Goal: Information Seeking & Learning: Learn about a topic

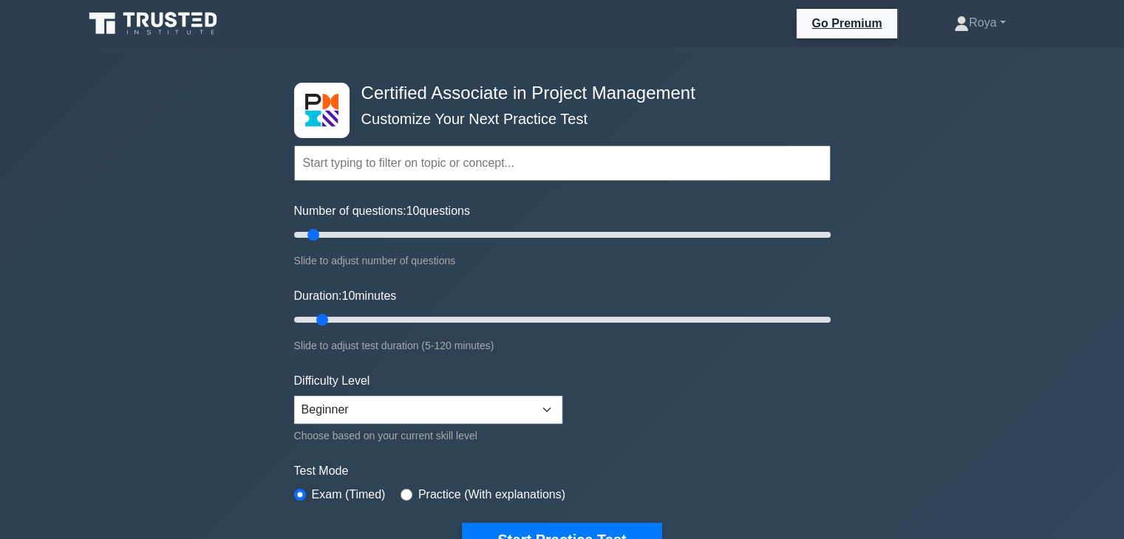
click at [420, 172] on input "text" at bounding box center [562, 163] width 536 height 35
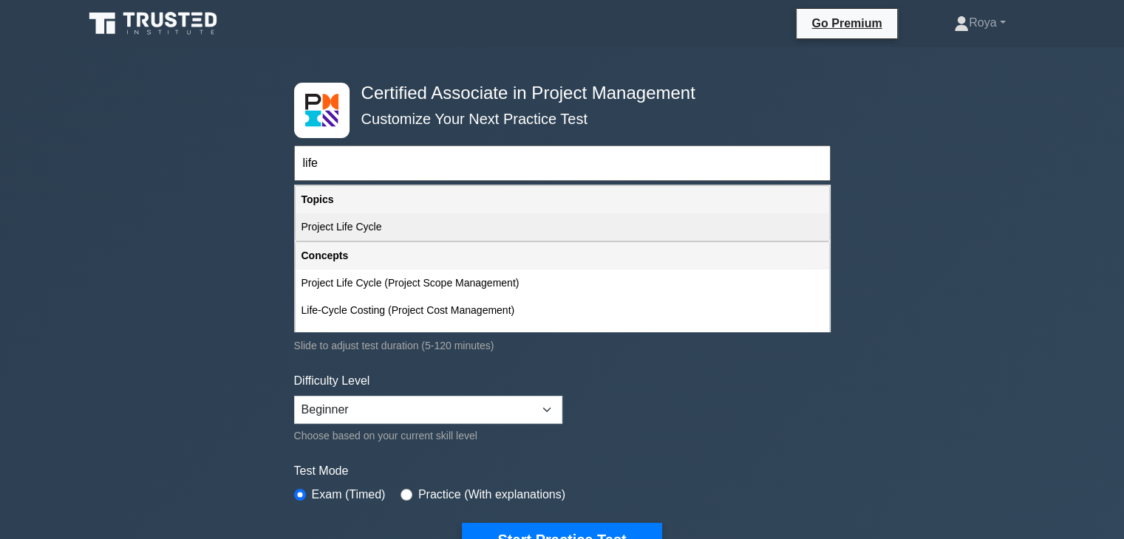
click at [420, 233] on div "Project Life Cycle" at bounding box center [562, 227] width 533 height 27
type input "Project Life Cycle"
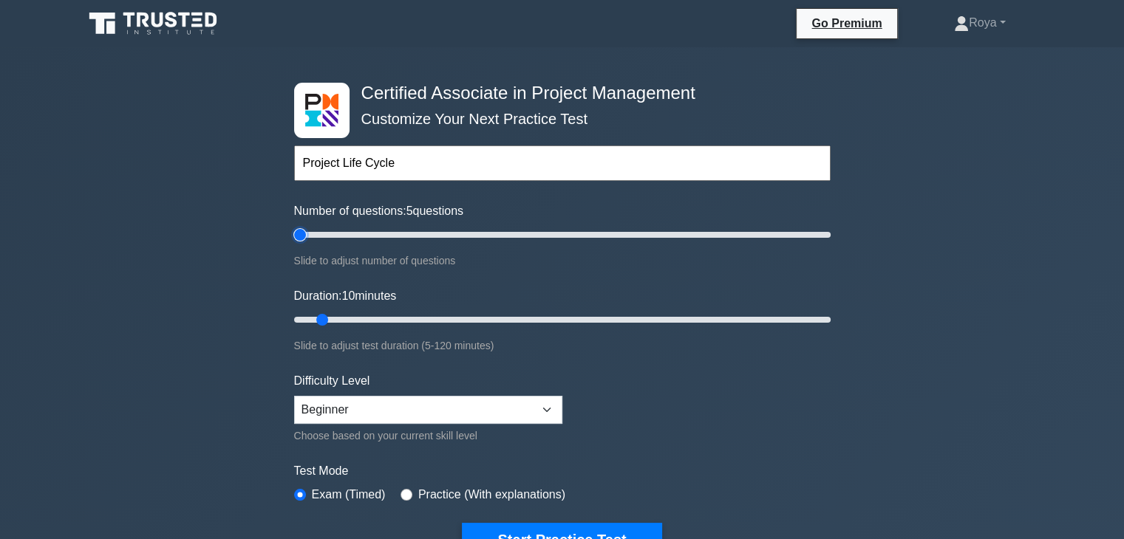
drag, startPoint x: 313, startPoint y: 231, endPoint x: 275, endPoint y: 233, distance: 37.7
type input "5"
click at [294, 233] on input "Number of questions: 5 questions" at bounding box center [562, 235] width 536 height 18
drag, startPoint x: 303, startPoint y: 234, endPoint x: 784, endPoint y: 250, distance: 481.3
click at [784, 244] on input "Number of questions: 185 questions" at bounding box center [562, 235] width 536 height 18
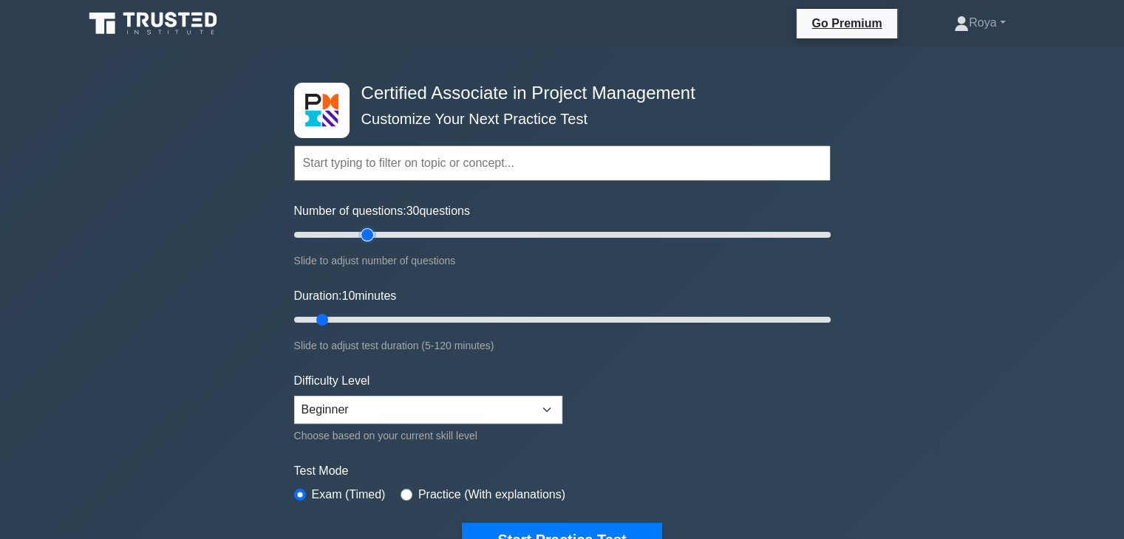
drag, startPoint x: 780, startPoint y: 229, endPoint x: 364, endPoint y: 232, distance: 416.7
type input "30"
click at [364, 232] on input "Number of questions: 30 questions" at bounding box center [562, 235] width 536 height 18
drag, startPoint x: 319, startPoint y: 319, endPoint x: 364, endPoint y: 319, distance: 45.1
type input "20"
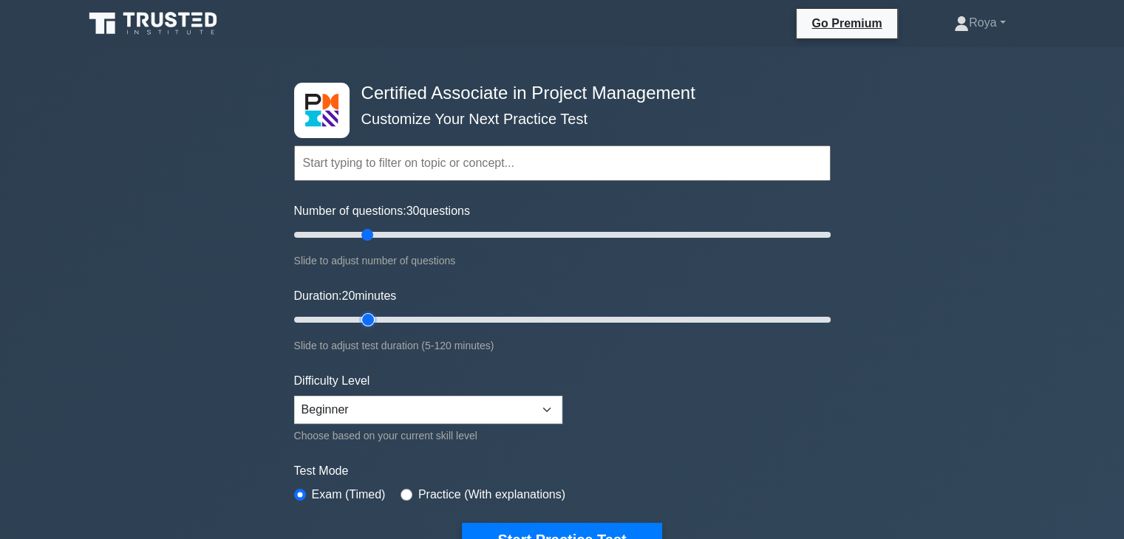
click at [364, 319] on input "Duration: 20 minutes" at bounding box center [562, 320] width 536 height 18
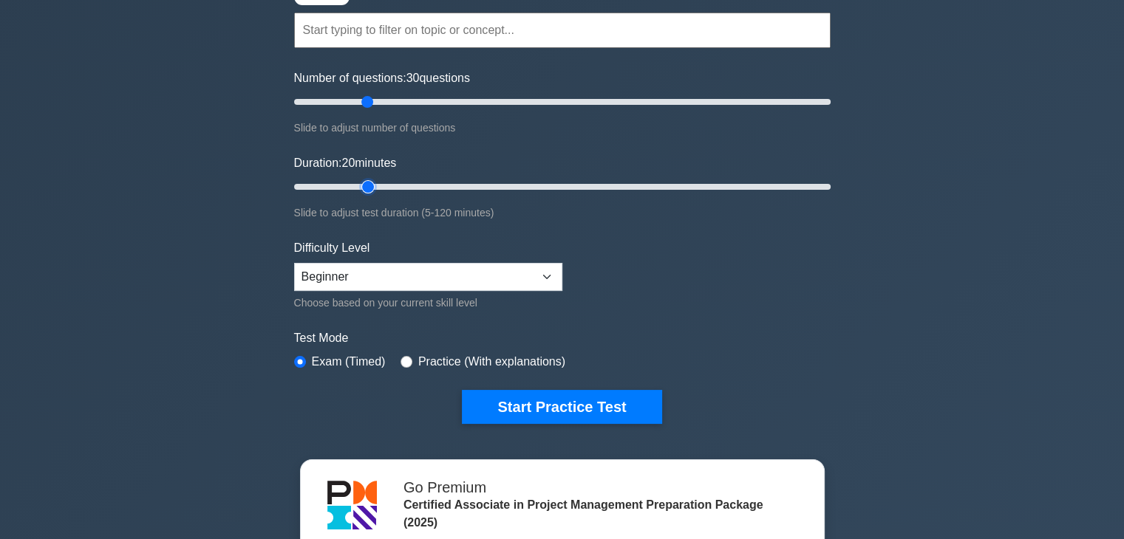
scroll to position [136, 0]
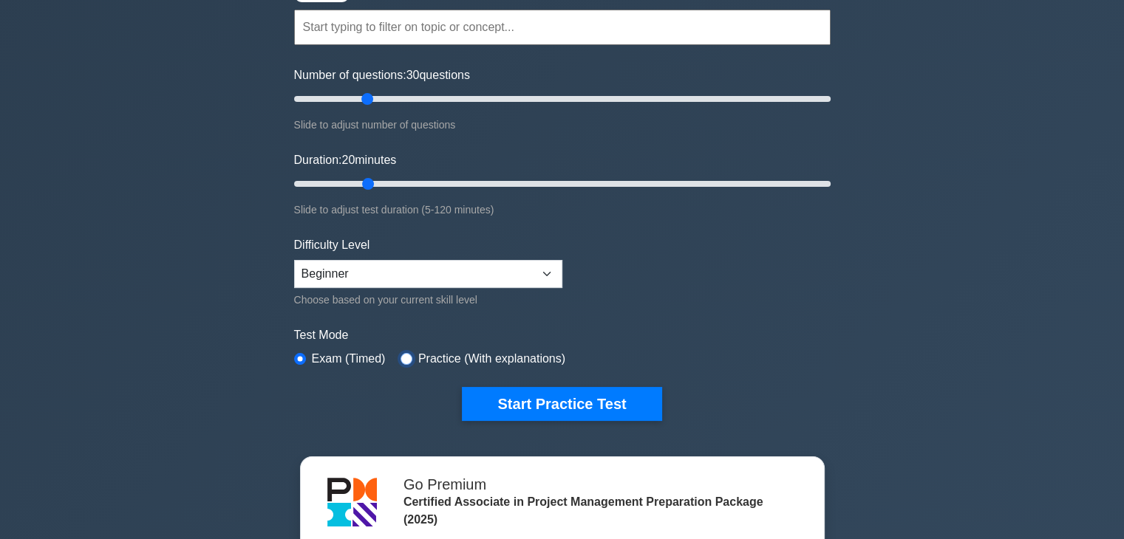
click at [405, 360] on input "radio" at bounding box center [406, 359] width 12 height 12
radio input "true"
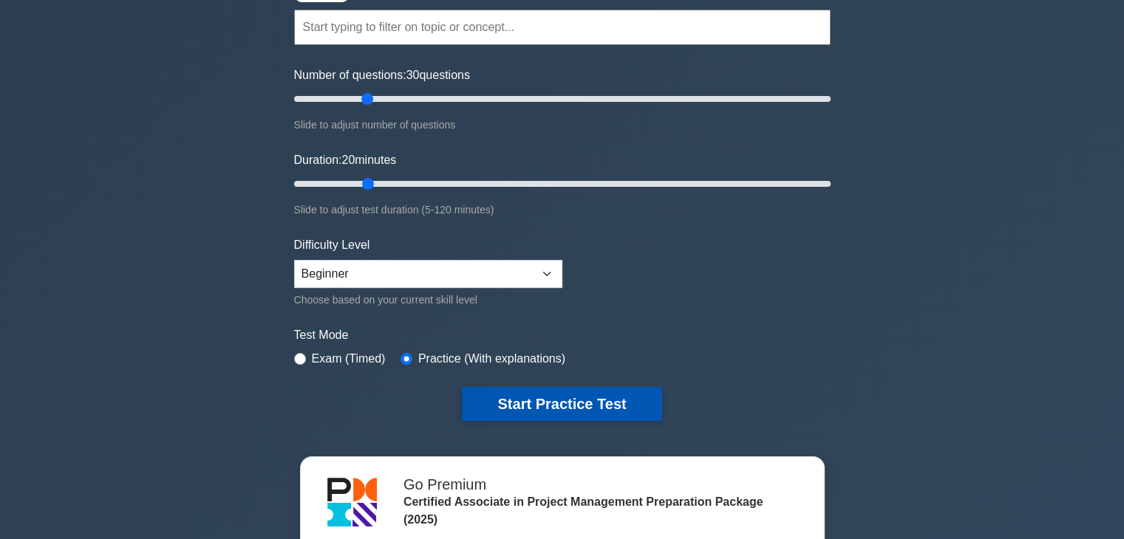
click at [496, 392] on button "Start Practice Test" at bounding box center [561, 404] width 199 height 34
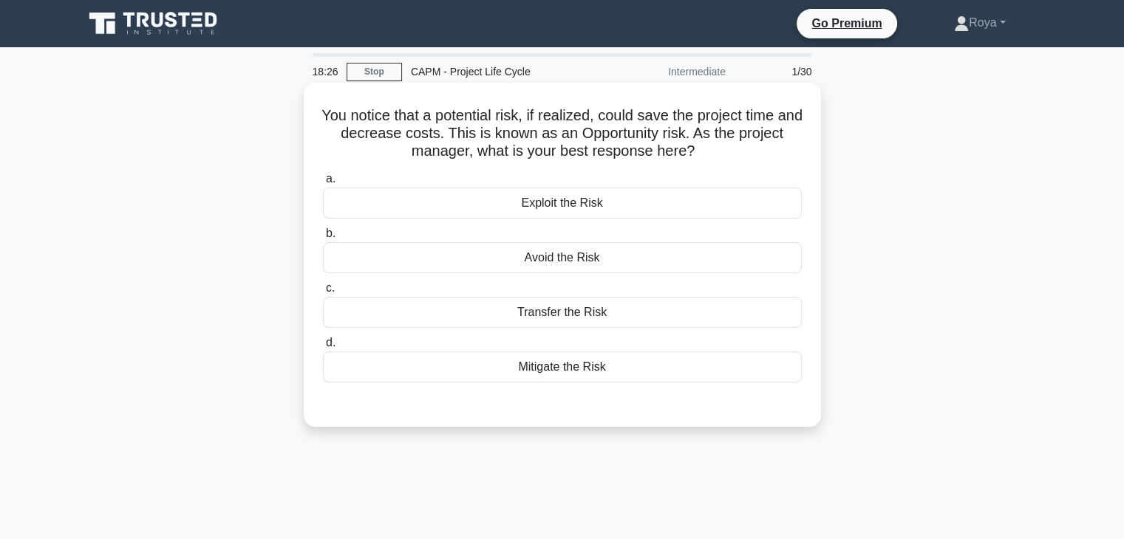
click at [552, 370] on div "Mitigate the Risk" at bounding box center [562, 367] width 479 height 31
click at [323, 348] on input "d. Mitigate the Risk" at bounding box center [323, 343] width 0 height 10
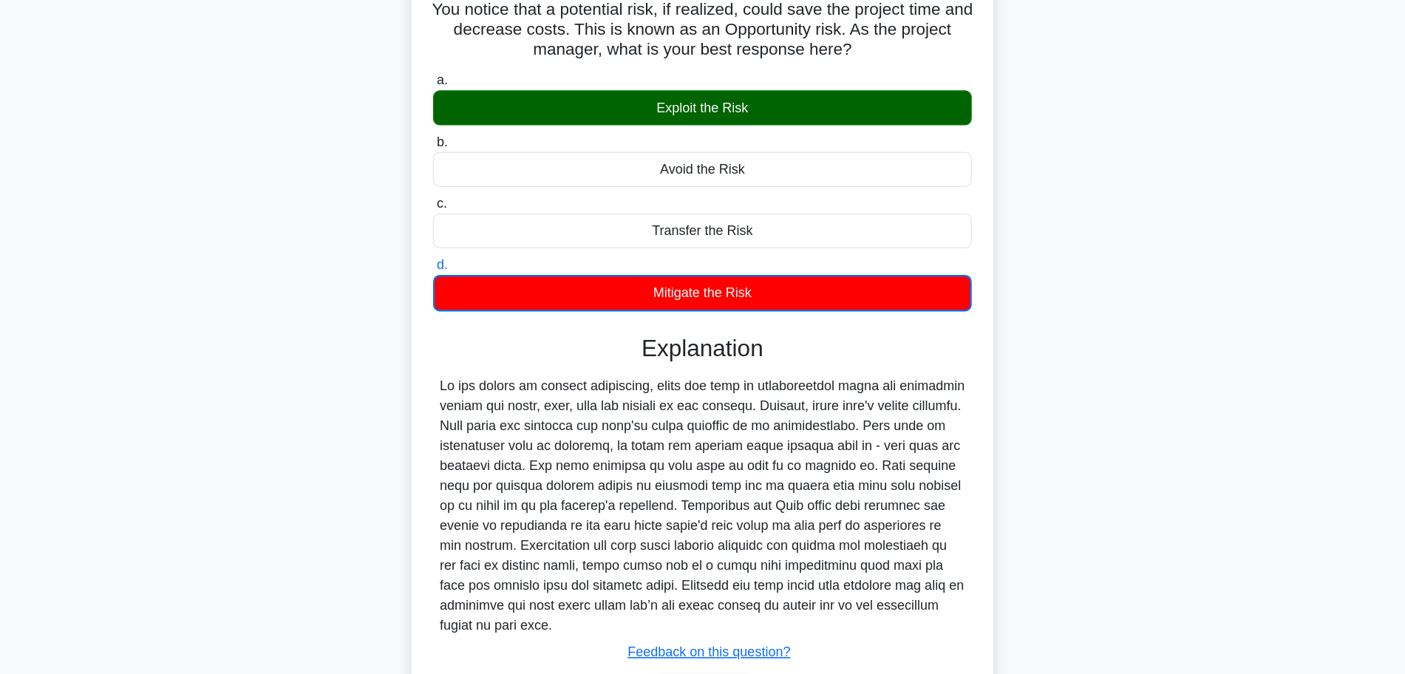
scroll to position [111, 0]
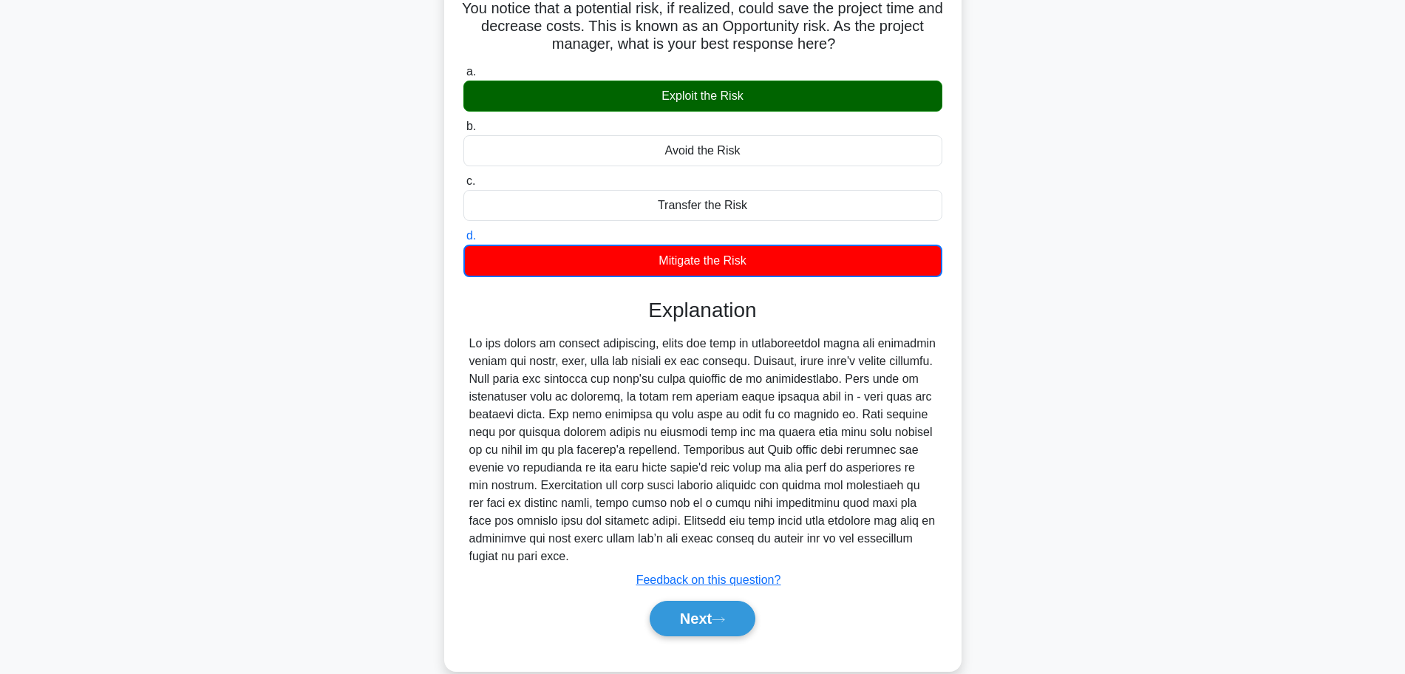
drag, startPoint x: 1114, startPoint y: 4, endPoint x: 1017, endPoint y: 445, distance: 451.8
click at [1017, 445] on div "You notice that a potential risk, if realized, could save the project time and …" at bounding box center [702, 332] width 975 height 713
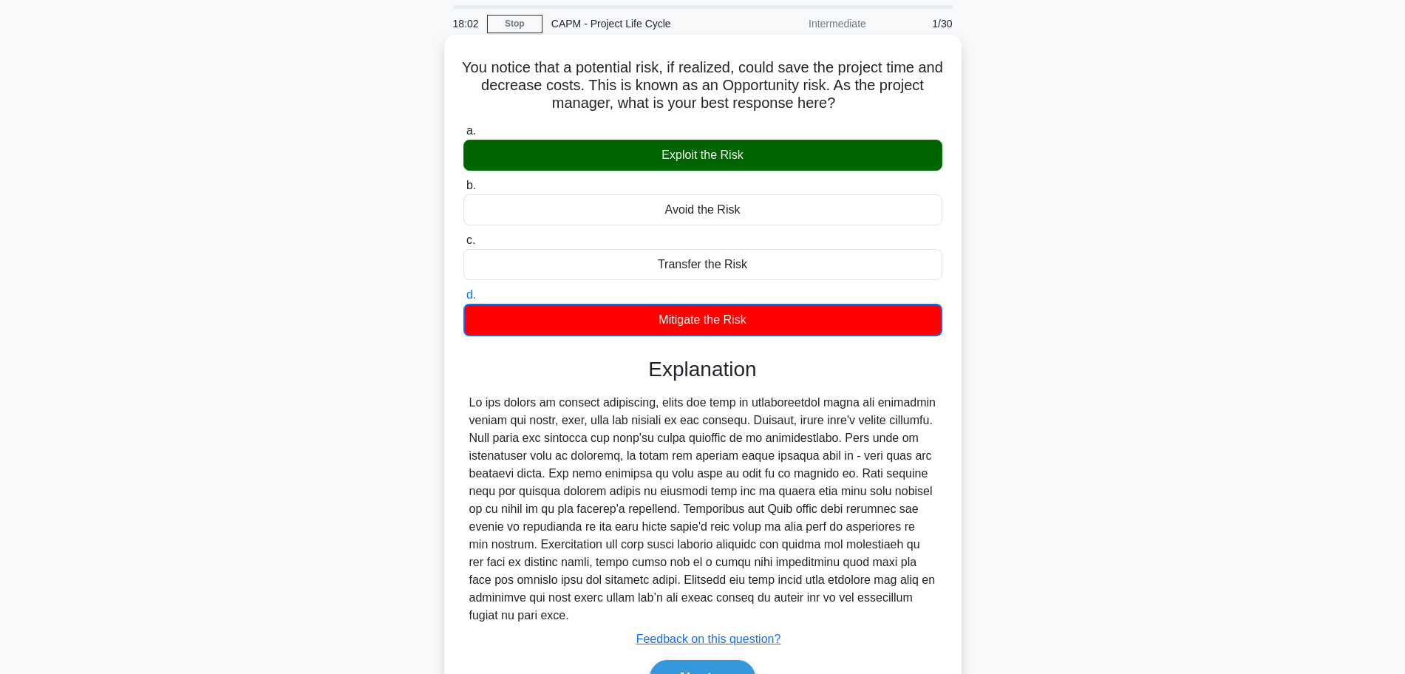
scroll to position [133, 0]
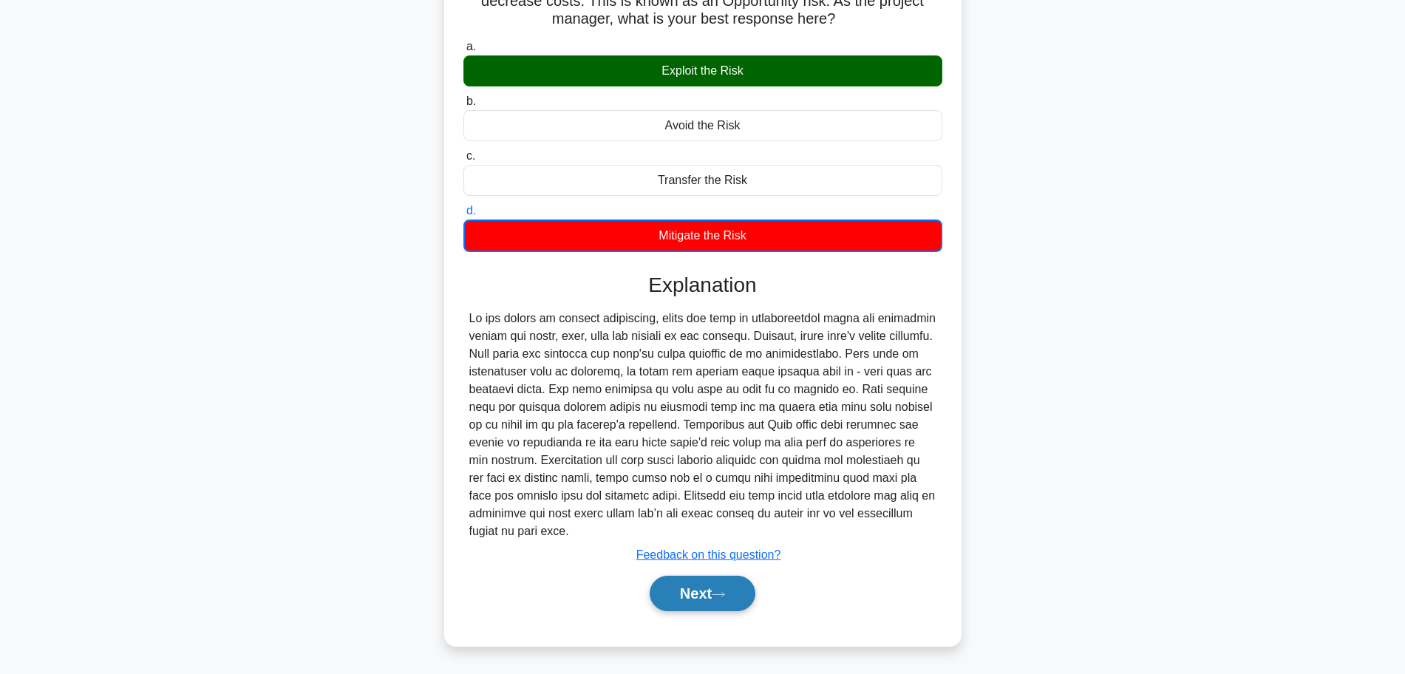
click at [708, 539] on button "Next" at bounding box center [702, 593] width 106 height 35
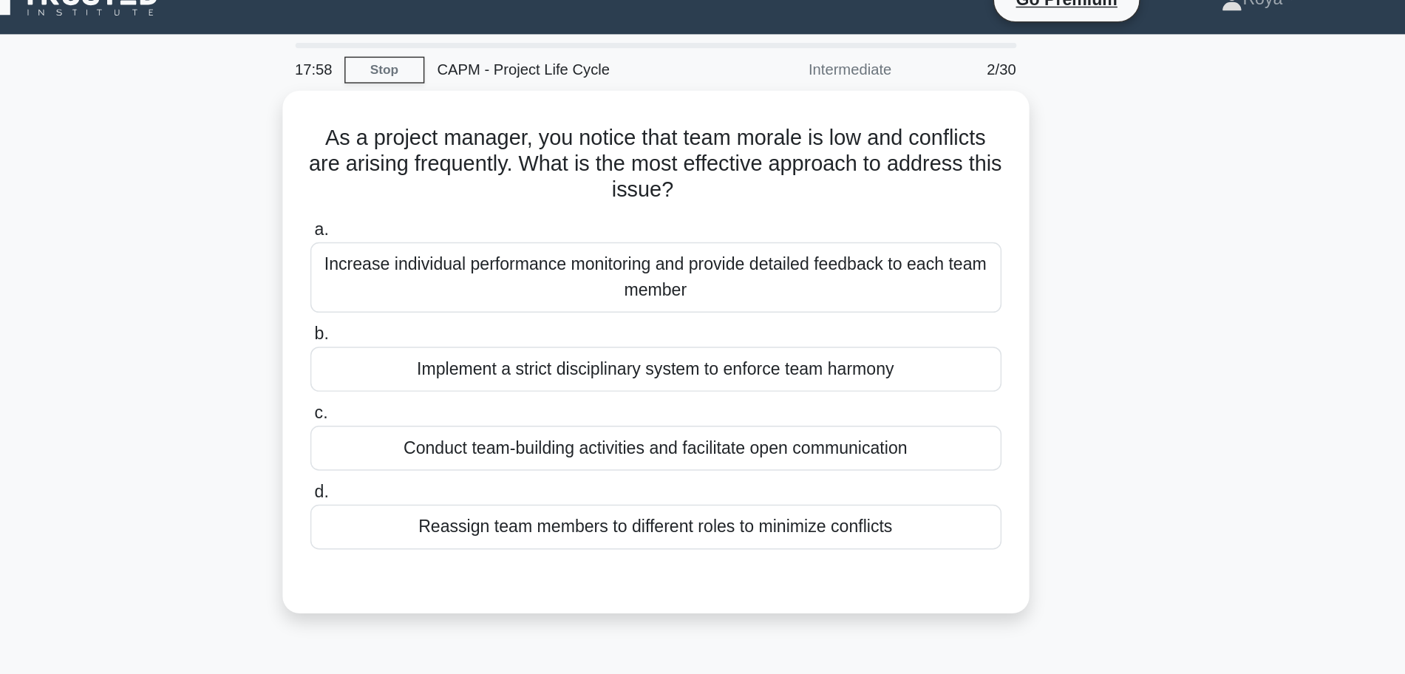
scroll to position [20, 0]
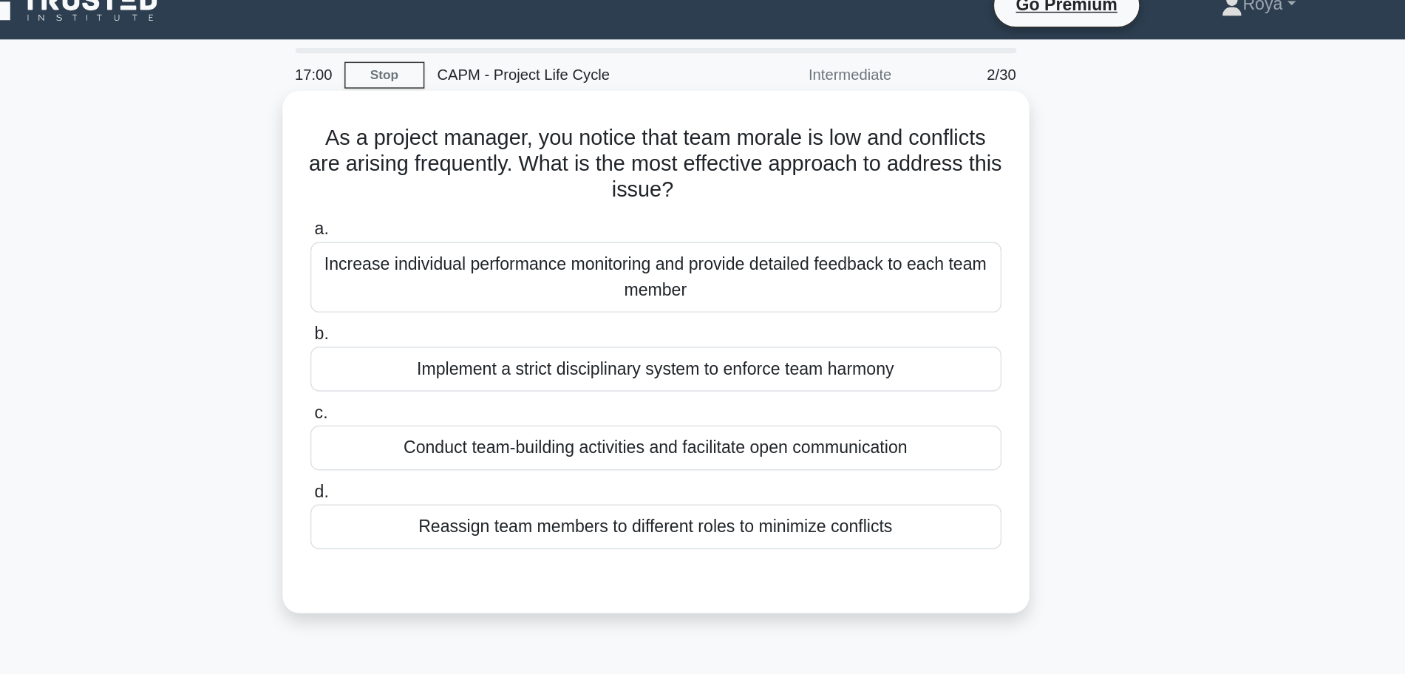
click at [810, 313] on div "Conduct team-building activities and facilitate open communication" at bounding box center [702, 310] width 479 height 31
click at [463, 291] on input "c. Conduct team-building activities and facilitate open communication" at bounding box center [463, 287] width 0 height 10
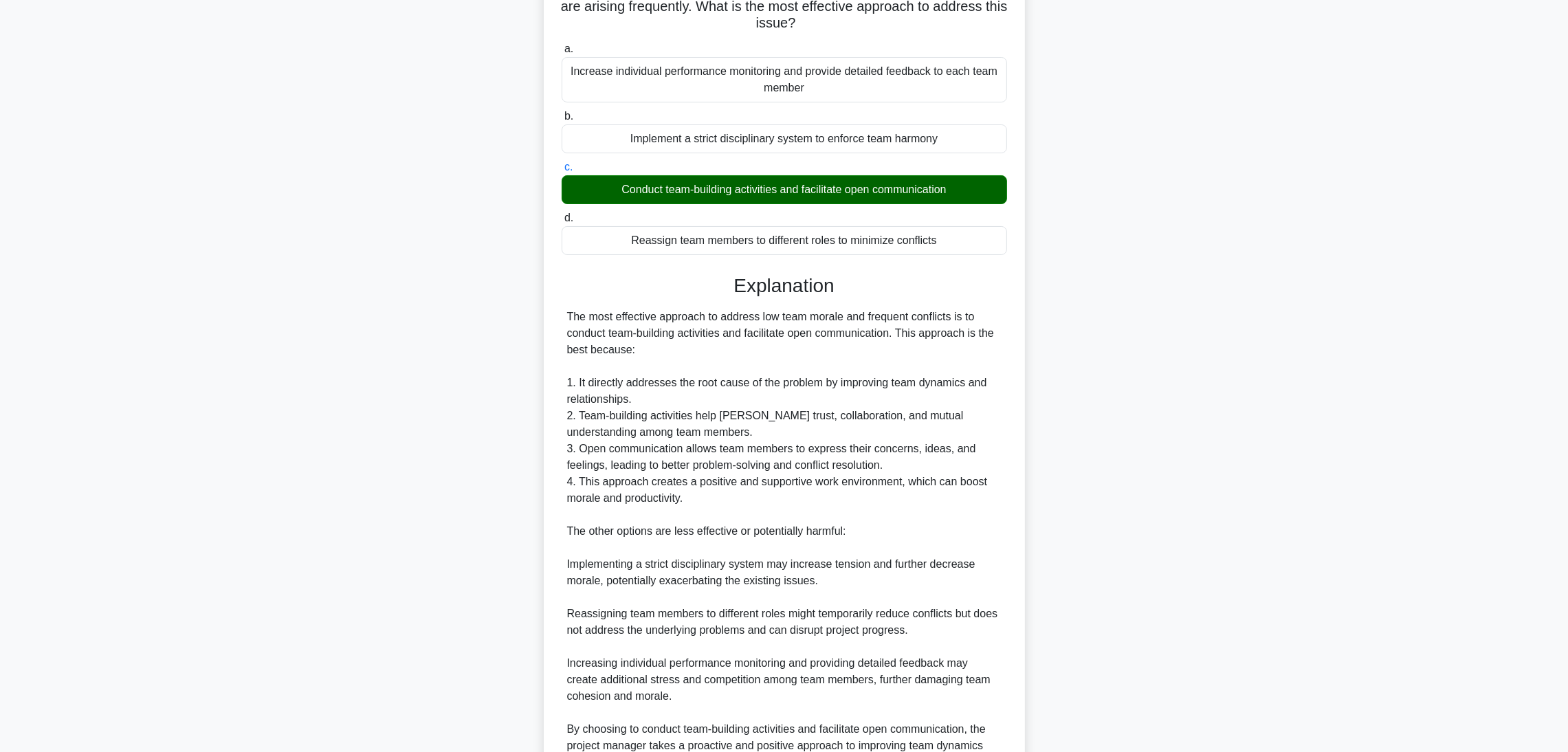
scroll to position [0, 0]
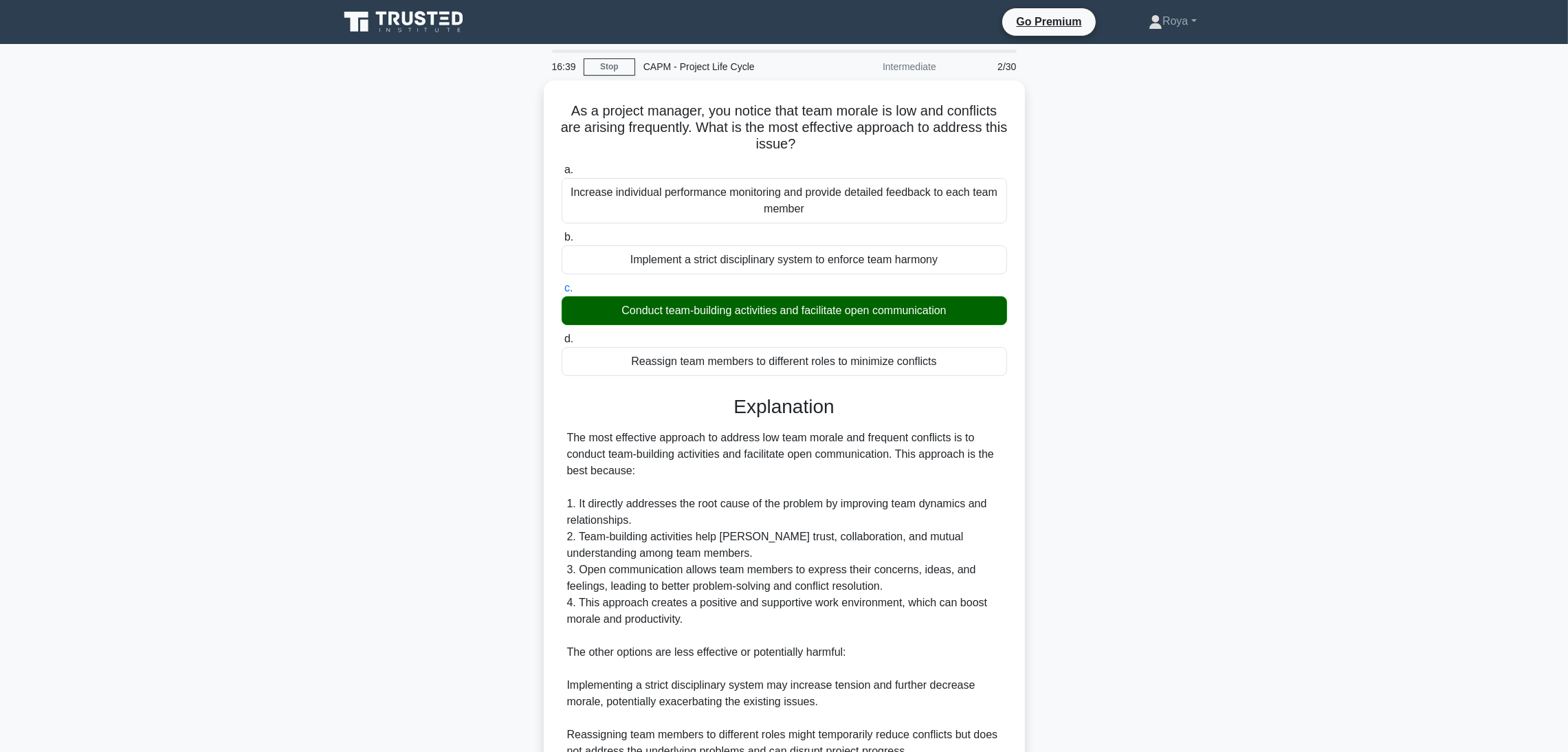
drag, startPoint x: 1171, startPoint y: 6, endPoint x: 1162, endPoint y: 447, distance: 441.1
click at [1045, 447] on div "As a project manager, you notice that team morale is low and conflicts are aris…" at bounding box center [784, 543] width 907 height 926
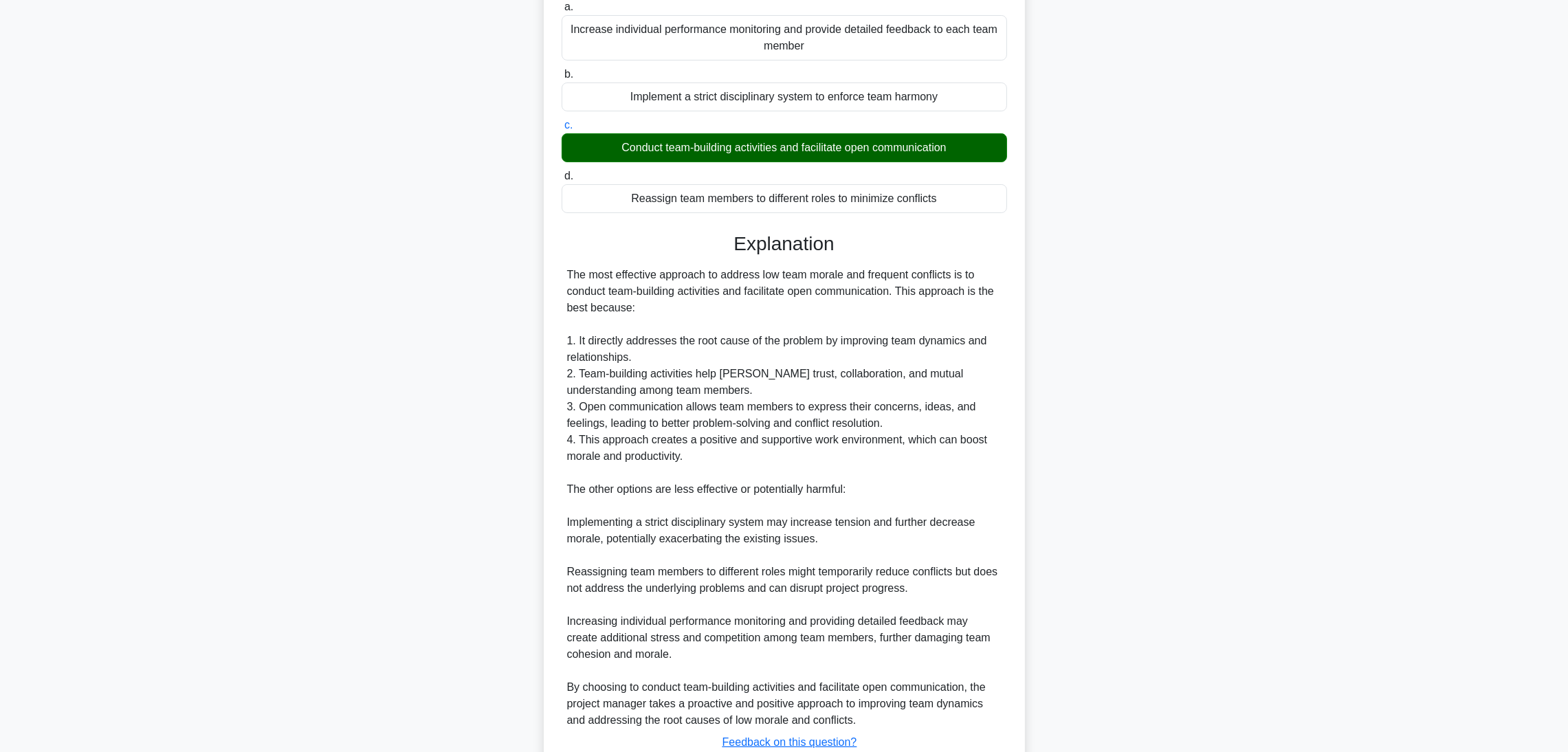
scroll to position [262, 0]
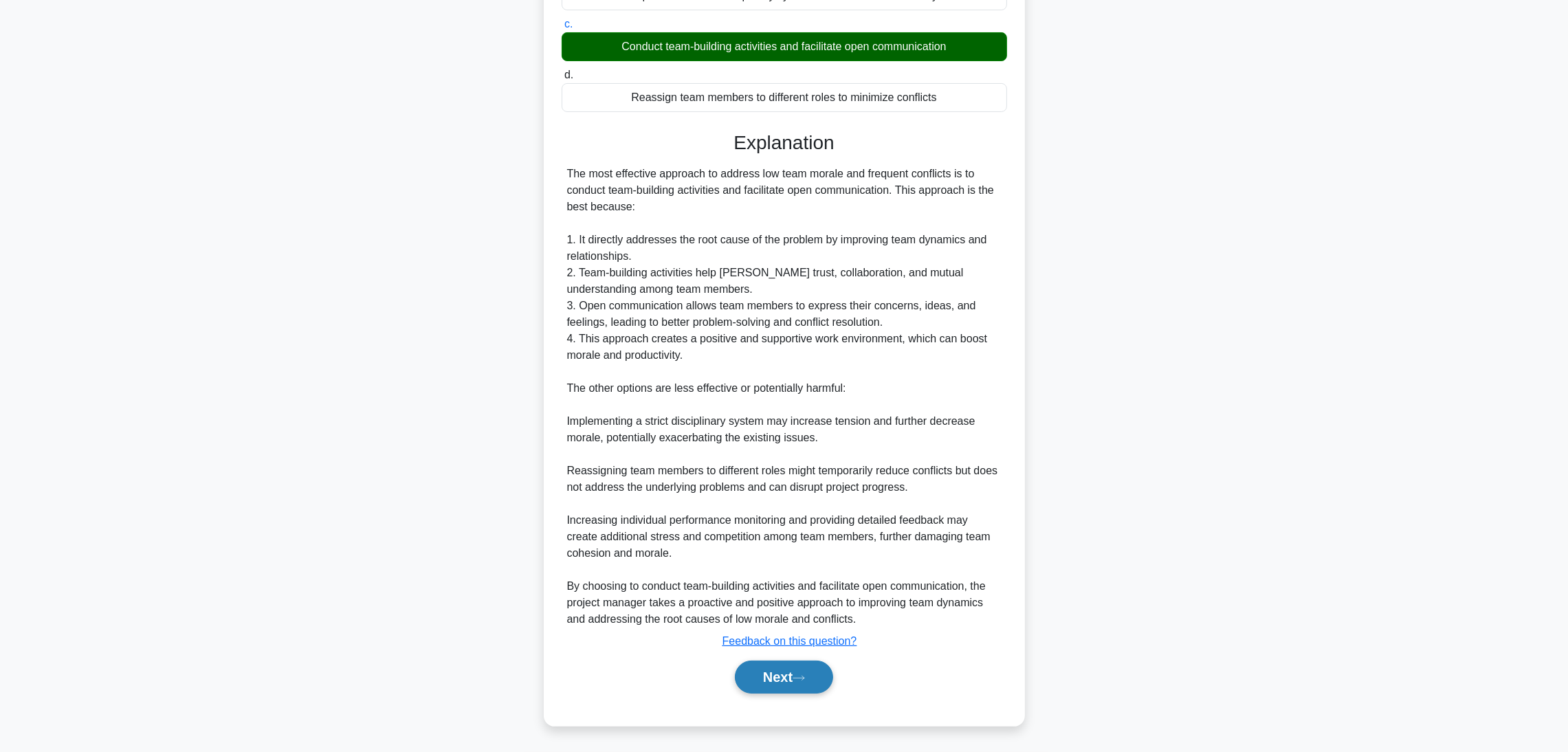
click at [782, 502] on button "Next" at bounding box center [784, 677] width 99 height 33
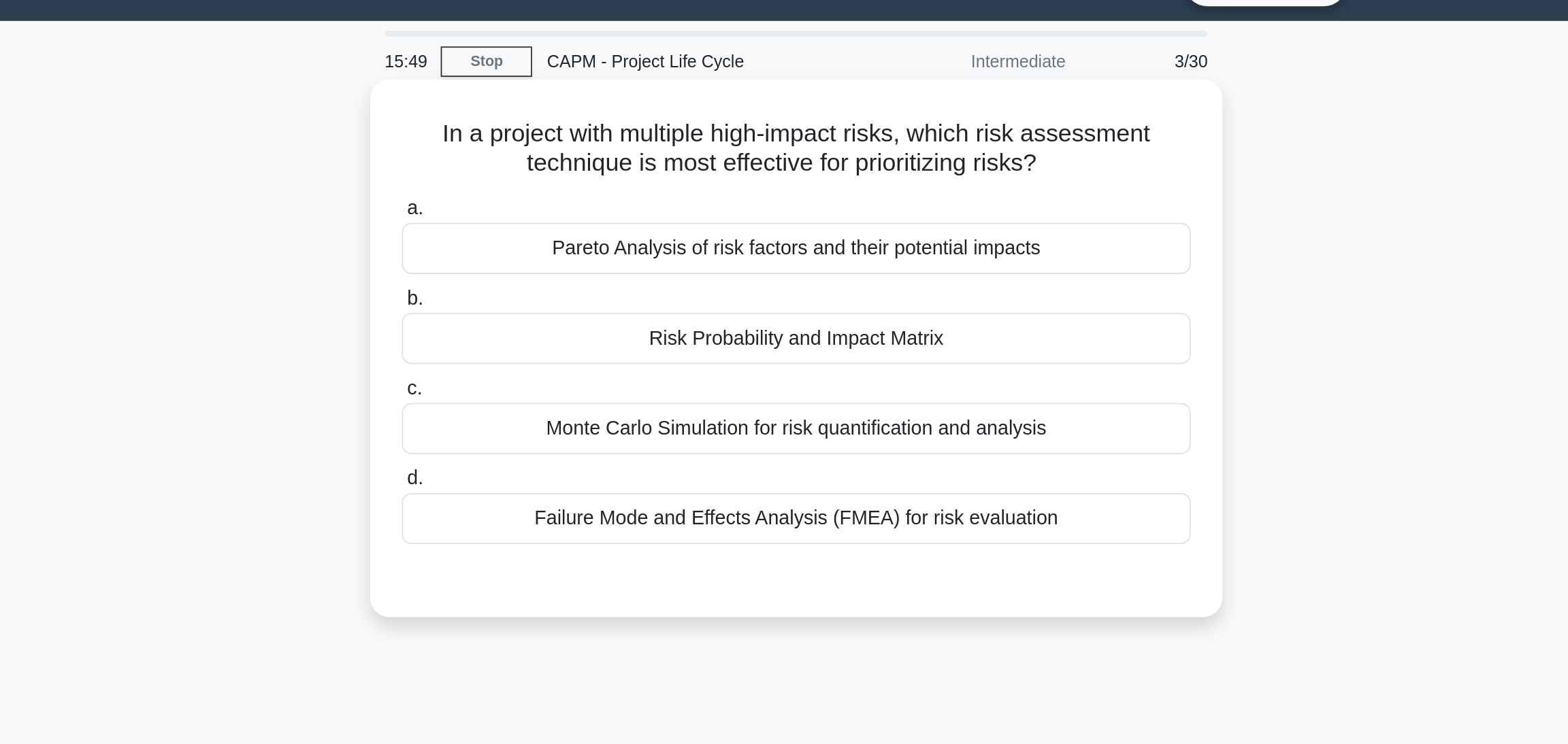
click at [743, 225] on div "Risk Probability and Impact Matrix" at bounding box center [784, 221] width 441 height 29
click at [564, 203] on input "b. Risk Probability and Impact Matrix" at bounding box center [564, 199] width 0 height 9
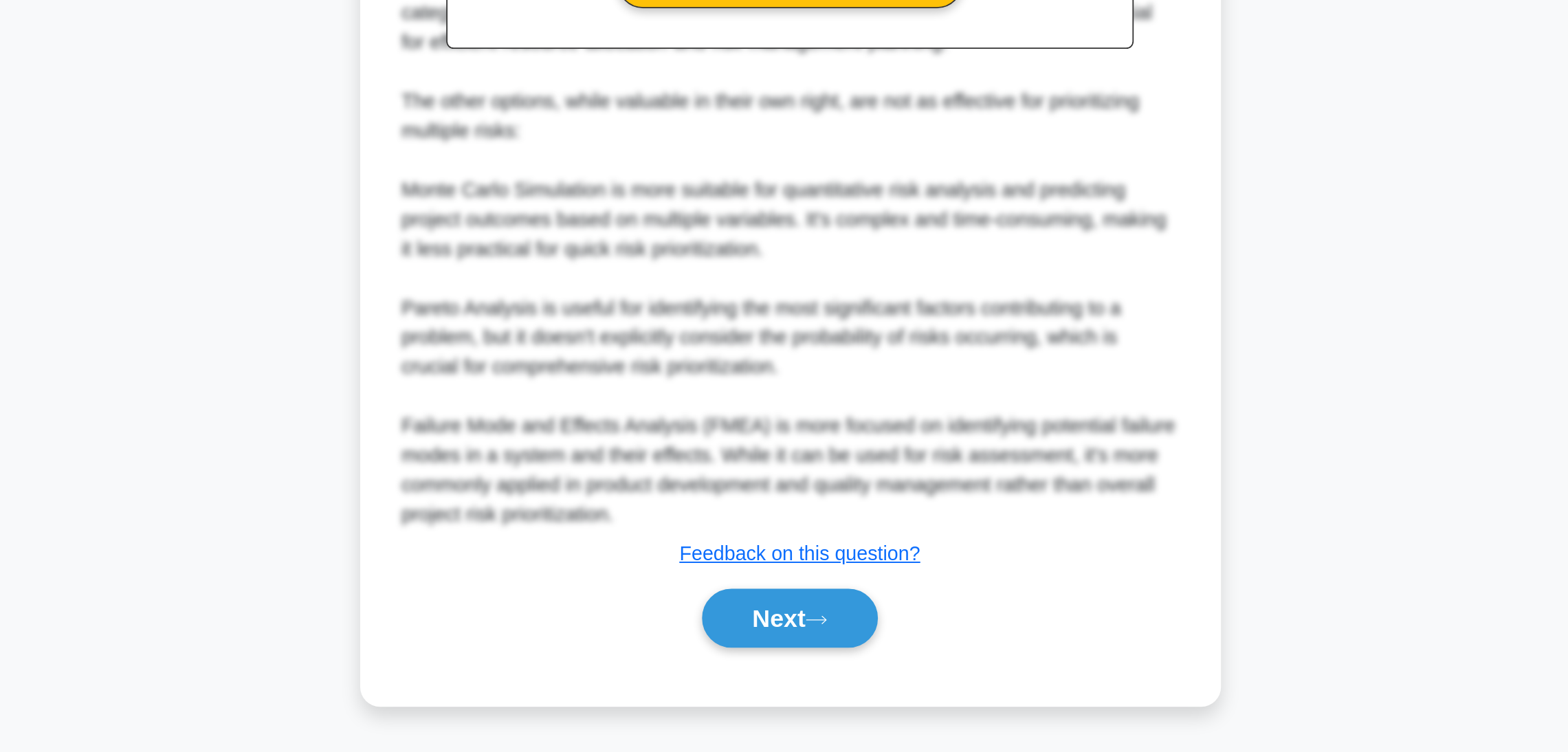
scroll to position [178, 0]
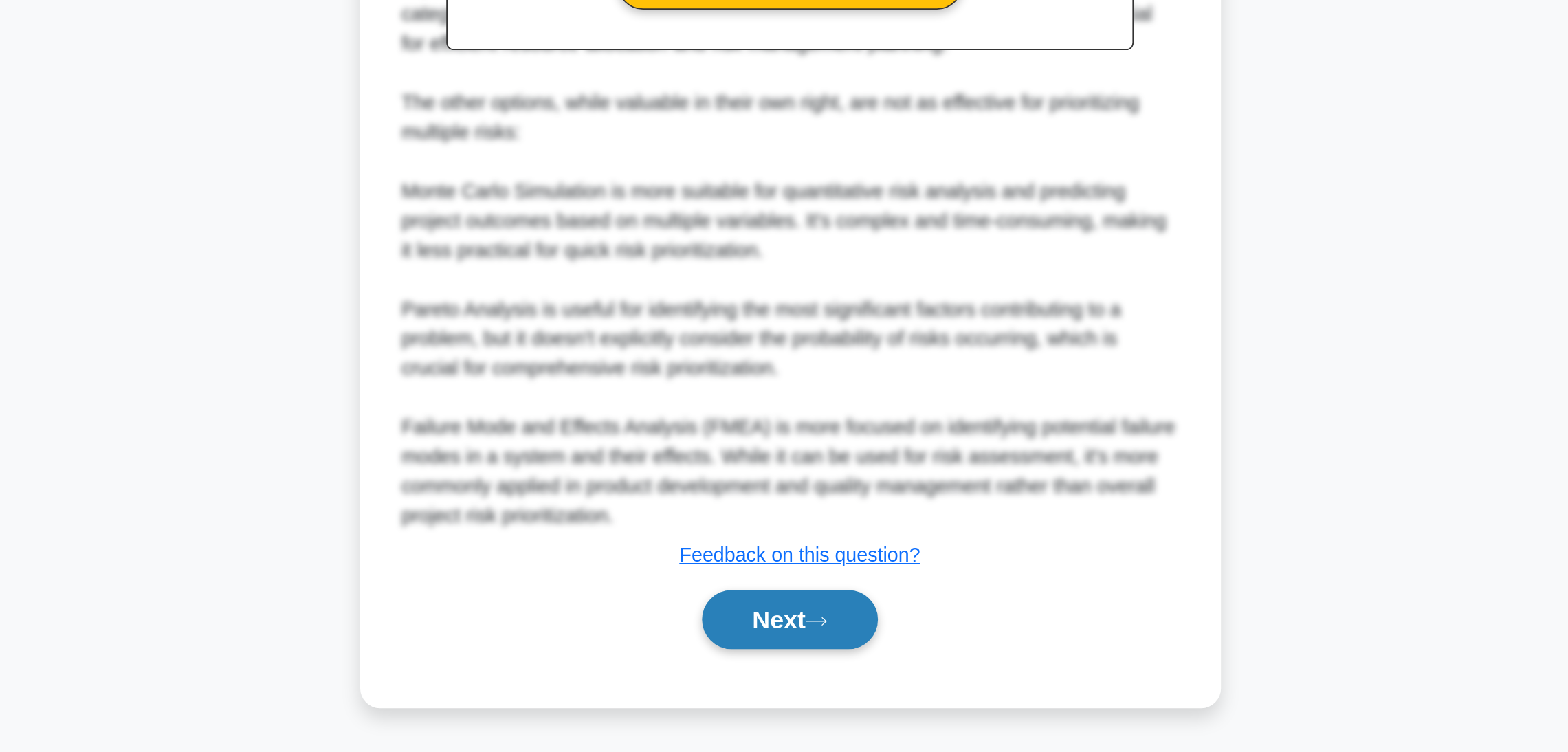
click at [788, 502] on button "Next" at bounding box center [784, 678] width 99 height 33
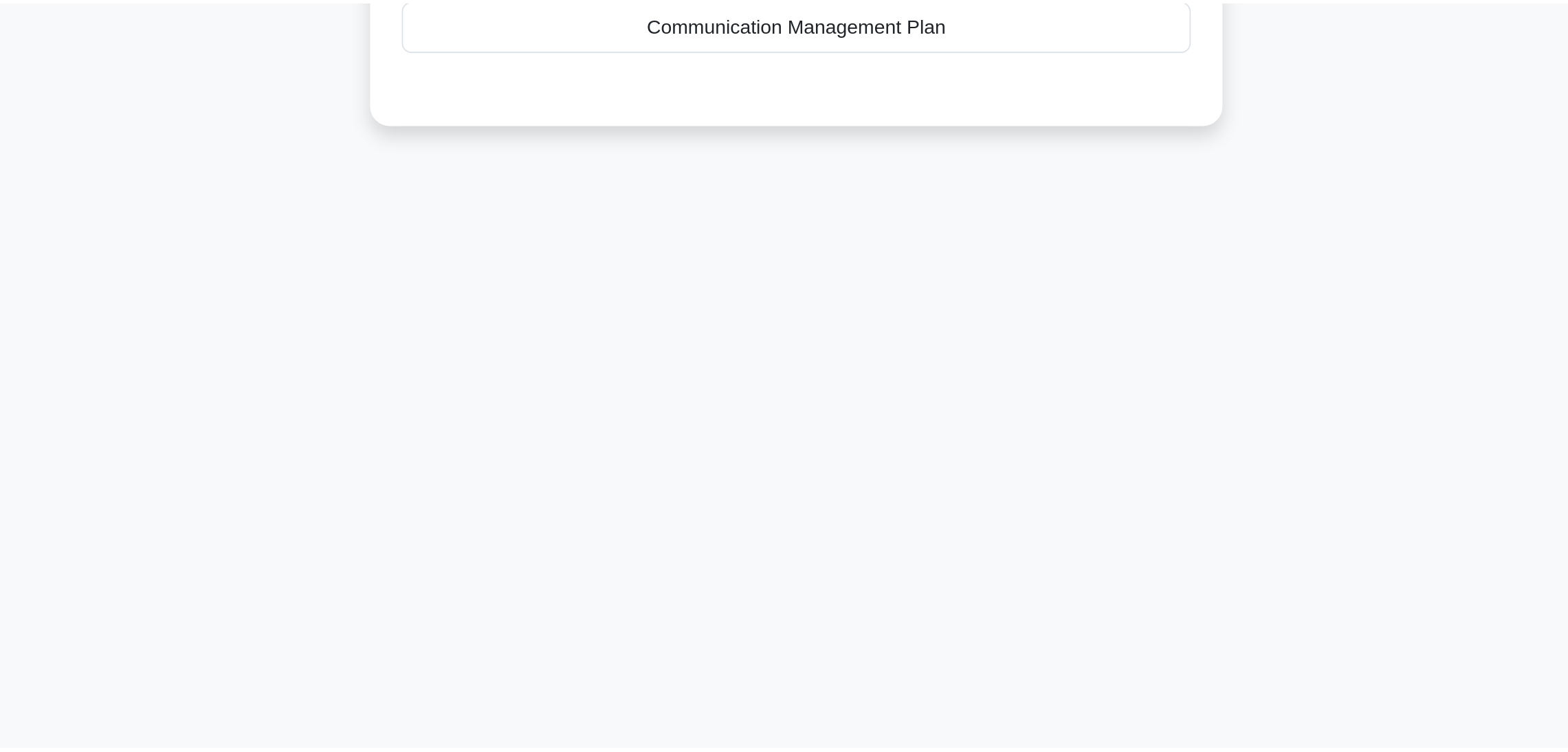
scroll to position [0, 0]
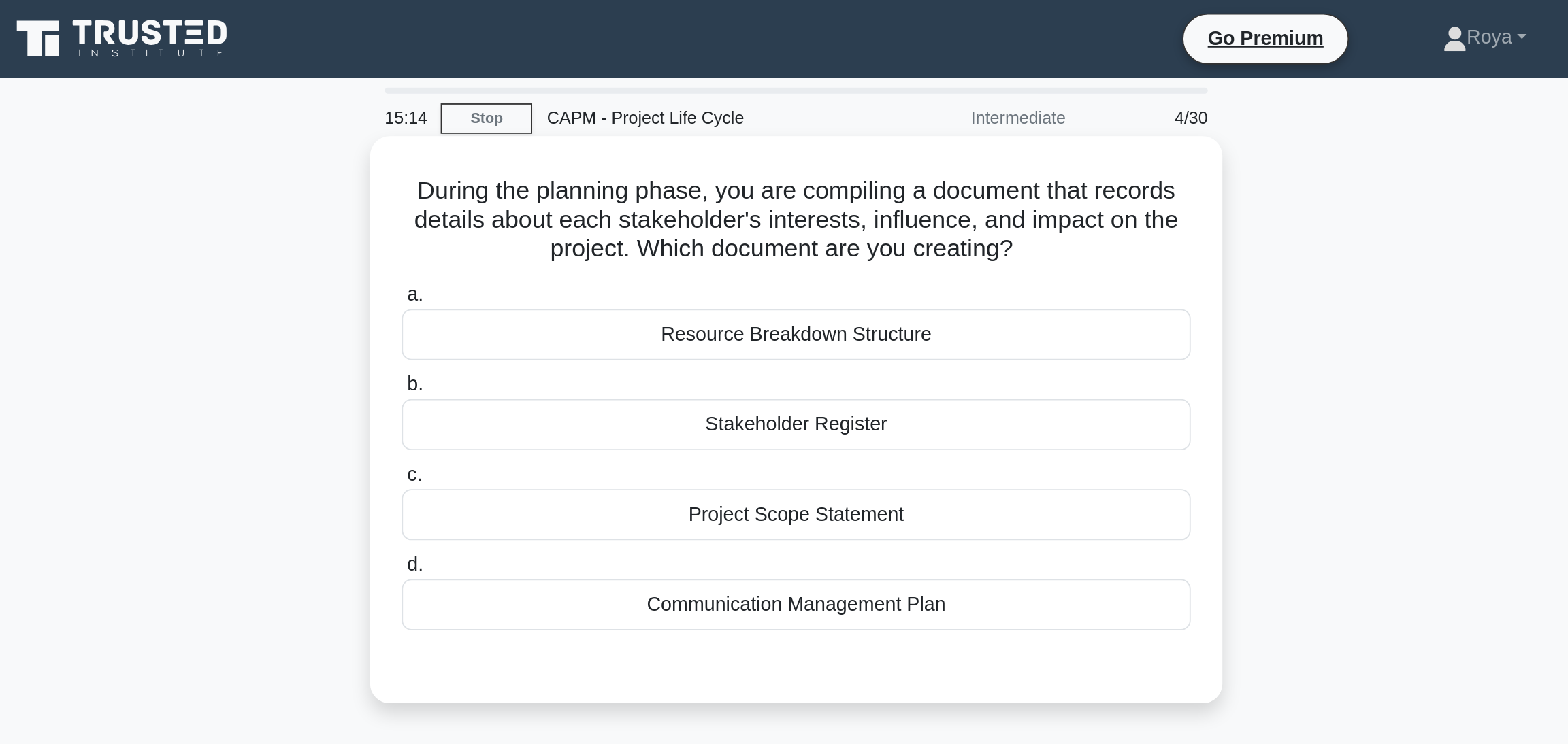
click at [830, 245] on div "Stakeholder Register" at bounding box center [784, 237] width 441 height 29
click at [564, 220] on input "b. Stakeholder Register" at bounding box center [564, 215] width 0 height 9
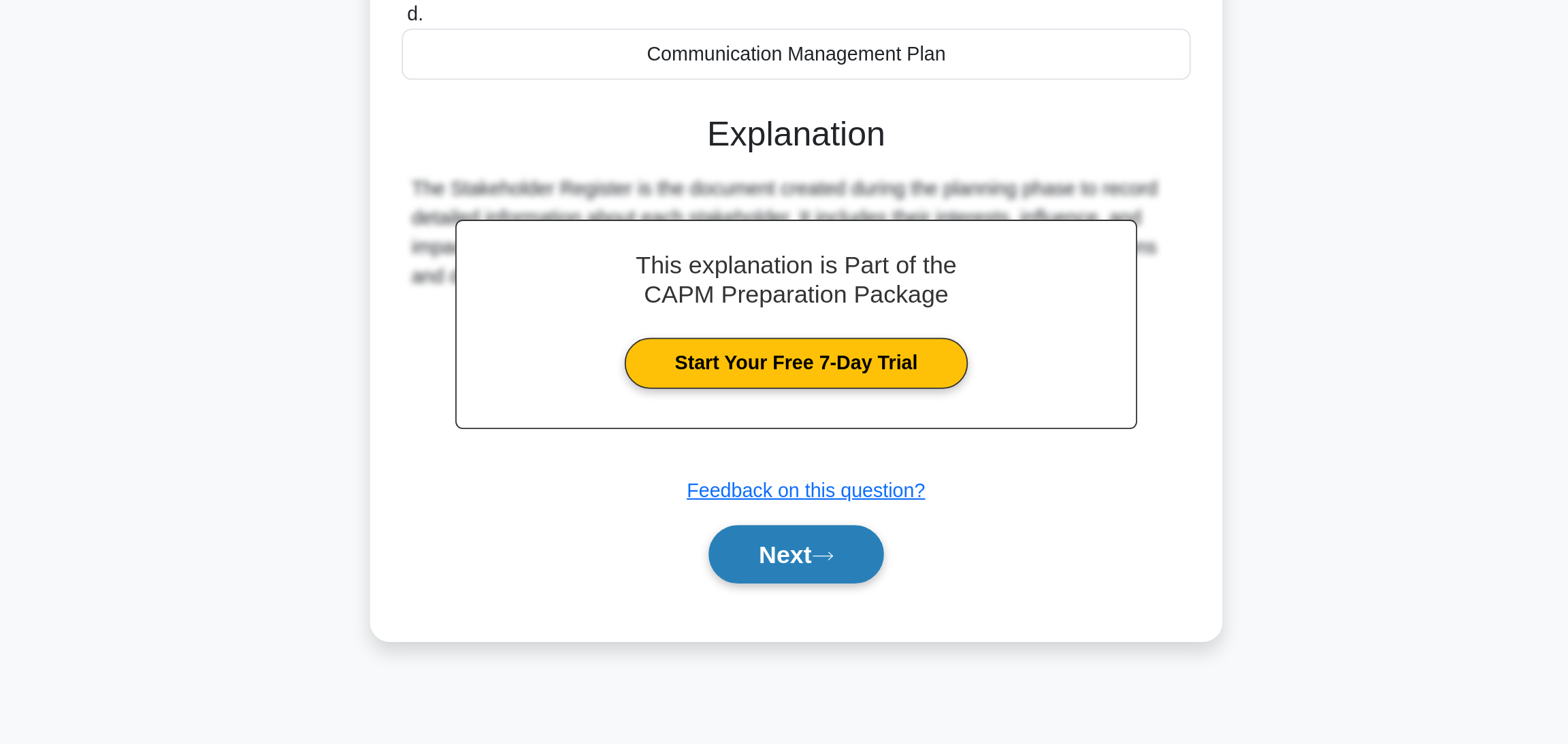
click at [770, 496] on button "Next" at bounding box center [784, 617] width 98 height 32
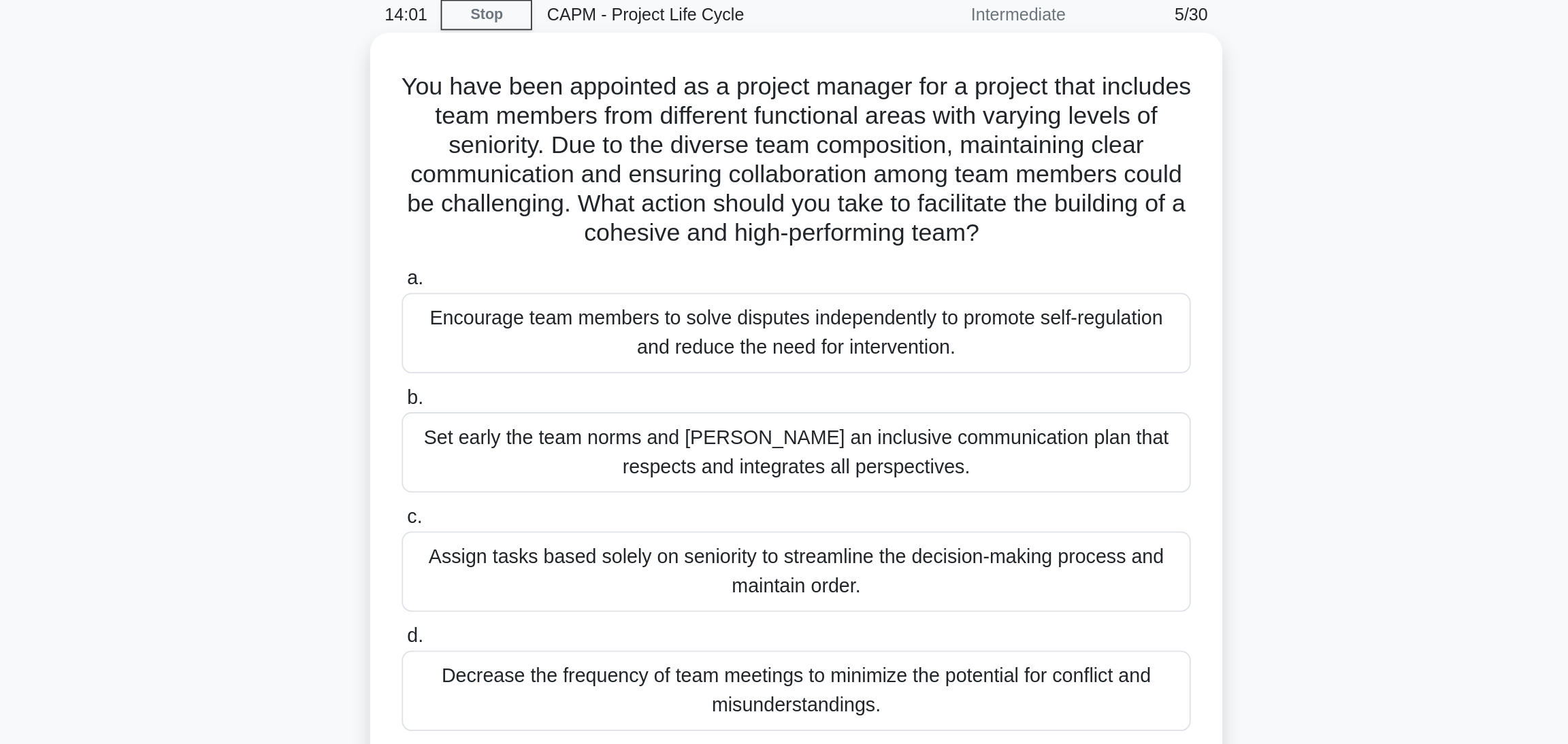
click at [774, 379] on div "Assign tasks based solely on seniority to streamline the decision-making proces…" at bounding box center [784, 378] width 441 height 45
click at [564, 352] on input "c. Assign tasks based solely on seniority to streamline the decision-making pro…" at bounding box center [564, 347] width 0 height 9
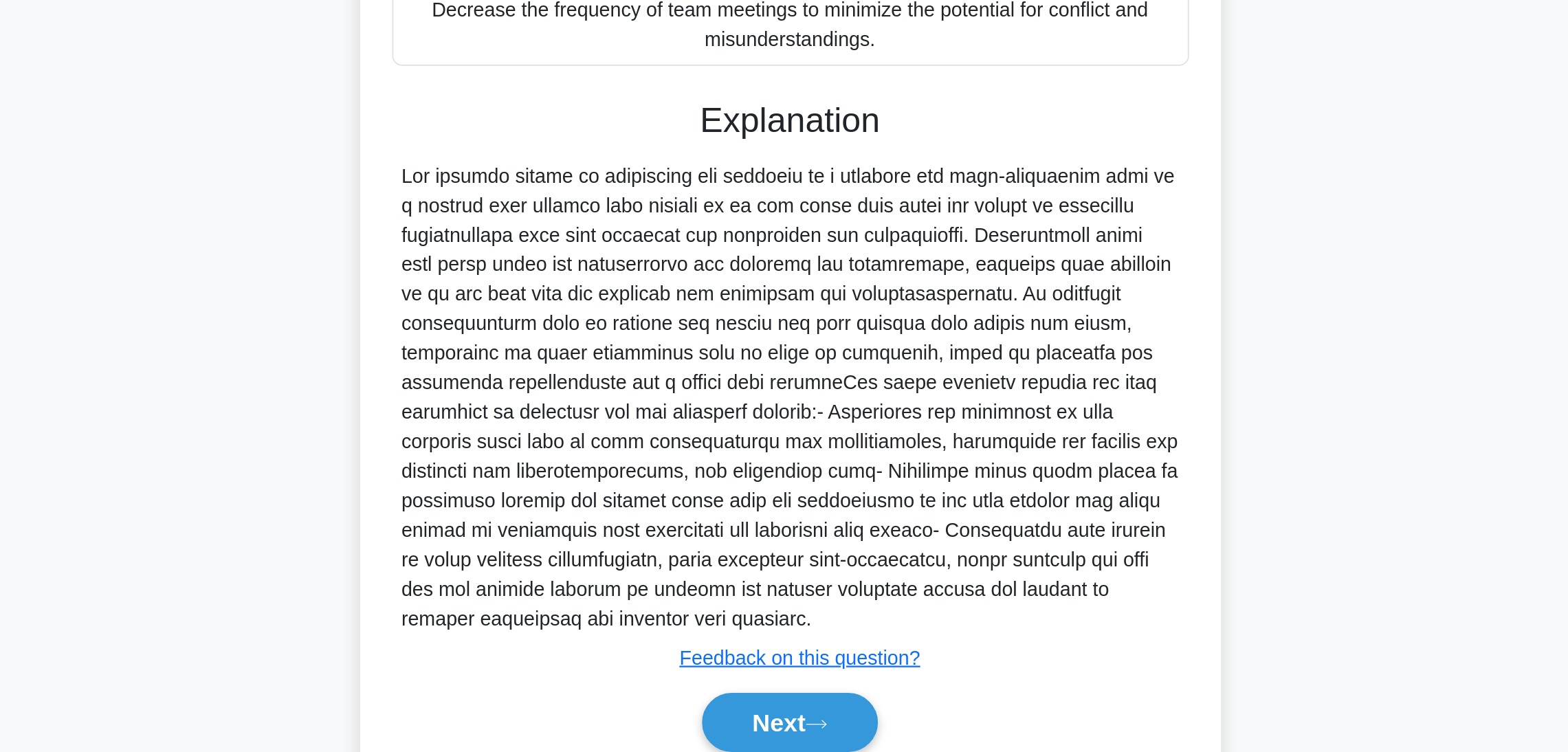
scroll to position [105, 0]
click at [788, 502] on button "Next" at bounding box center [784, 734] width 99 height 33
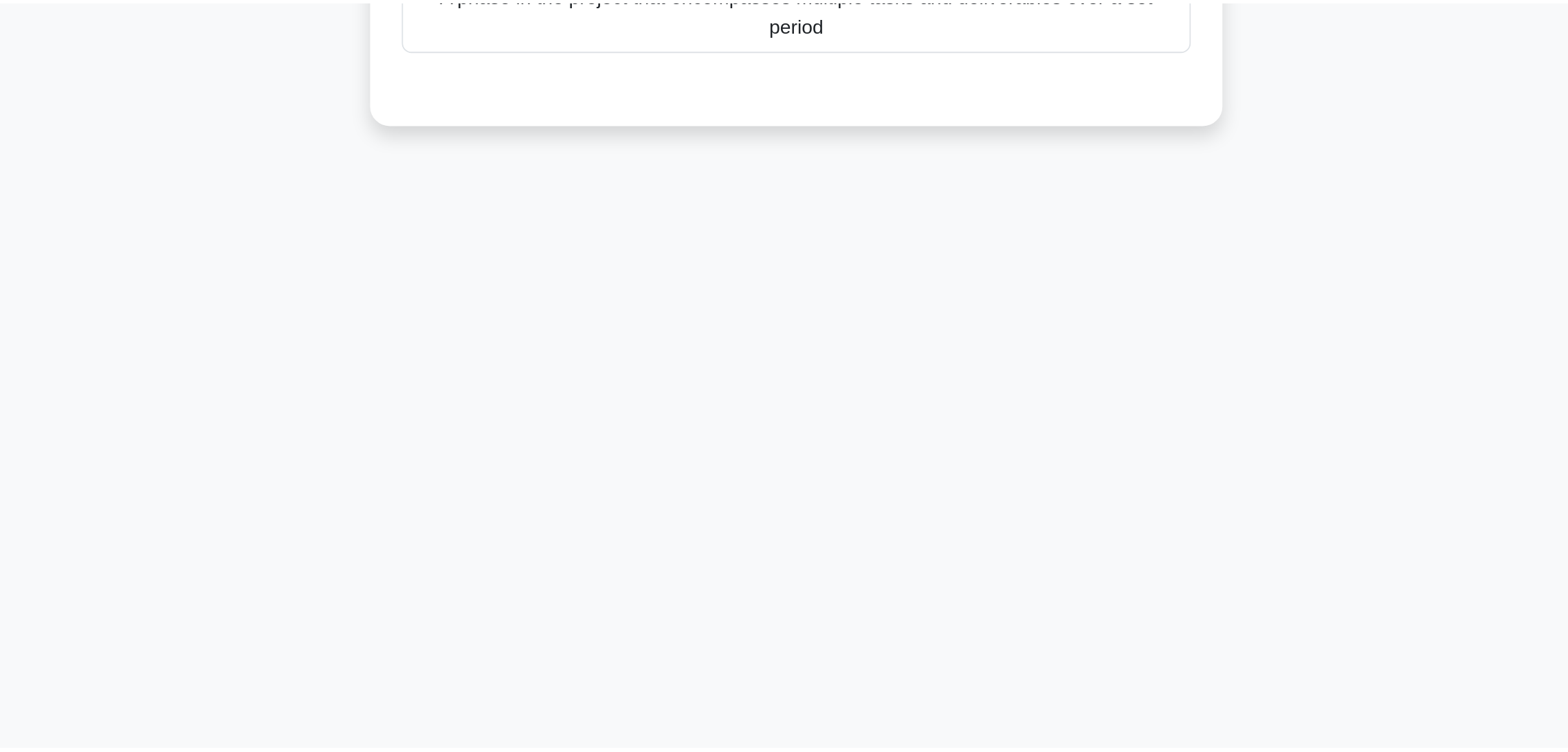
scroll to position [0, 0]
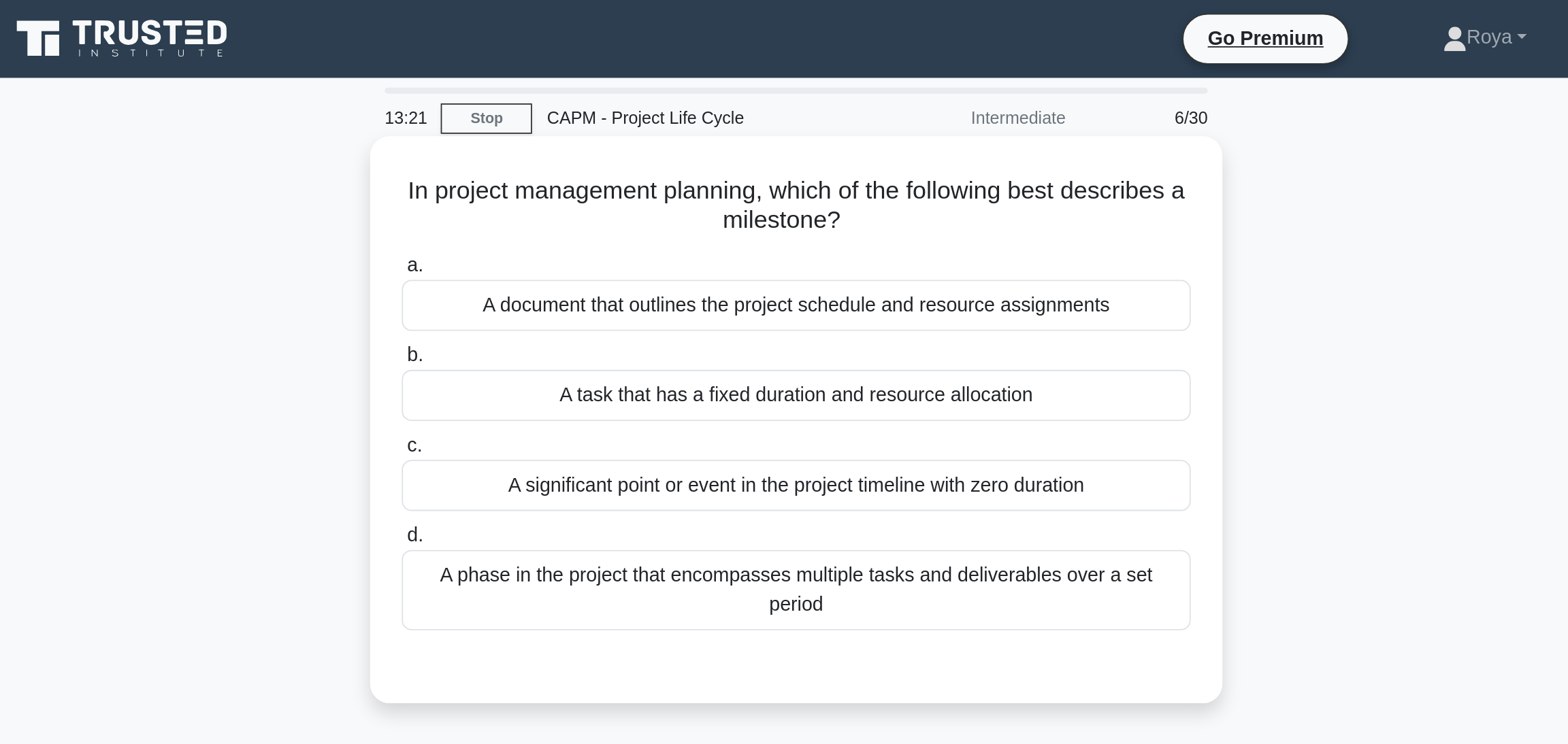
click at [914, 333] on div "A phase in the project that encompasses multiple tasks and deliverables over a …" at bounding box center [784, 330] width 441 height 45
click at [564, 304] on input "d. A phase in the project that encompasses multiple tasks and deliverables over…" at bounding box center [564, 300] width 0 height 9
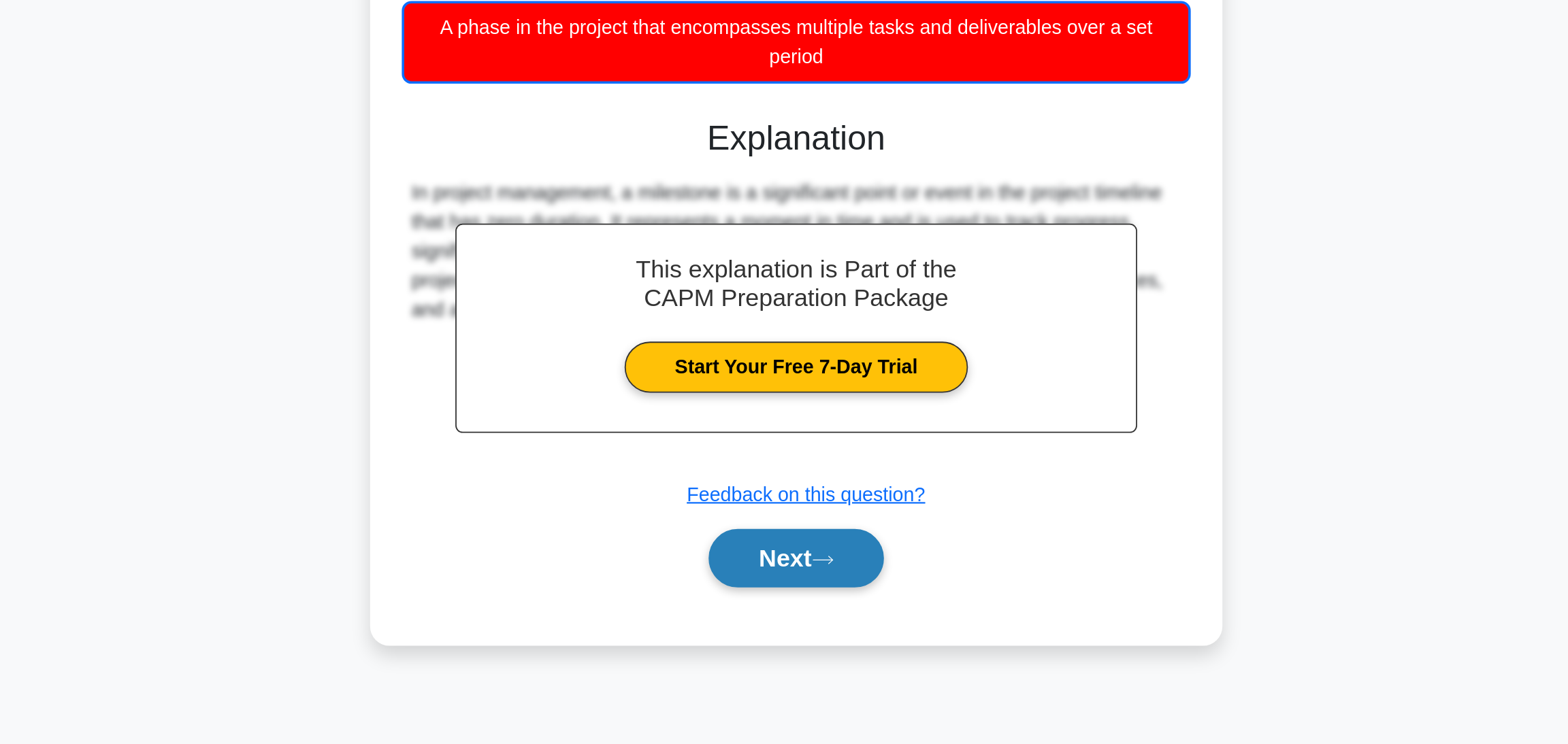
click at [791, 496] on button "Next" at bounding box center [784, 619] width 98 height 32
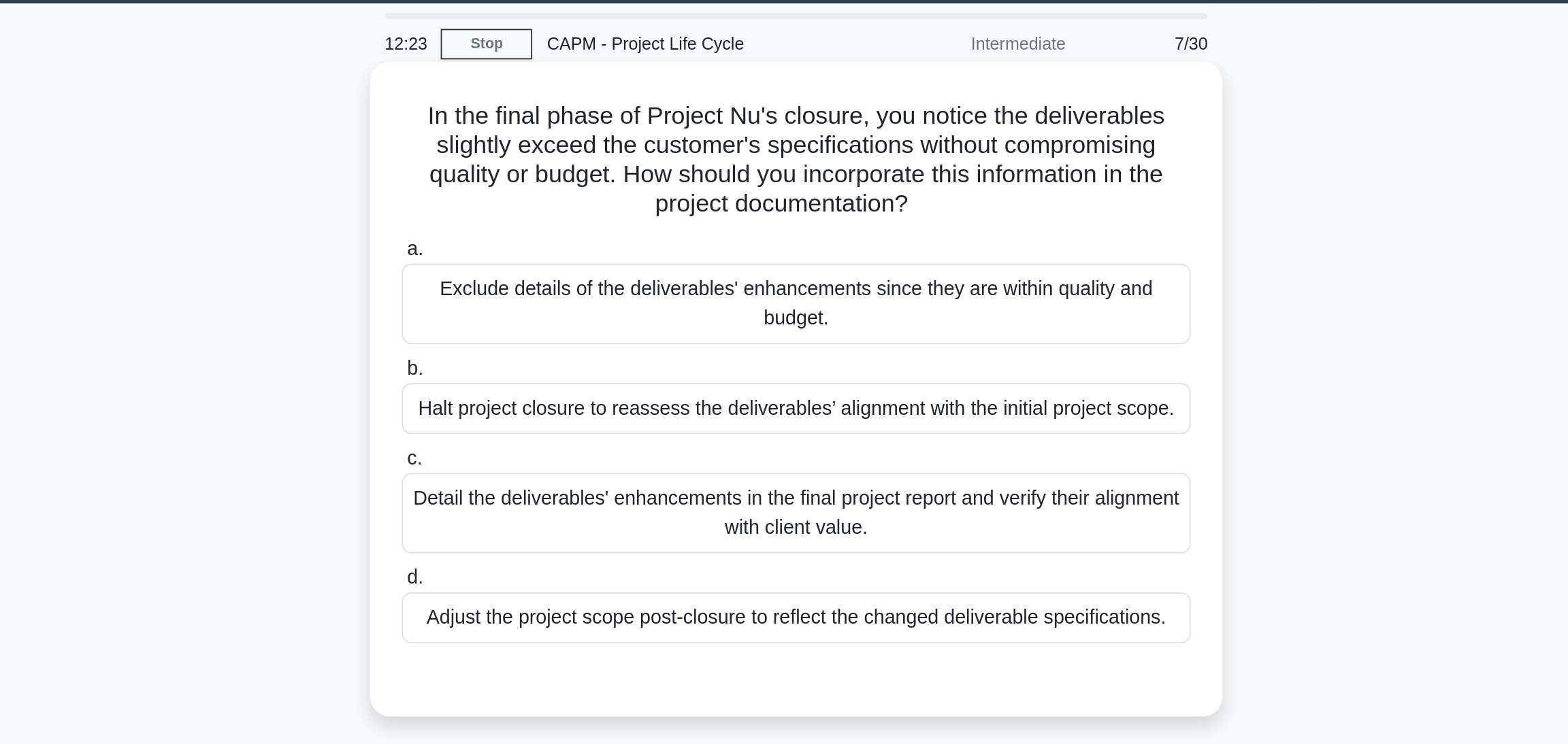
click at [961, 395] on div "Adjust the project scope post-closure to reflect the changed deliverable specif…" at bounding box center [784, 387] width 441 height 29
click at [564, 369] on input "d. Adjust the project scope post-closure to reflect the changed deliverable spe…" at bounding box center [564, 366] width 0 height 9
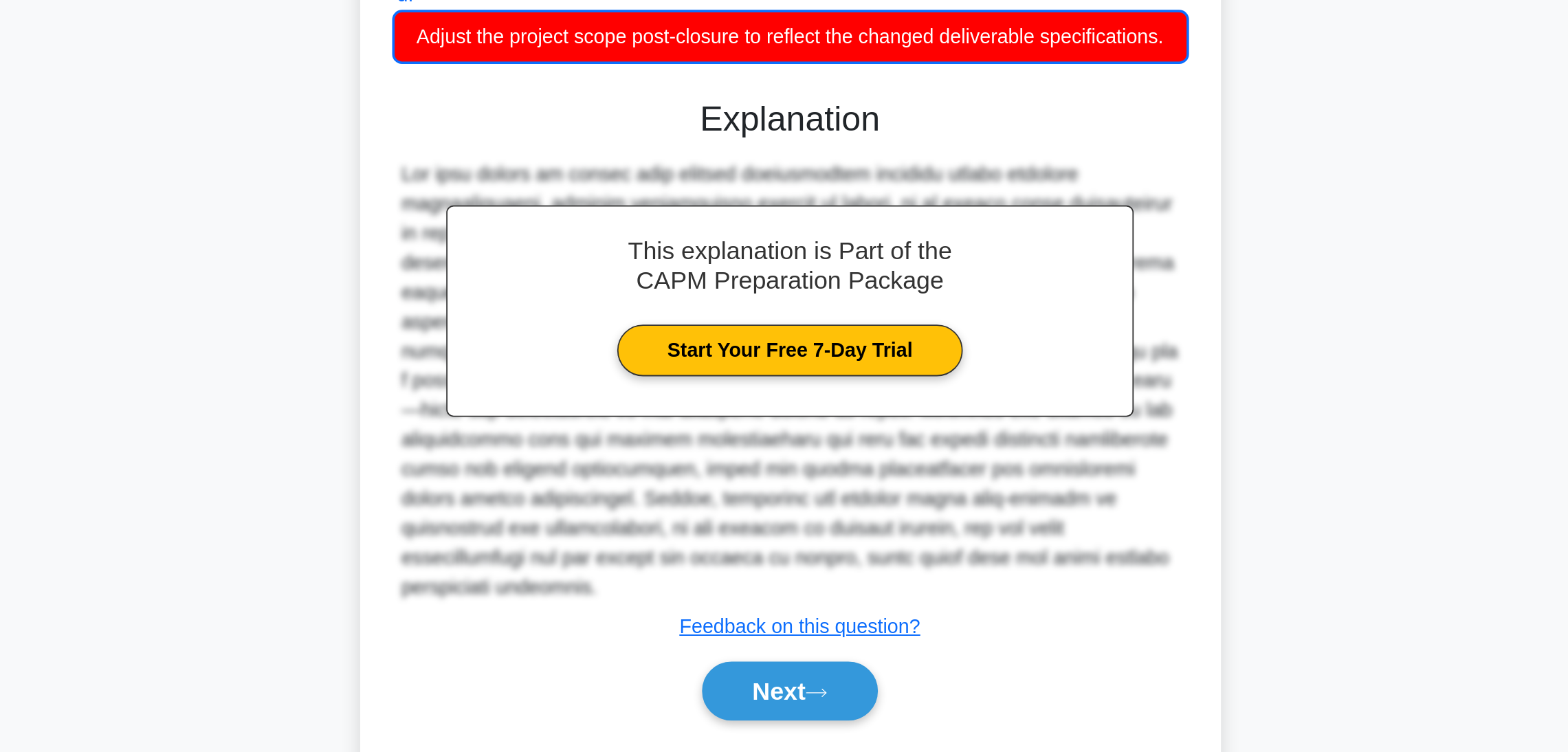
scroll to position [42, 0]
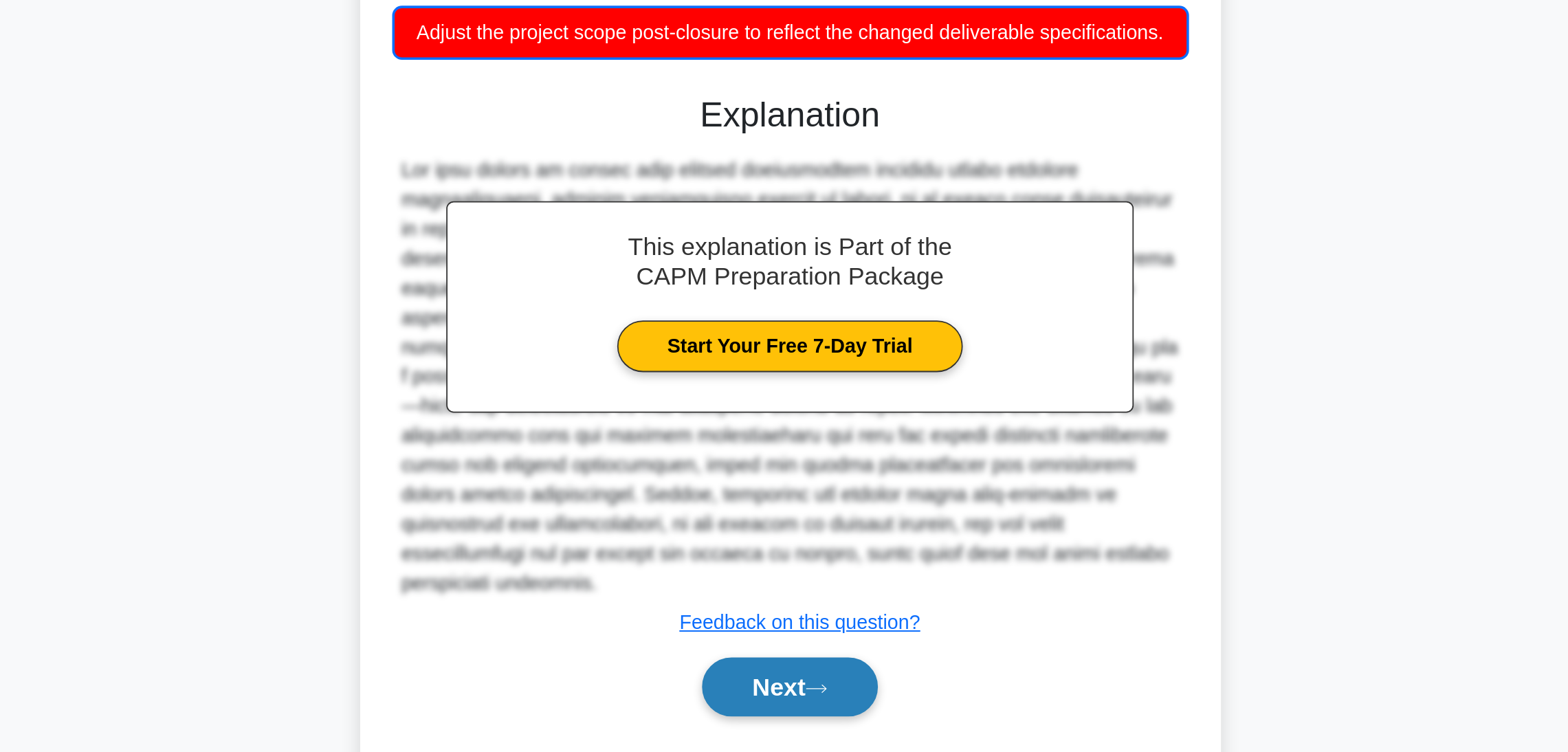
click at [790, 502] on button "Next" at bounding box center [784, 715] width 99 height 33
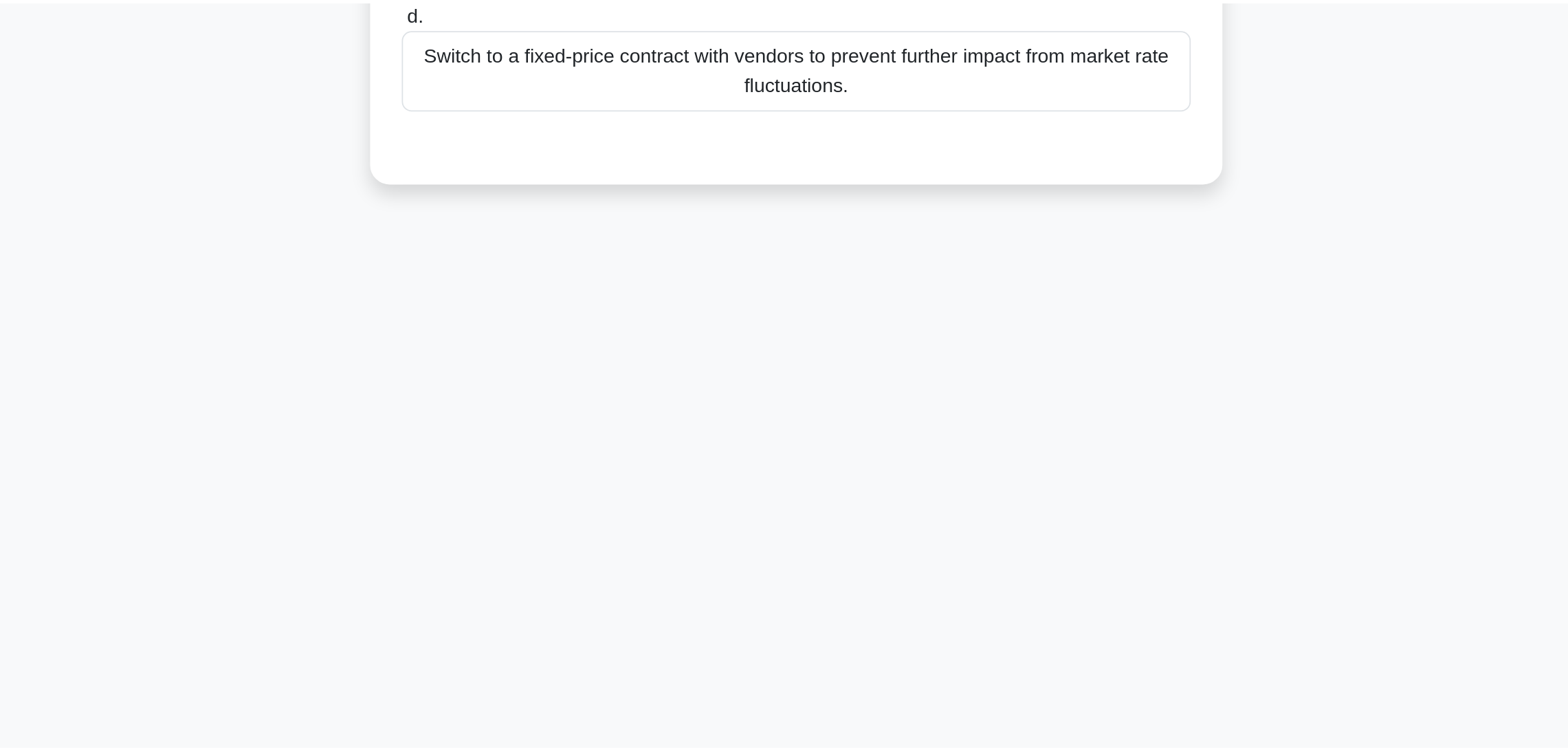
scroll to position [0, 0]
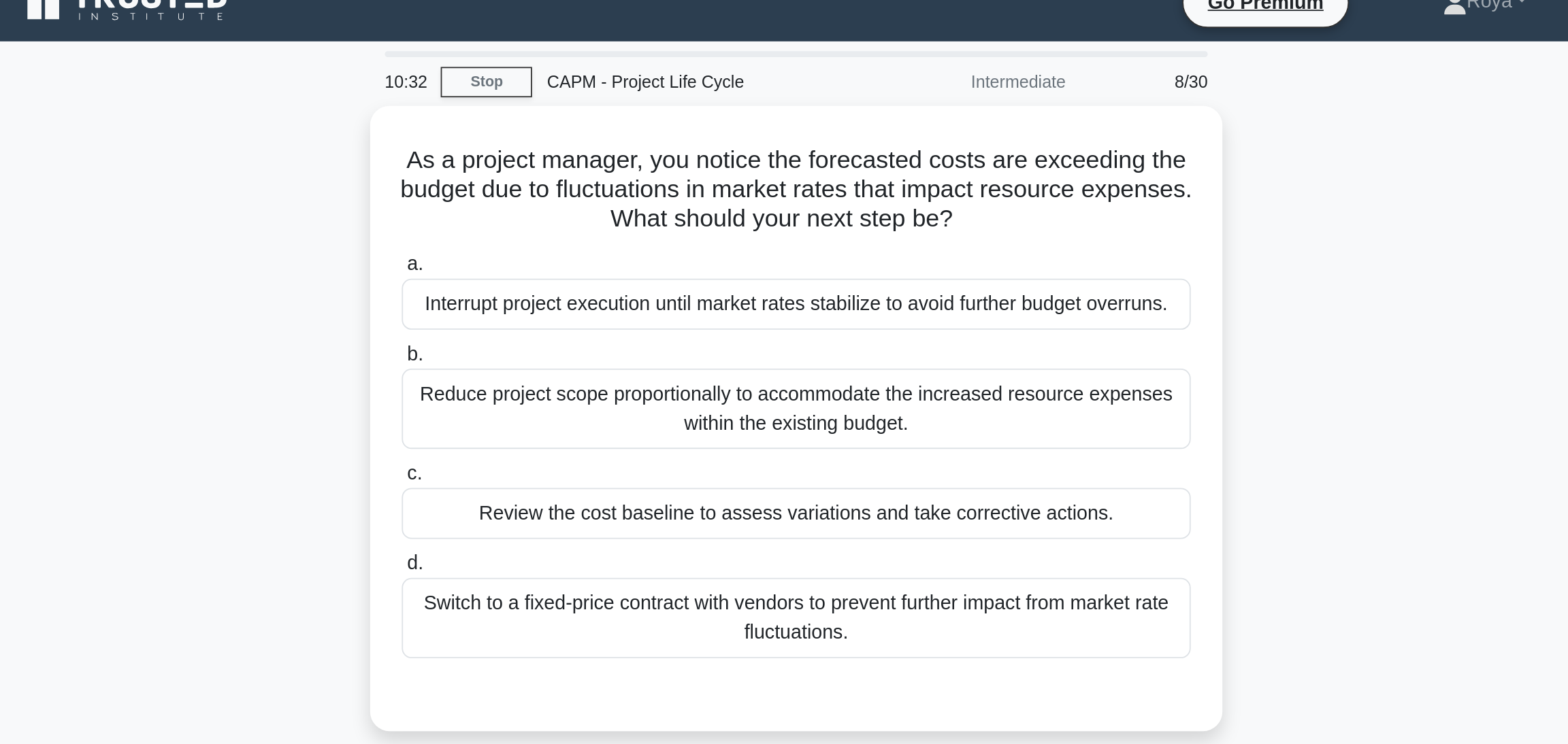
click at [874, 269] on div "Reduce project scope proportionally to accommodate the increased resource expen…" at bounding box center [784, 249] width 441 height 45
click at [564, 223] on input "b. Reduce project scope proportionally to accommodate the increased resource ex…" at bounding box center [564, 219] width 0 height 9
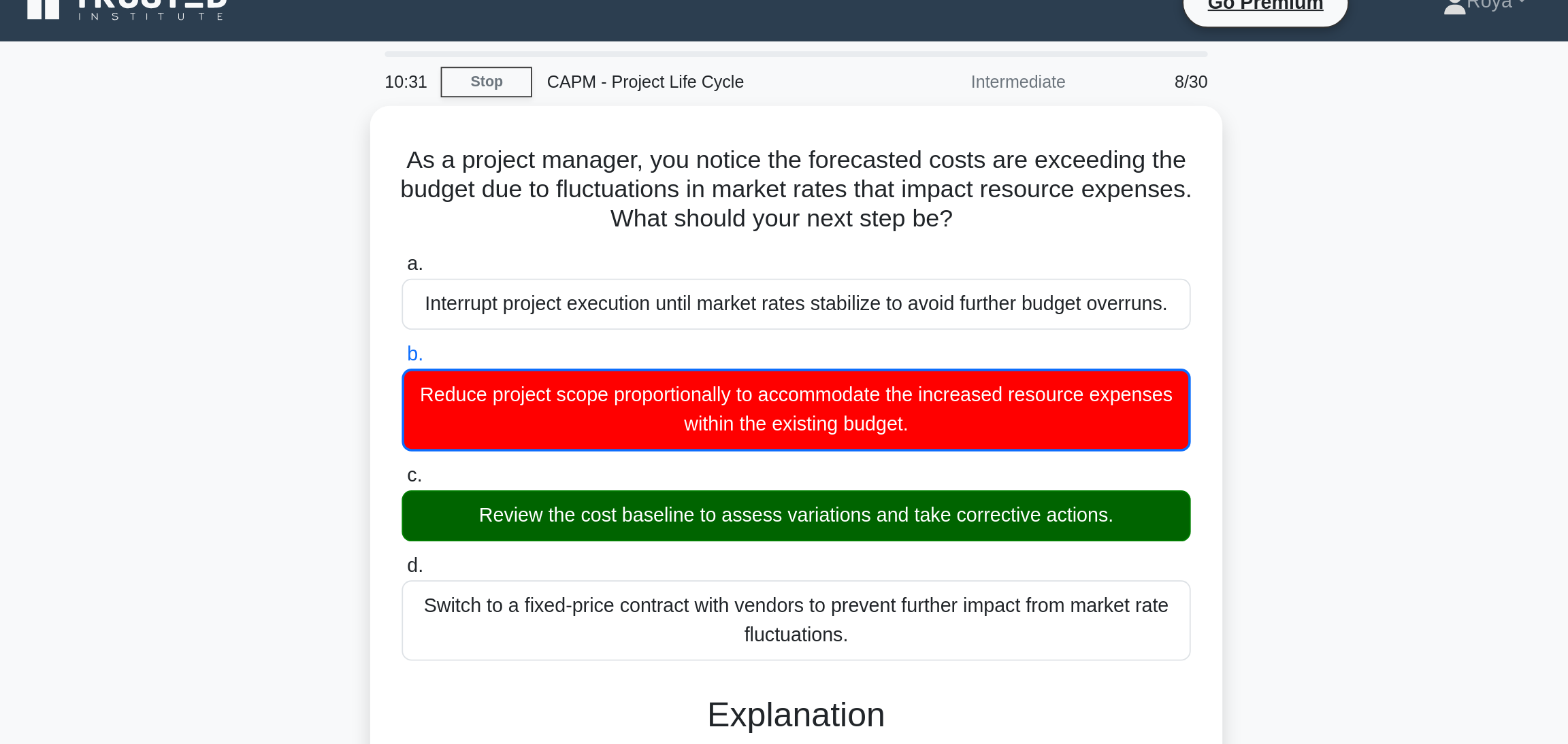
click at [874, 269] on div "Reduce project scope proportionally to accommodate the increased resource expen…" at bounding box center [784, 250] width 441 height 46
click at [564, 223] on input "b. Reduce project scope proportionally to accommodate the increased resource ex…" at bounding box center [564, 219] width 0 height 9
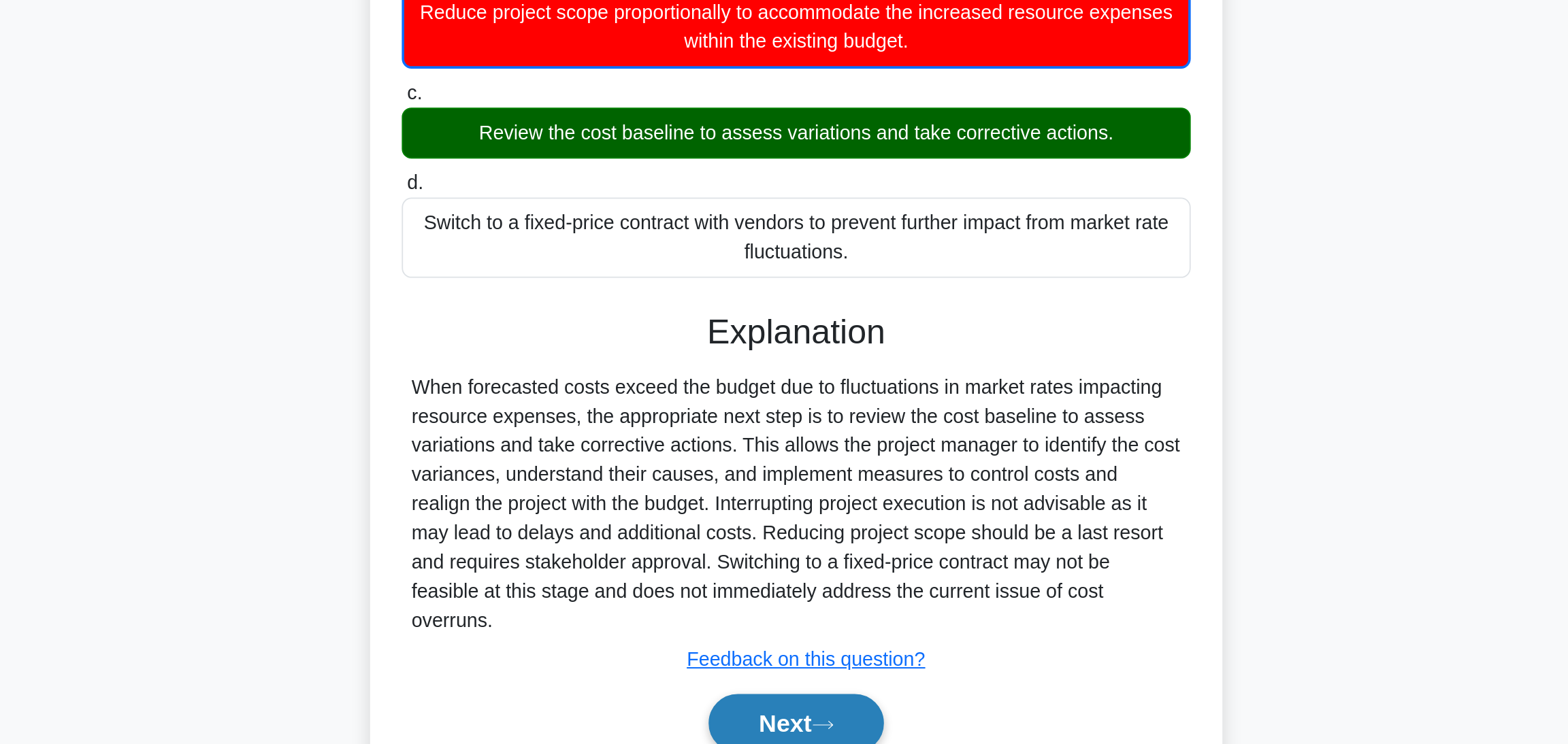
click at [788, 496] on button "Next" at bounding box center [784, 634] width 98 height 32
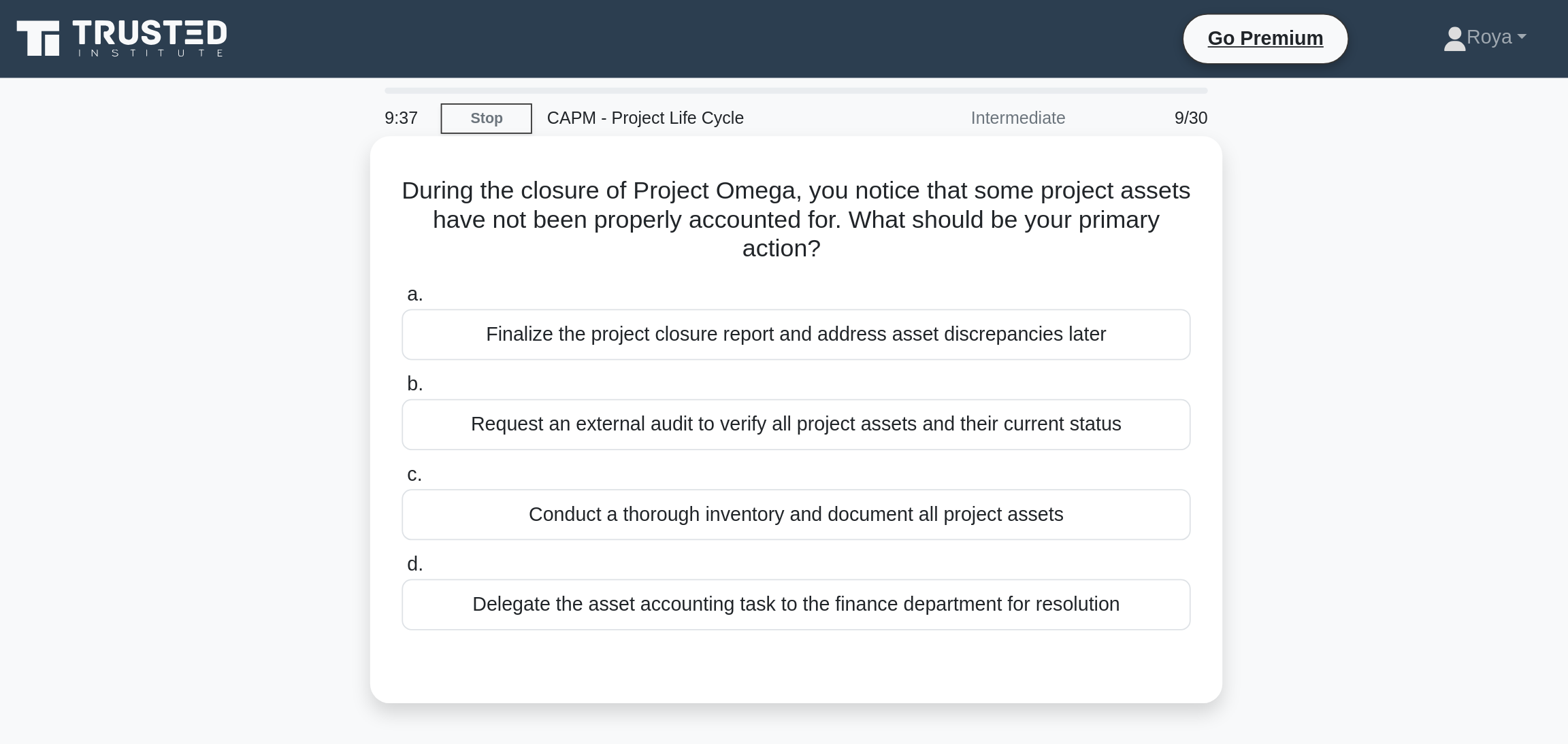
click at [927, 244] on div "Request an external audit to verify all project assets and their current status" at bounding box center [784, 237] width 441 height 29
click at [564, 220] on input "b. Request an external audit to verify all project assets and their current sta…" at bounding box center [564, 215] width 0 height 9
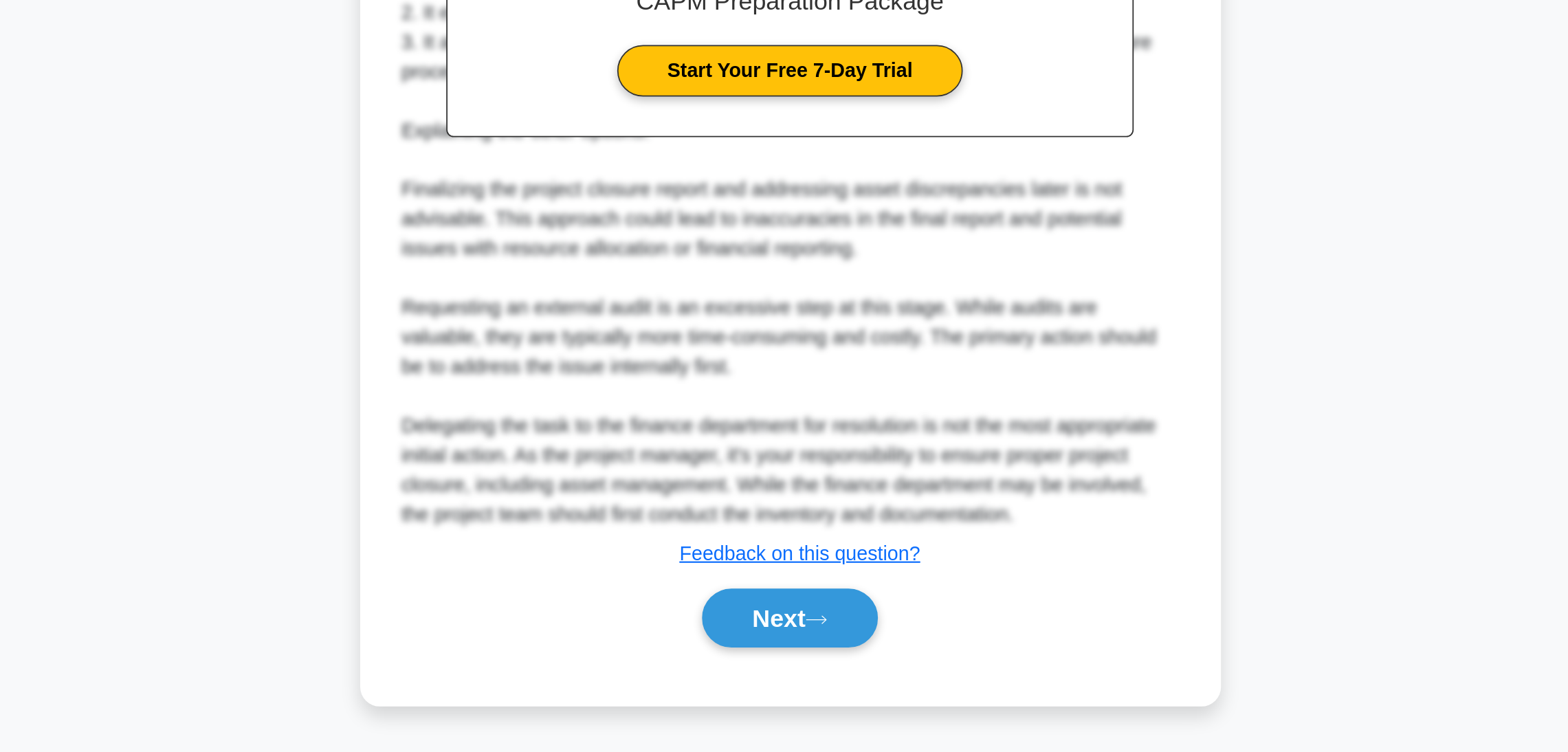
scroll to position [146, 0]
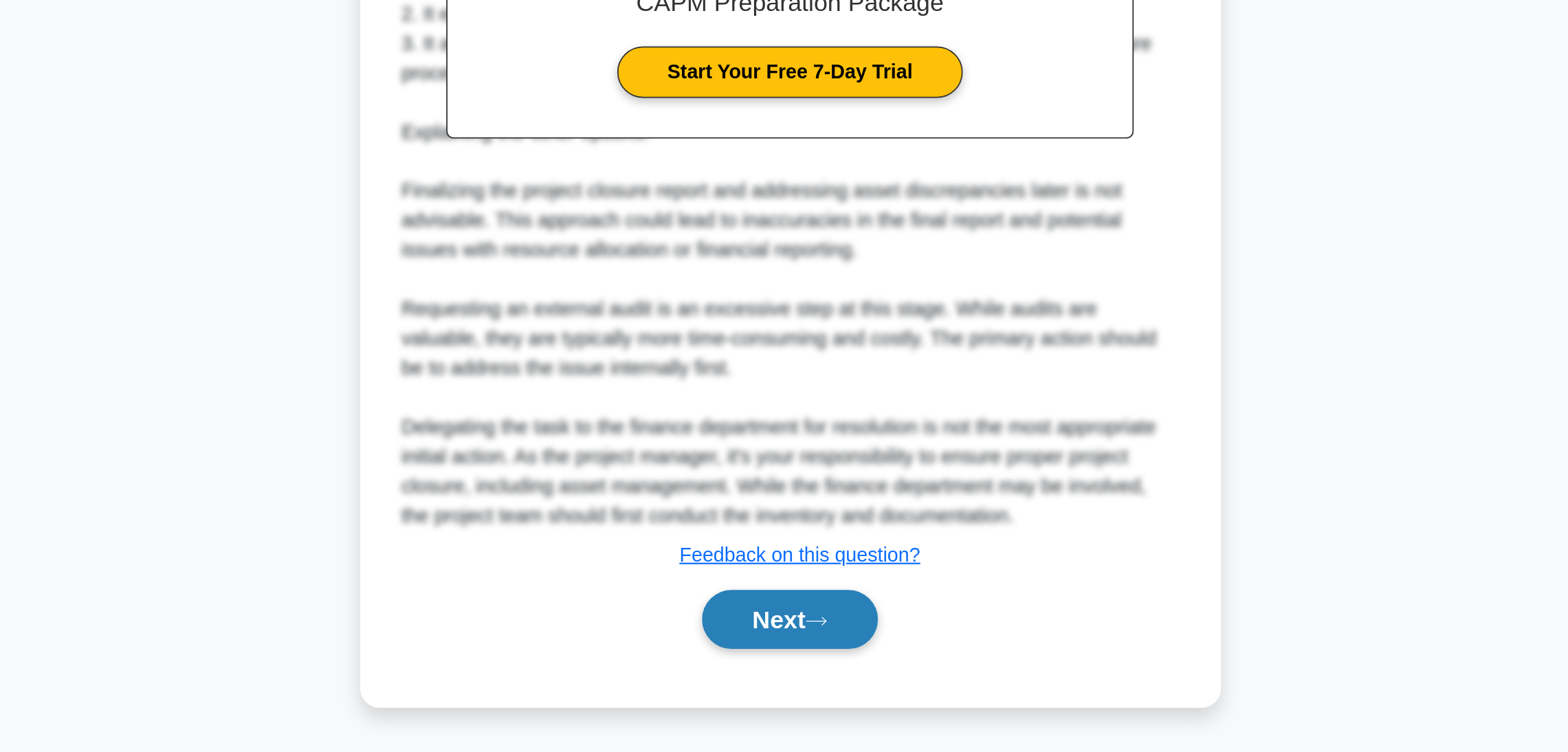
click at [791, 502] on button "Next" at bounding box center [784, 678] width 99 height 33
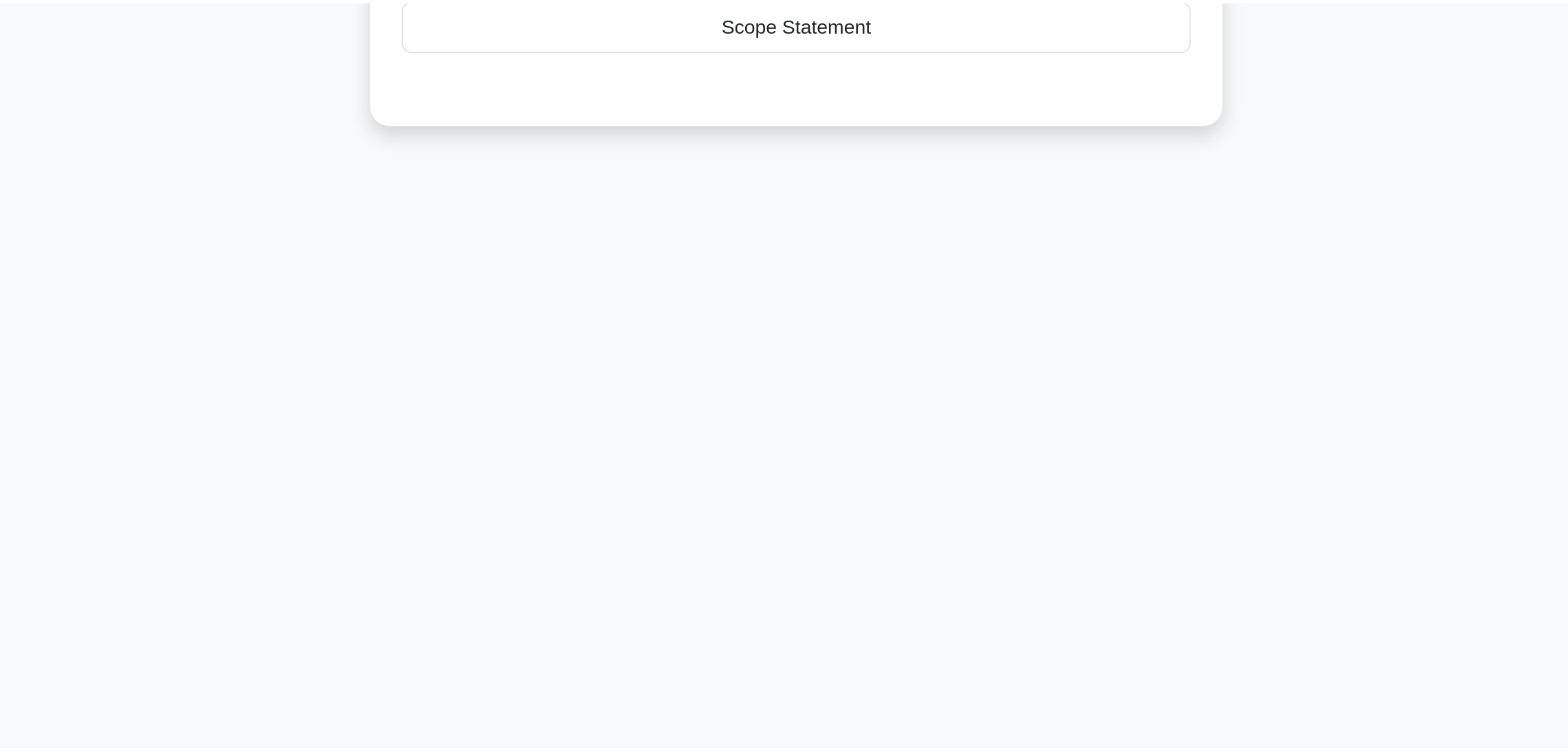
scroll to position [0, 0]
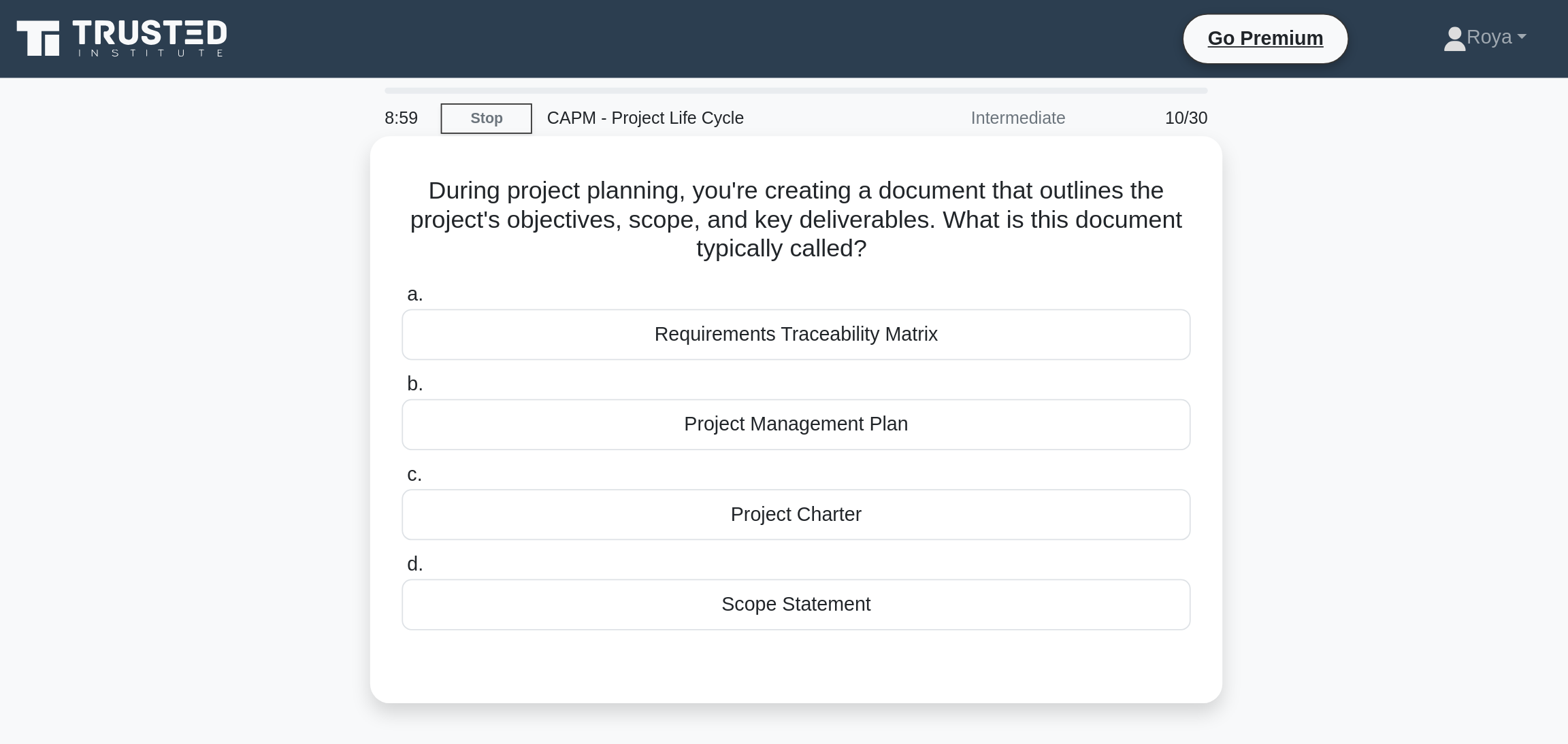
click at [833, 243] on div "Project Management Plan" at bounding box center [784, 237] width 441 height 29
click at [564, 220] on input "b. Project Management Plan" at bounding box center [564, 215] width 0 height 9
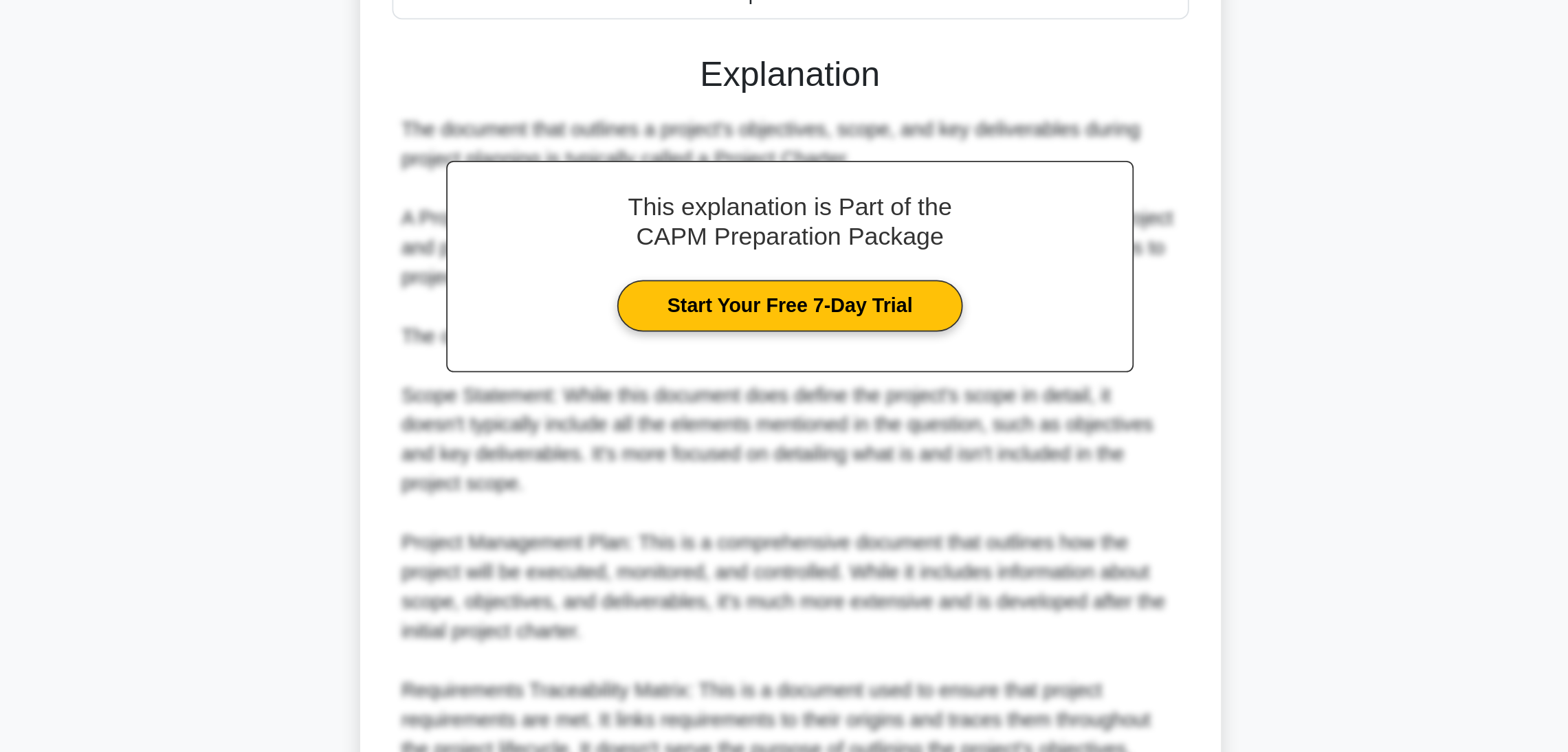
scroll to position [146, 0]
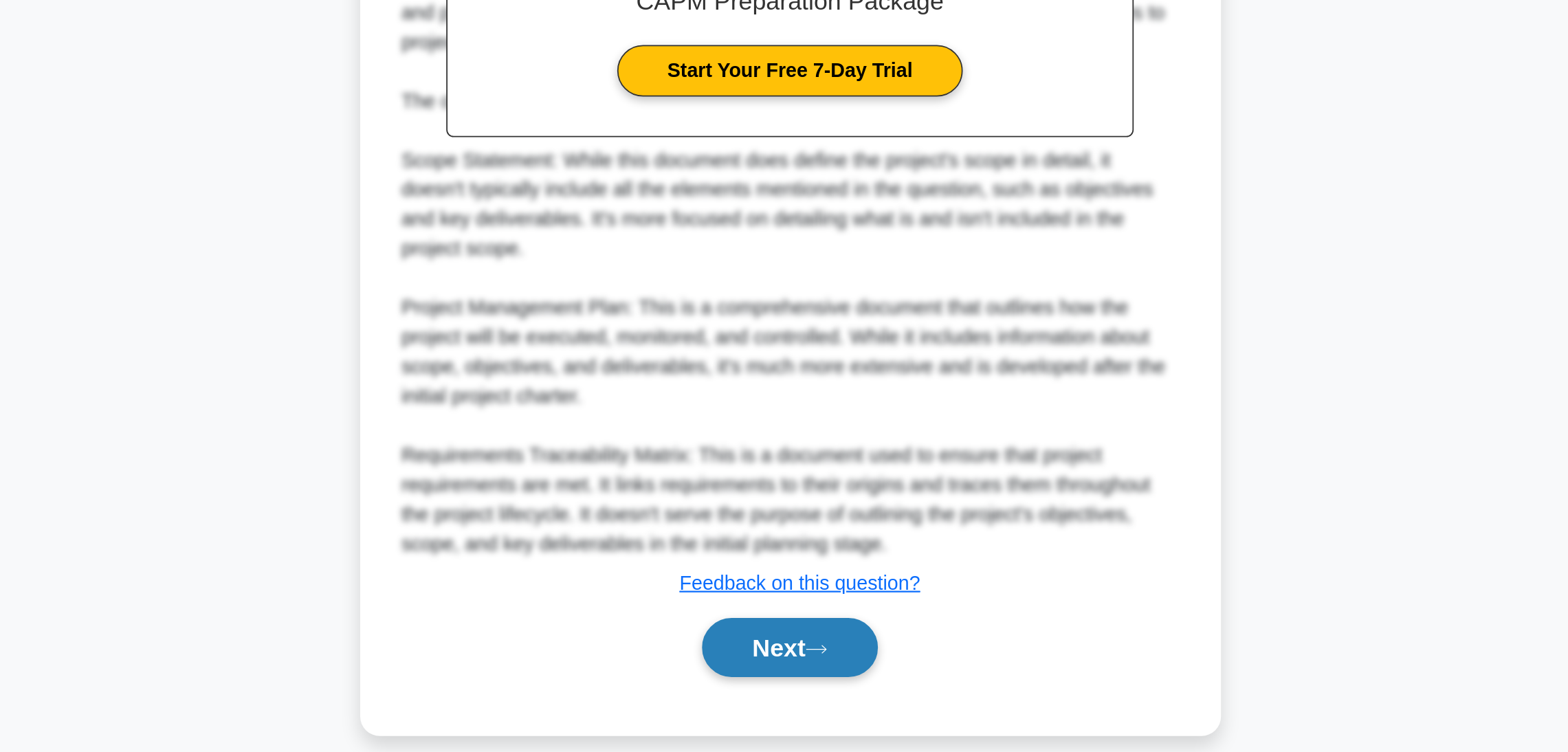
click at [795, 502] on button "Next" at bounding box center [784, 693] width 99 height 33
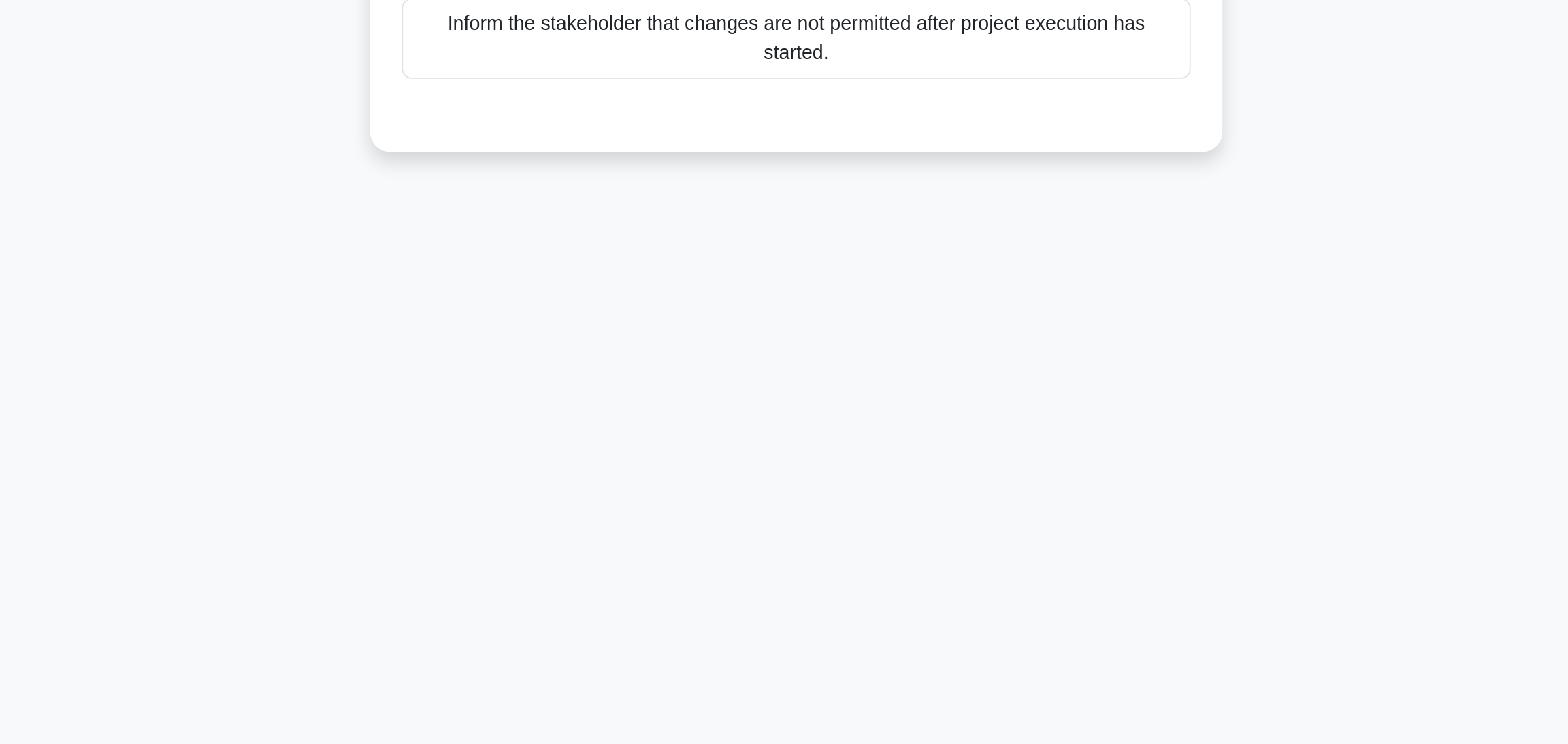
scroll to position [0, 0]
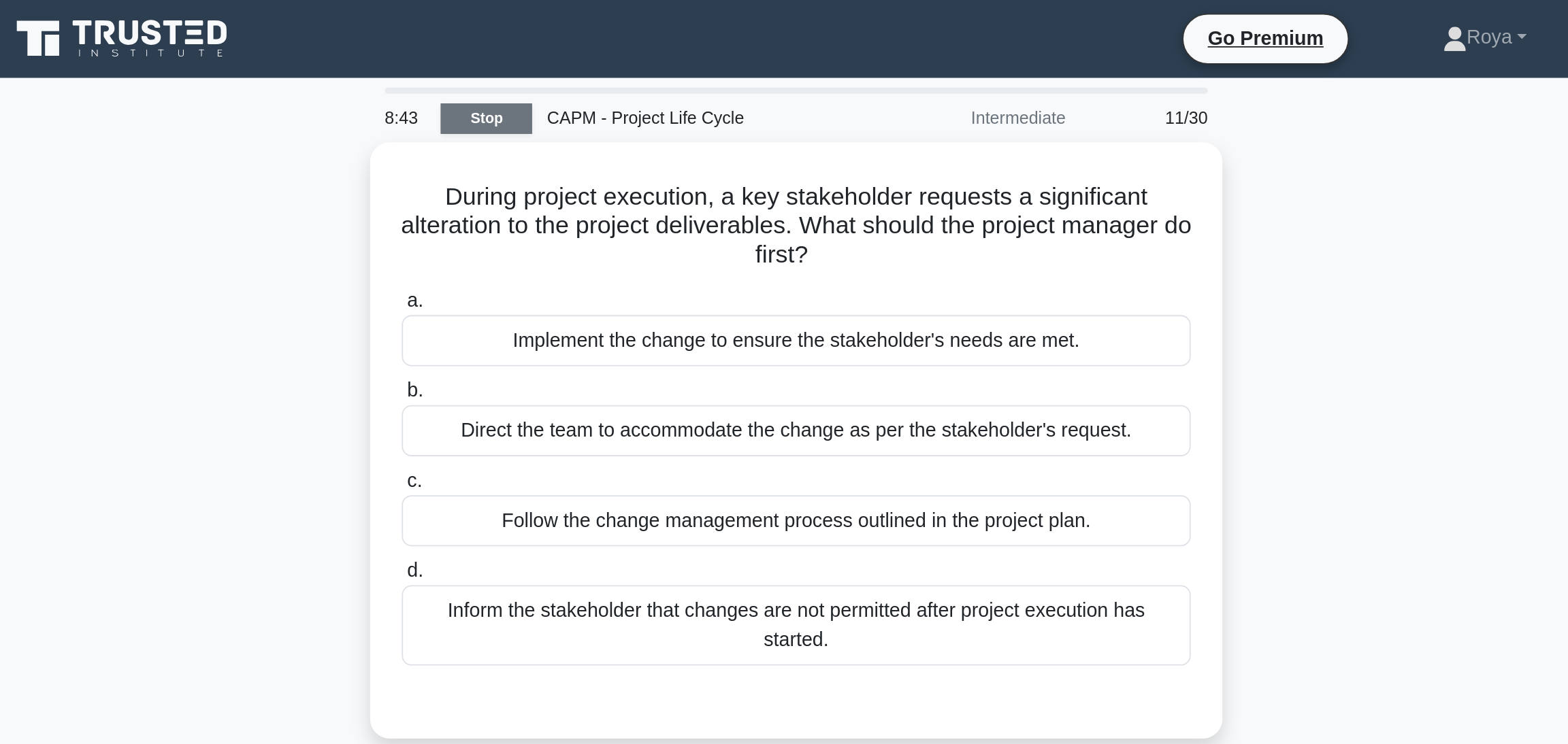
click at [612, 67] on link "Stop" at bounding box center [610, 66] width 51 height 17
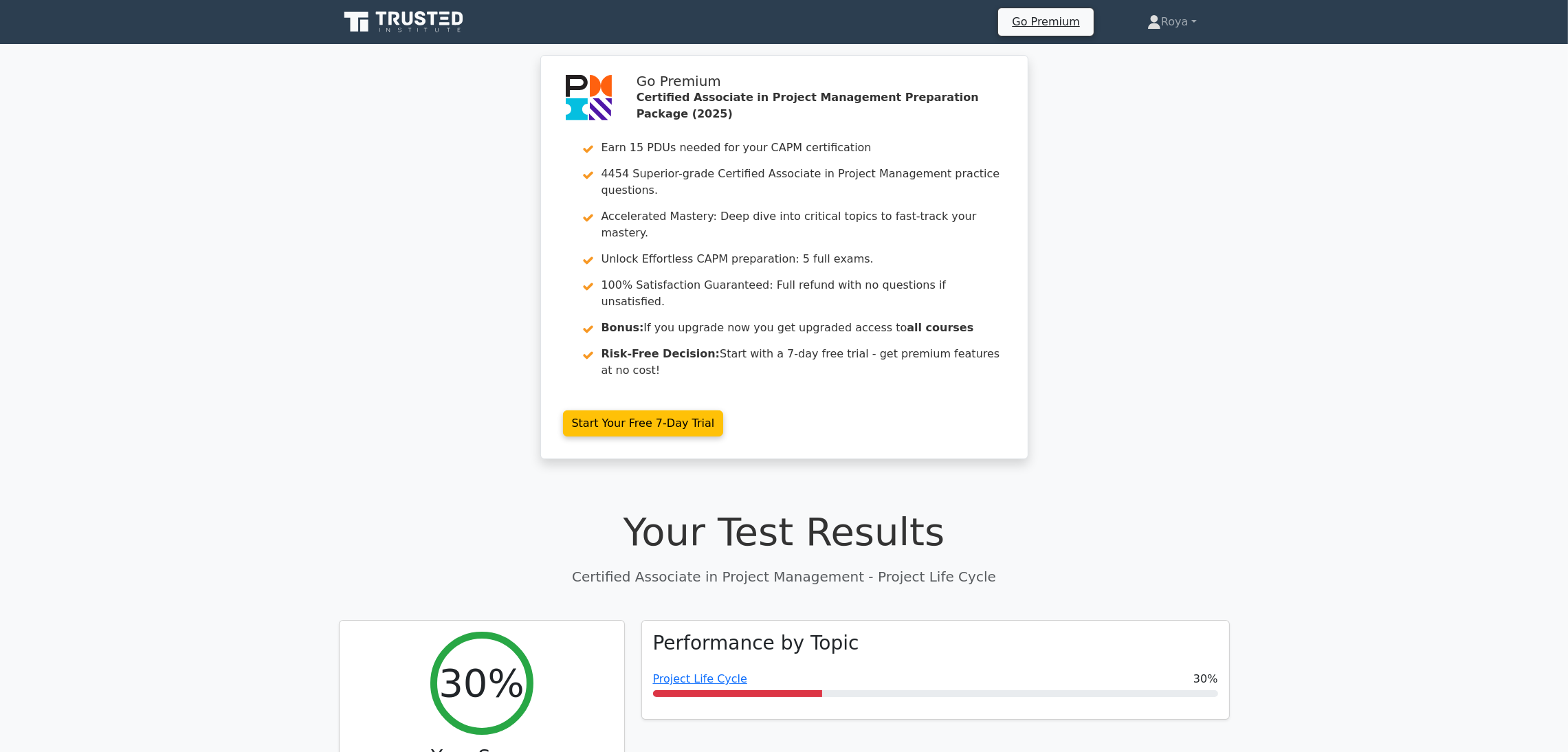
click at [407, 25] on icon at bounding box center [408, 19] width 11 height 14
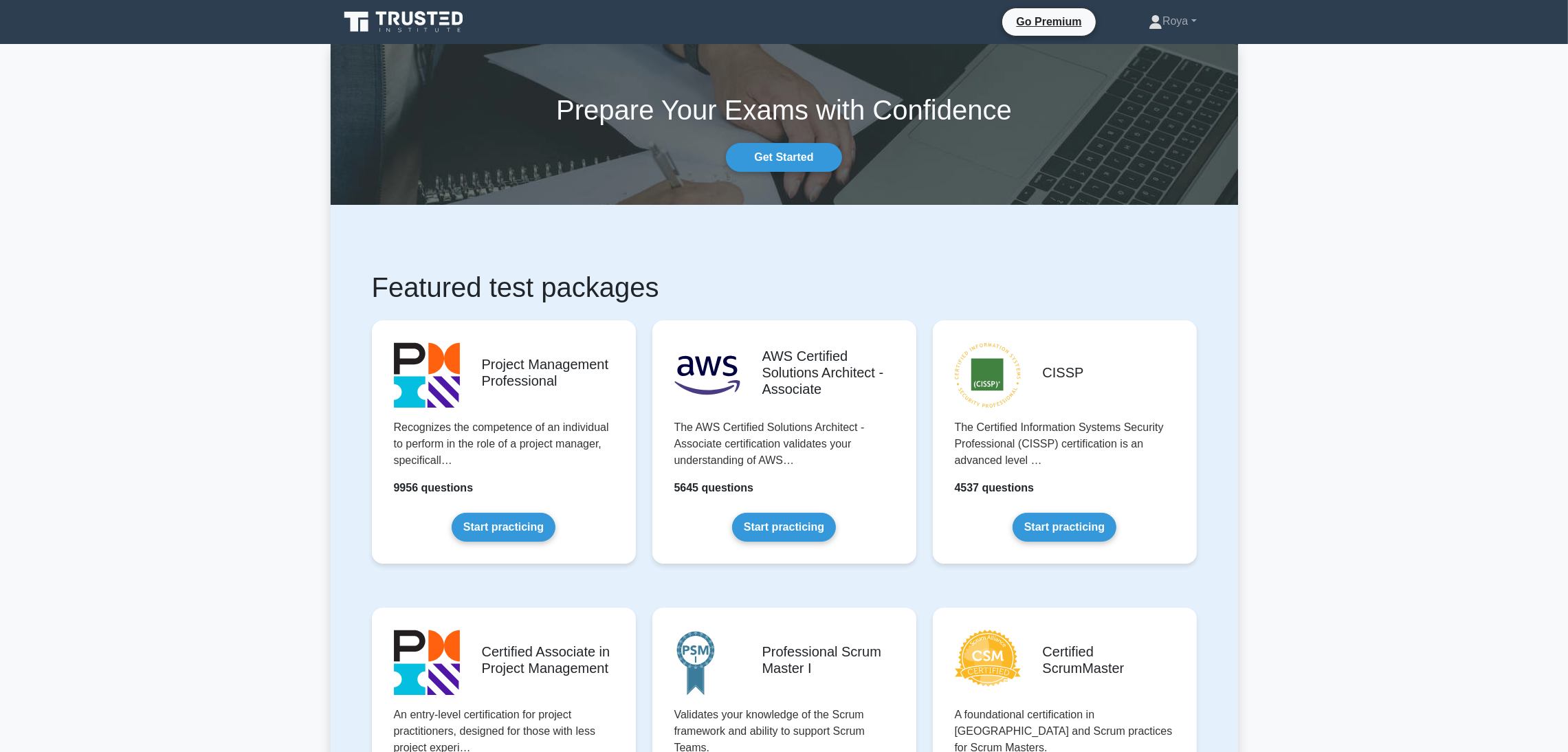
scroll to position [330, 0]
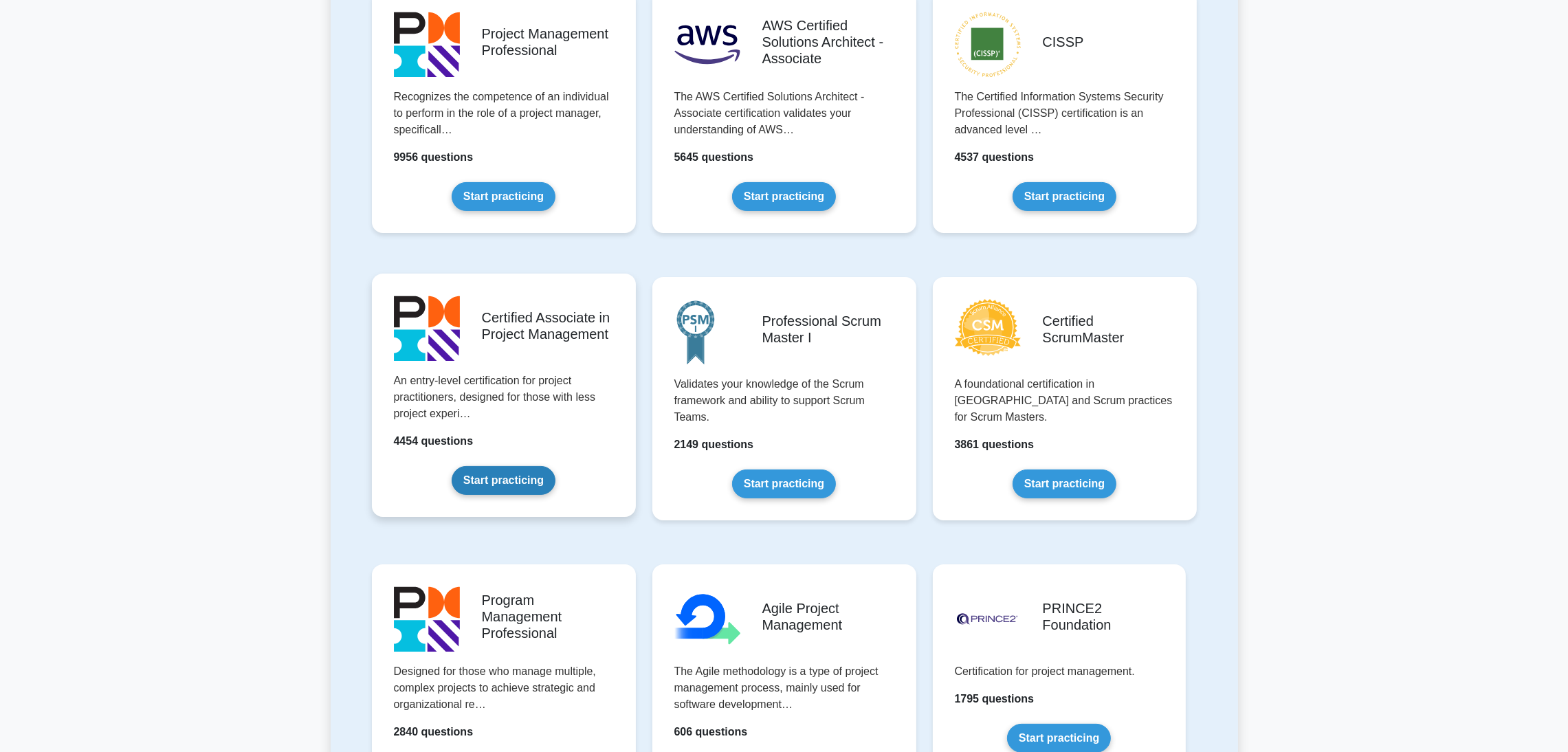
click at [556, 466] on link "Start practicing" at bounding box center [503, 480] width 104 height 29
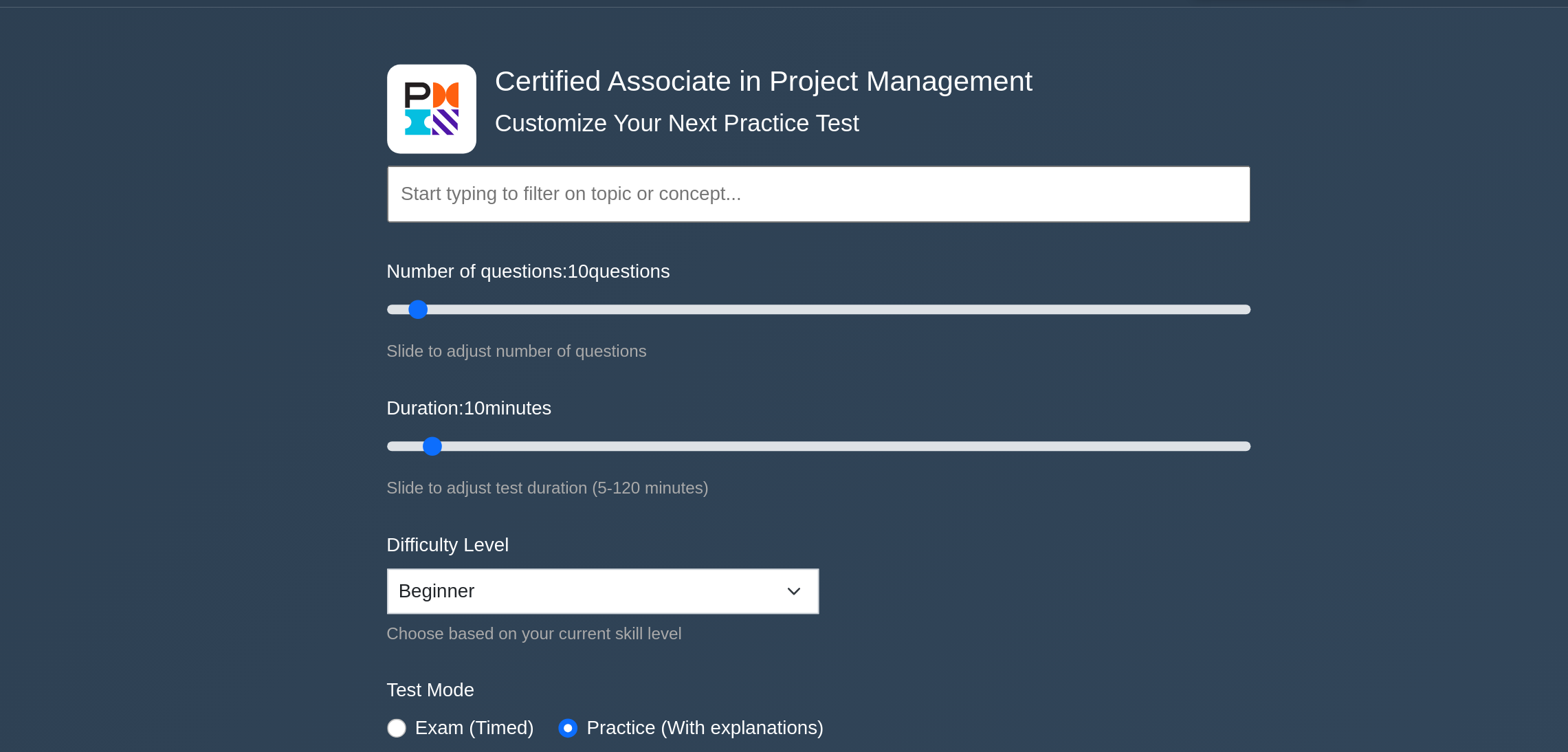
click at [734, 154] on input "text" at bounding box center [784, 152] width 499 height 33
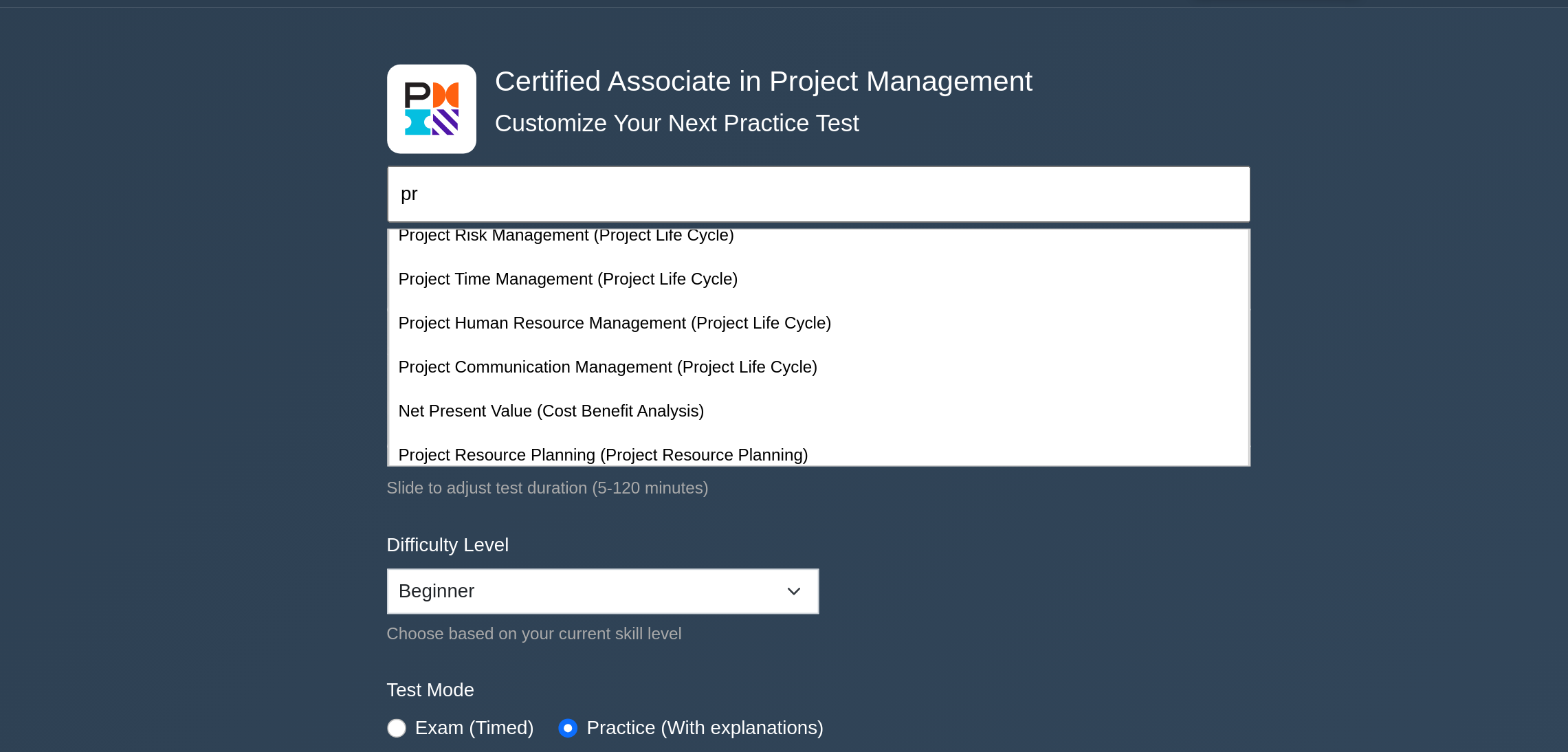
type input "p"
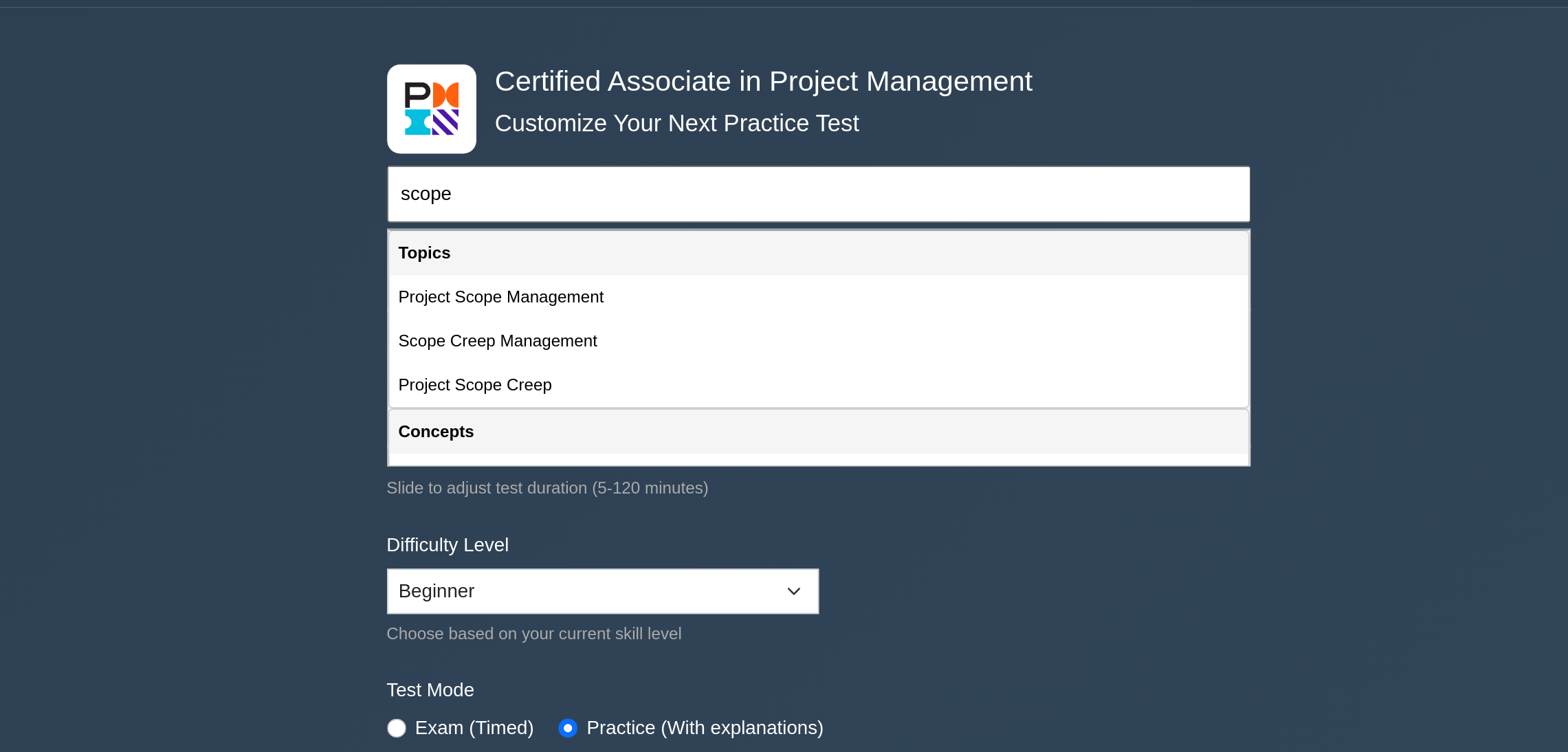
click at [904, 214] on div "Project Scope Management" at bounding box center [784, 211] width 496 height 25
type input "Project Scope Management"
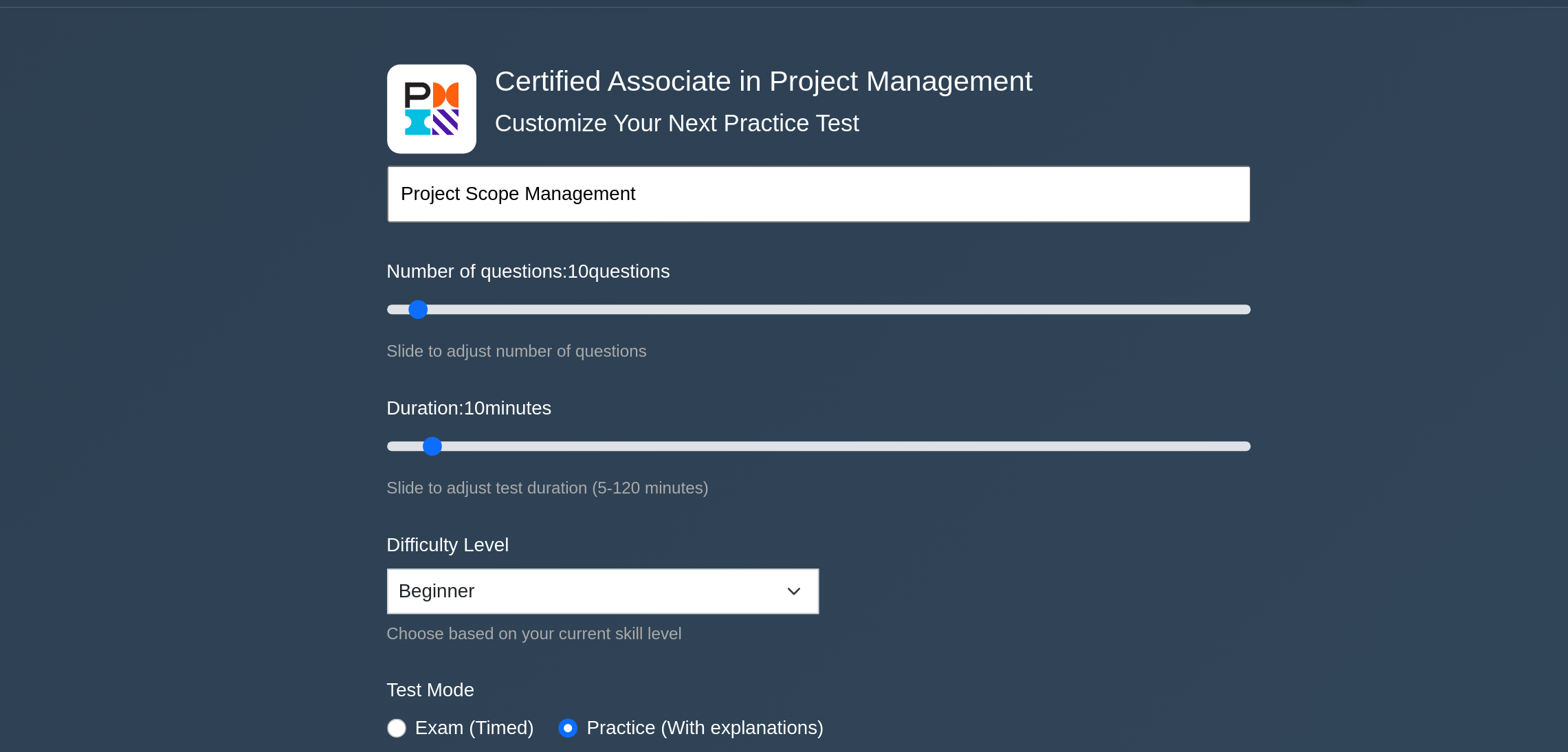
click at [878, 157] on input "Project Scope Management" at bounding box center [784, 152] width 499 height 33
drag, startPoint x: 552, startPoint y: 218, endPoint x: 575, endPoint y: 218, distance: 23.0
type input "20"
click at [575, 218] on input "Number of questions: 20 questions" at bounding box center [784, 219] width 499 height 17
drag, startPoint x: 560, startPoint y: 298, endPoint x: 597, endPoint y: 299, distance: 37.0
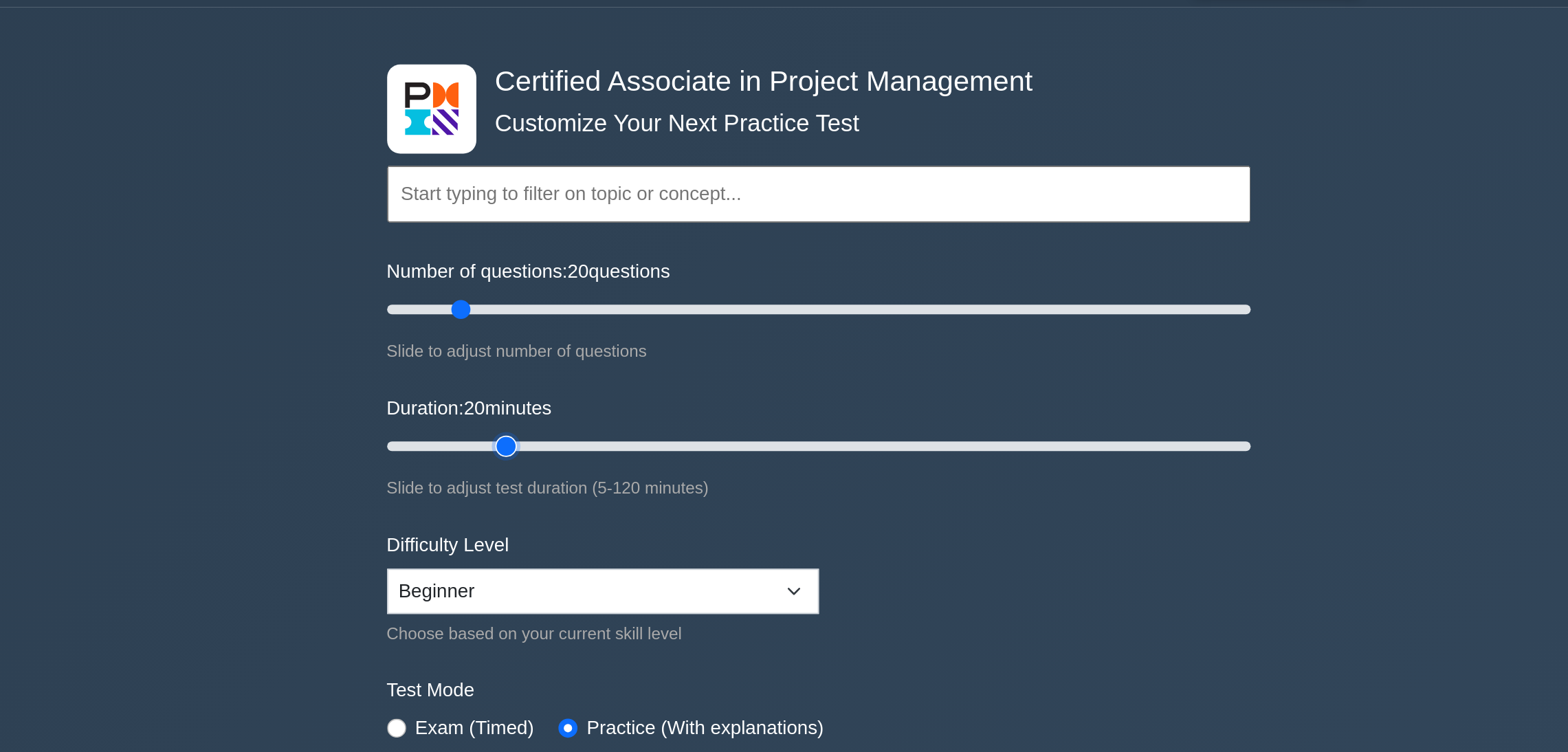
type input "20"
click at [597, 299] on input "Duration: 20 minutes" at bounding box center [784, 298] width 499 height 17
click at [578, 375] on select "Beginner Intermediate Expert" at bounding box center [660, 382] width 249 height 26
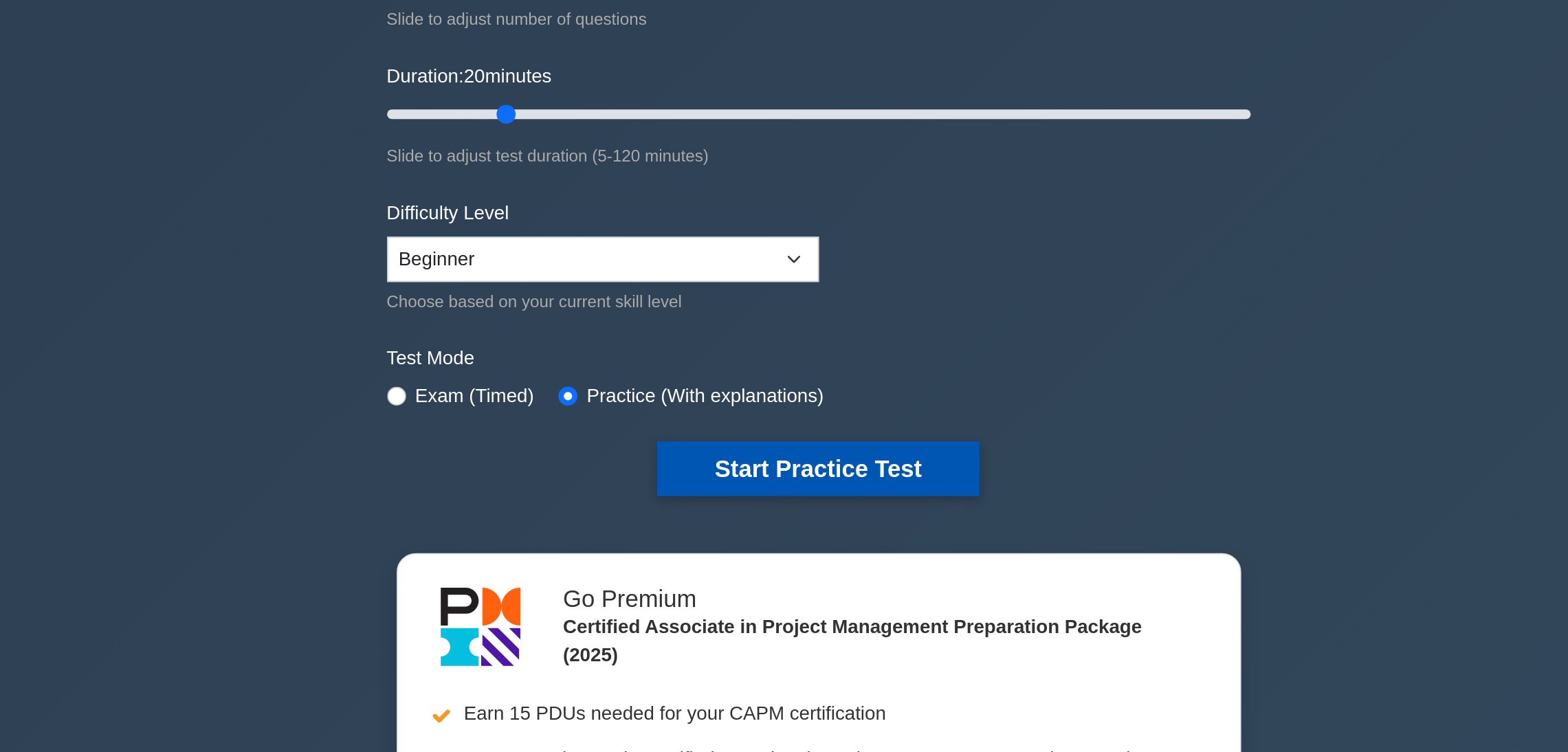
click at [699, 501] on button "Start Practice Test" at bounding box center [784, 503] width 185 height 32
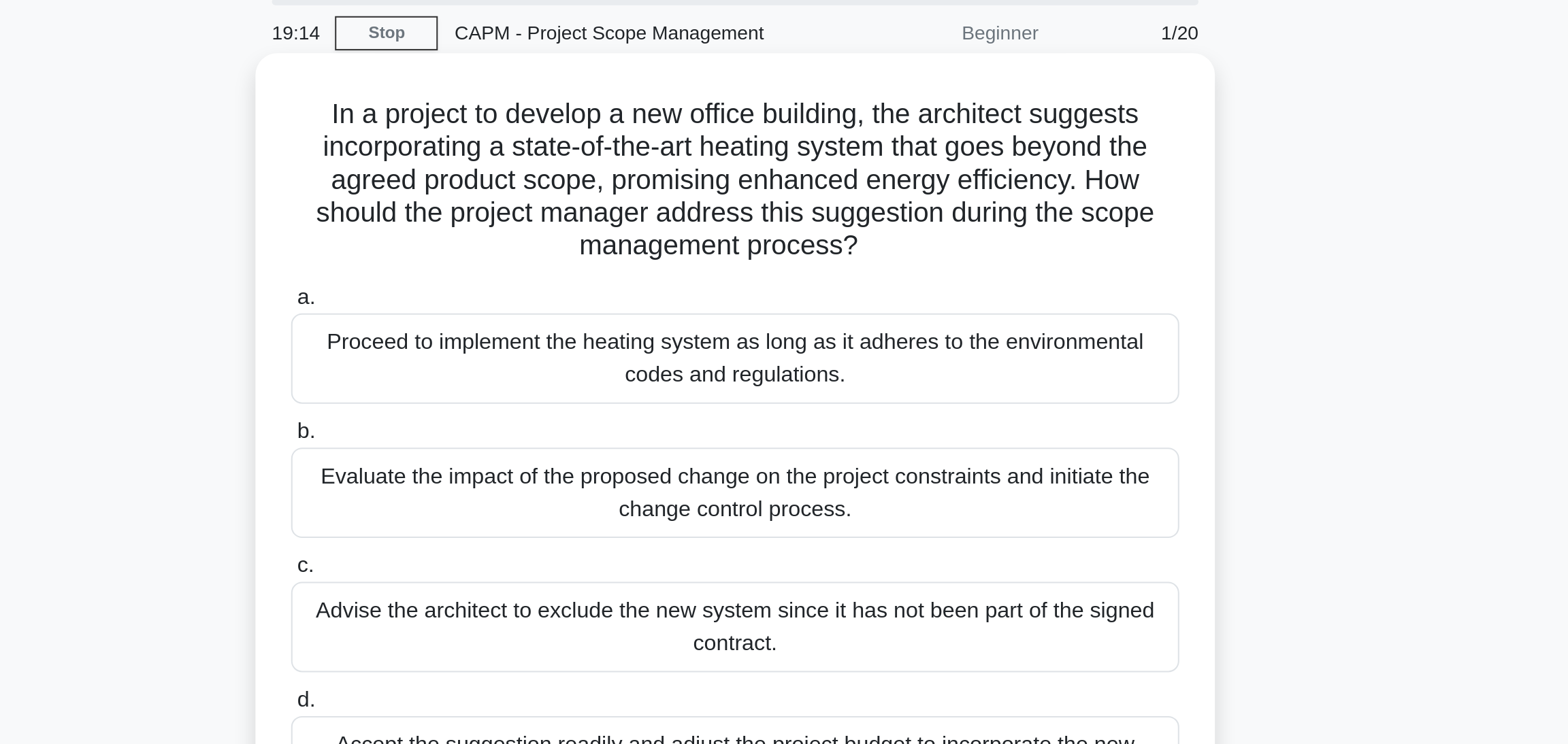
click at [931, 296] on div "Evaluate the impact of the proposed change on the project constraints and initi…" at bounding box center [784, 295] width 441 height 45
click at [564, 269] on input "b. Evaluate the impact of the proposed change on the project constraints and in…" at bounding box center [564, 264] width 0 height 9
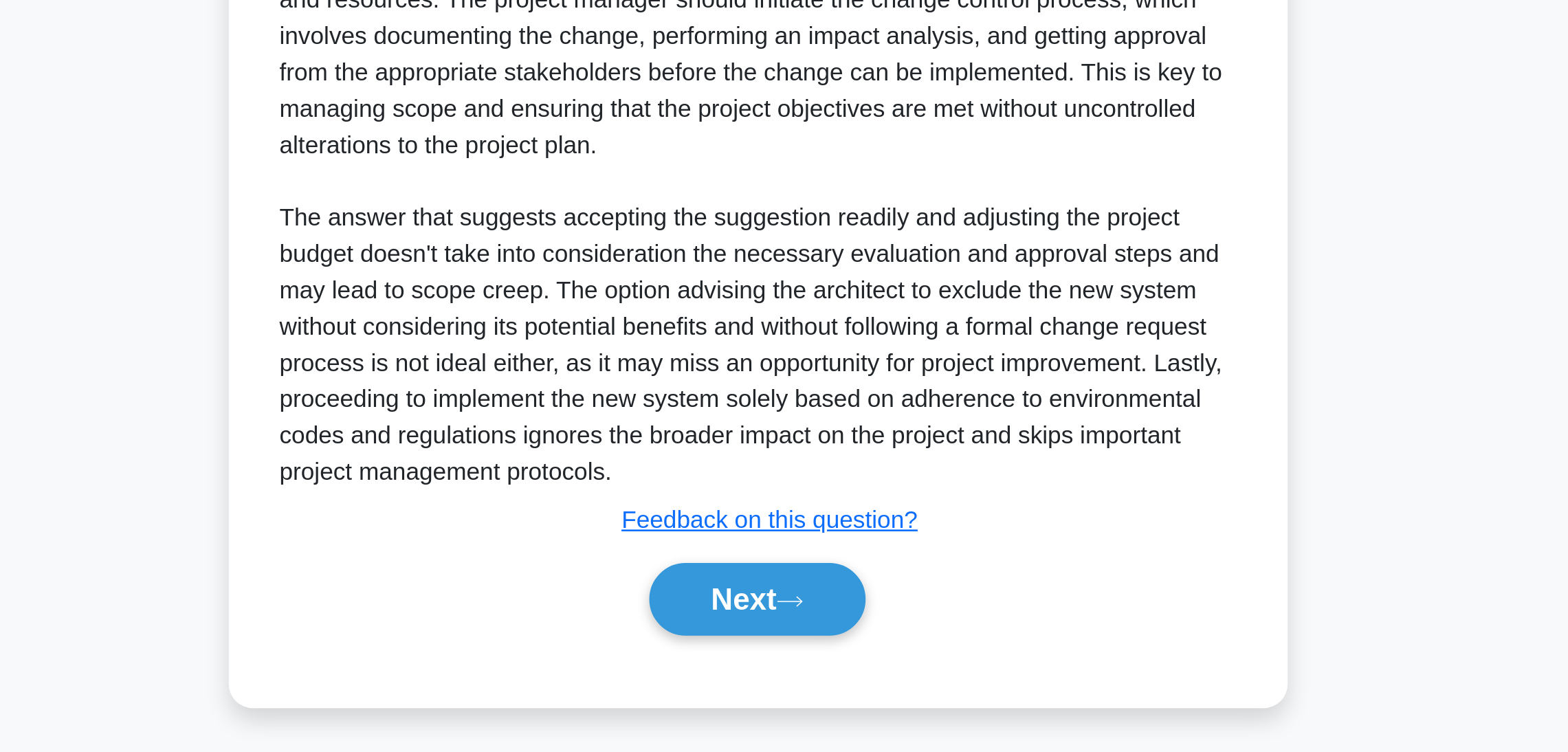
scroll to position [164, 0]
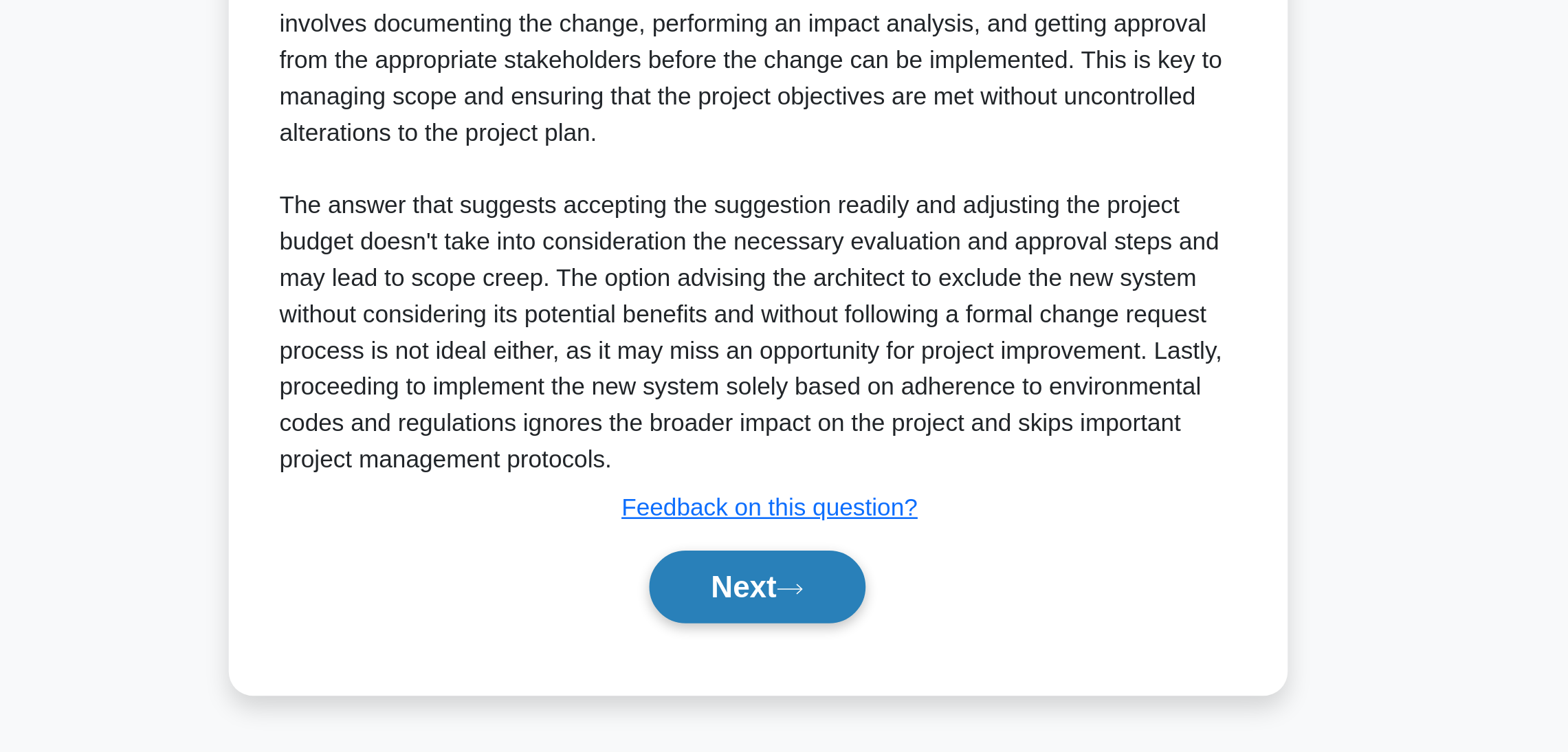
click at [799, 676] on icon at bounding box center [798, 678] width 12 height 7
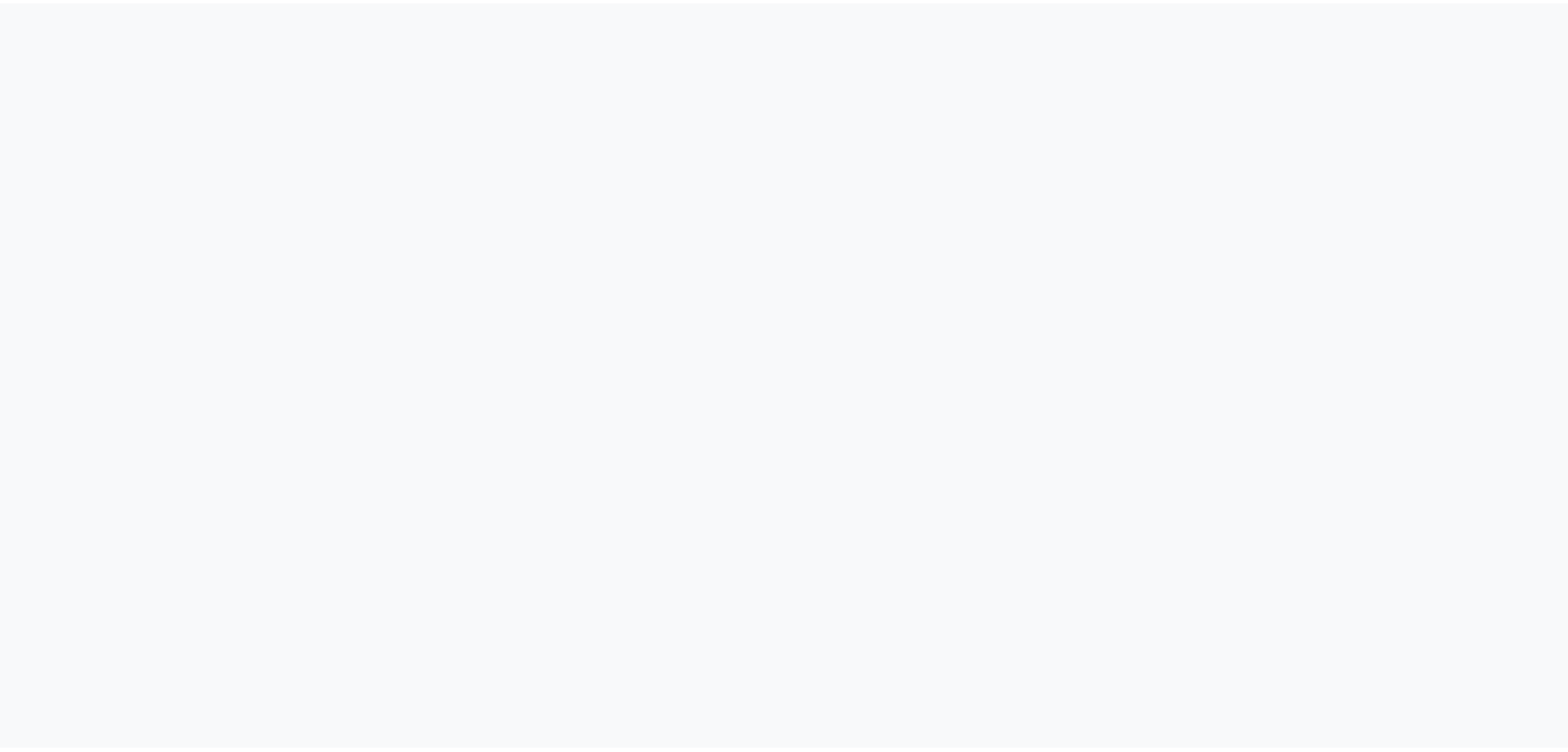
scroll to position [0, 0]
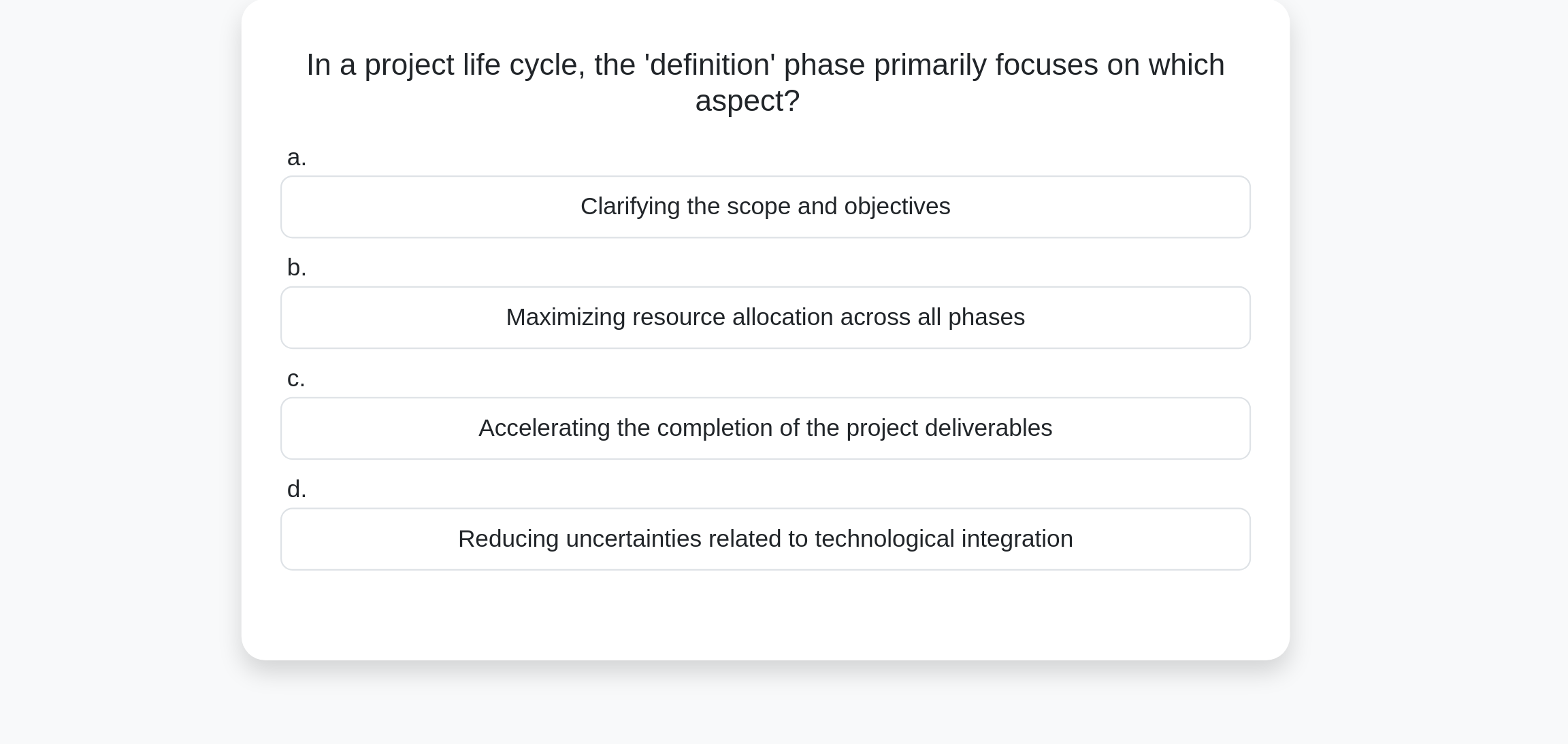
click at [911, 173] on div "Clarifying the scope and objectives" at bounding box center [784, 170] width 441 height 29
click at [564, 153] on input "a. Clarifying the scope and objectives" at bounding box center [564, 149] width 0 height 9
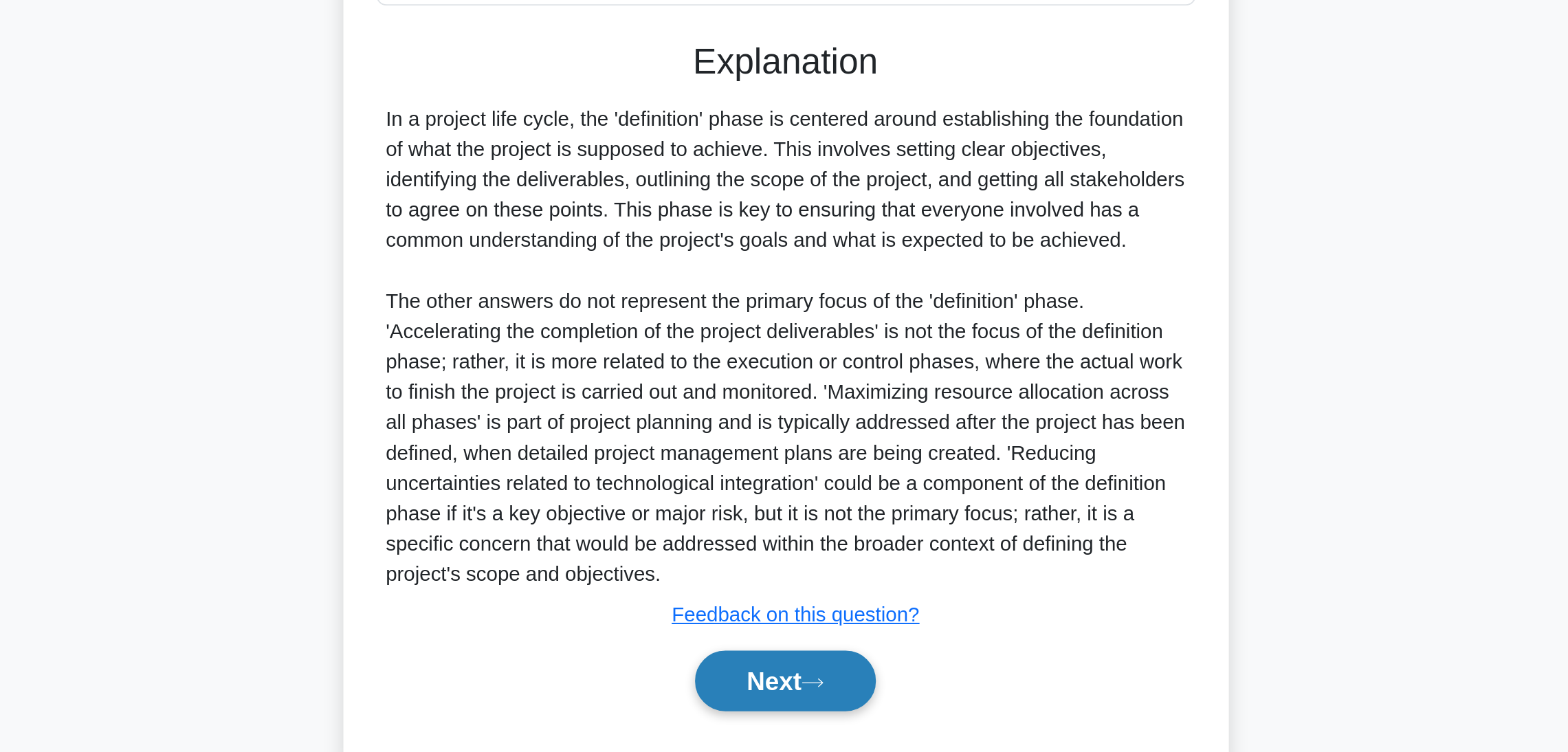
click at [811, 712] on button "Next" at bounding box center [784, 706] width 99 height 33
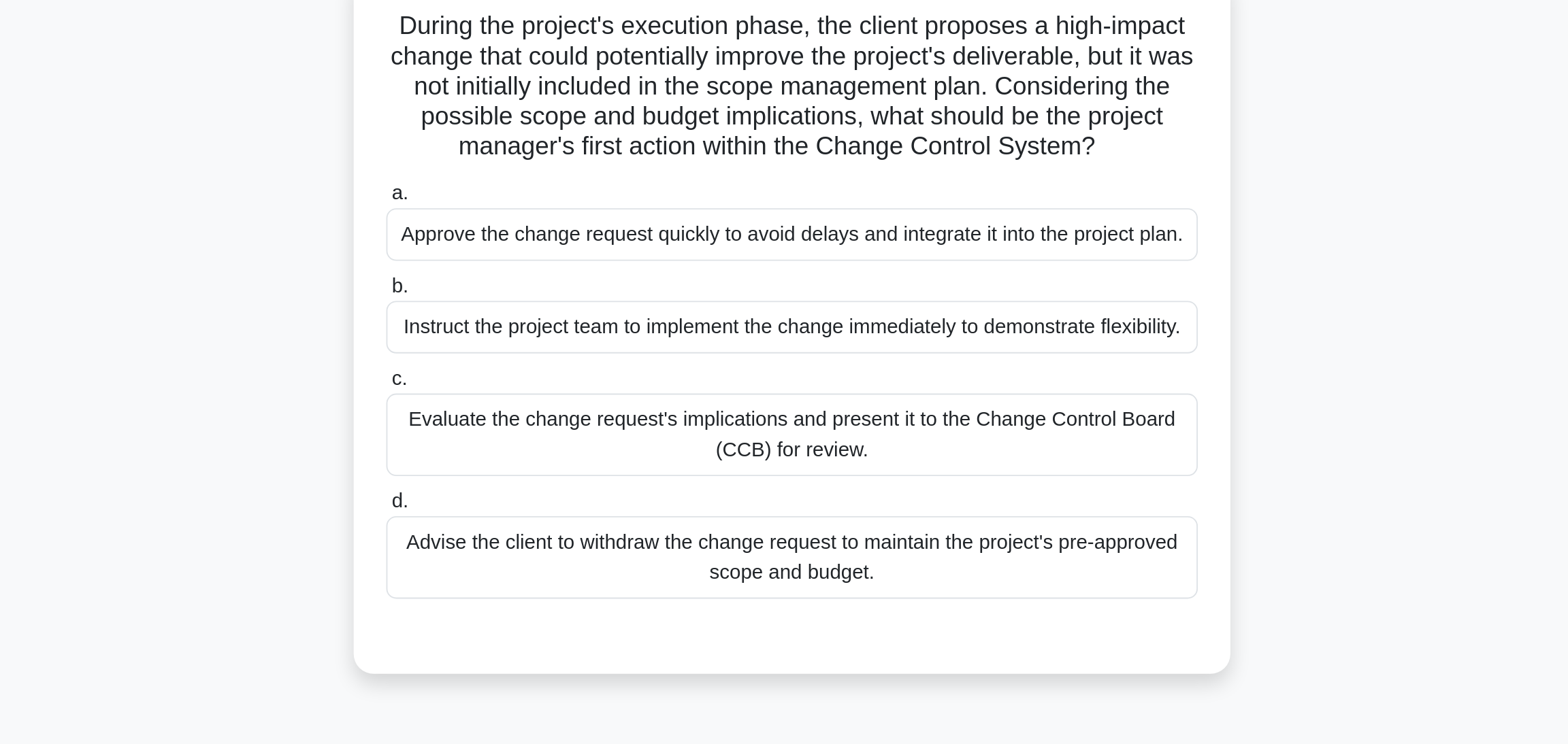
click at [961, 285] on div "Instruct the project team to implement the change immediately to demonstrate fl…" at bounding box center [784, 270] width 441 height 29
click at [564, 252] on input "b. Instruct the project team to implement the change immediately to demonstrate…" at bounding box center [564, 249] width 0 height 9
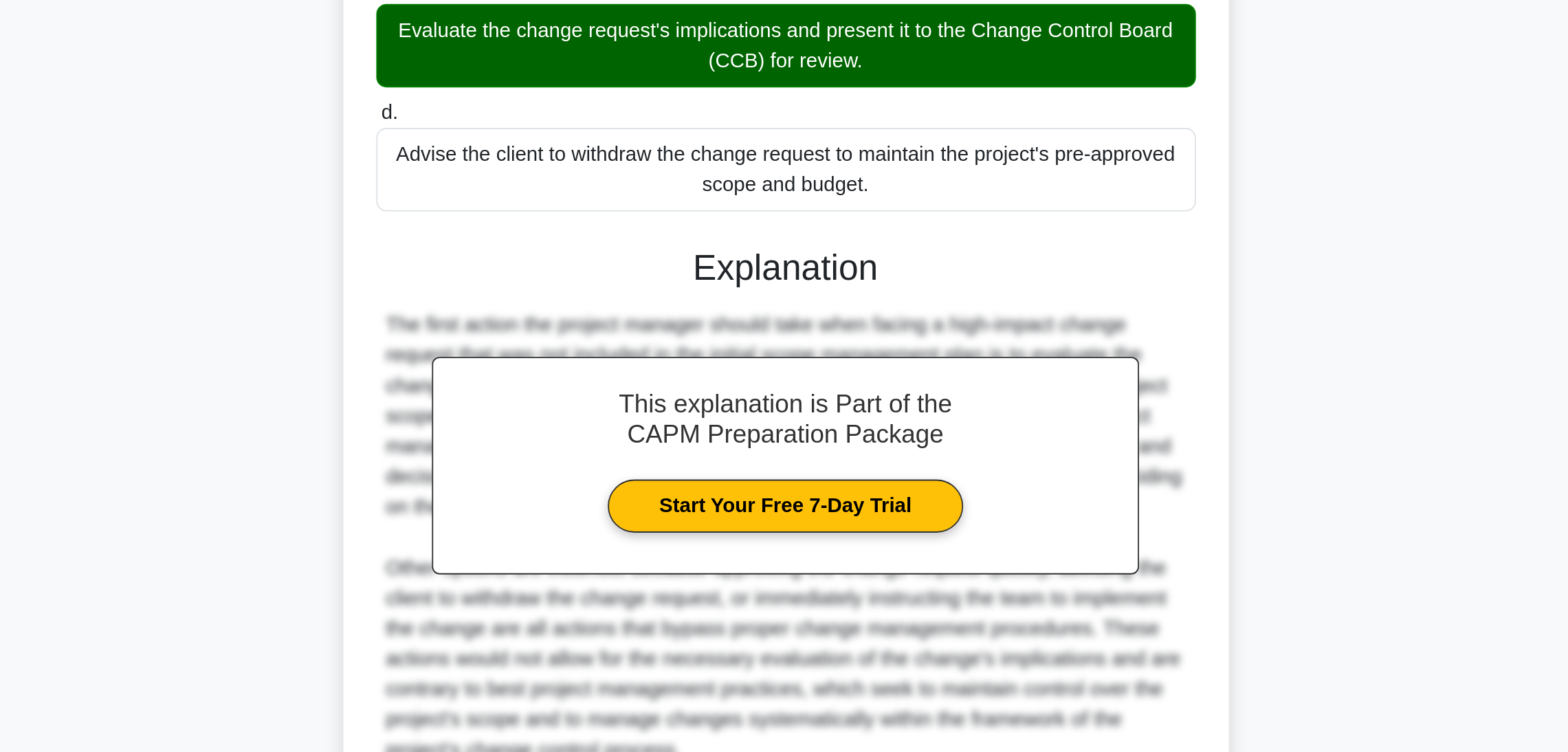
scroll to position [114, 0]
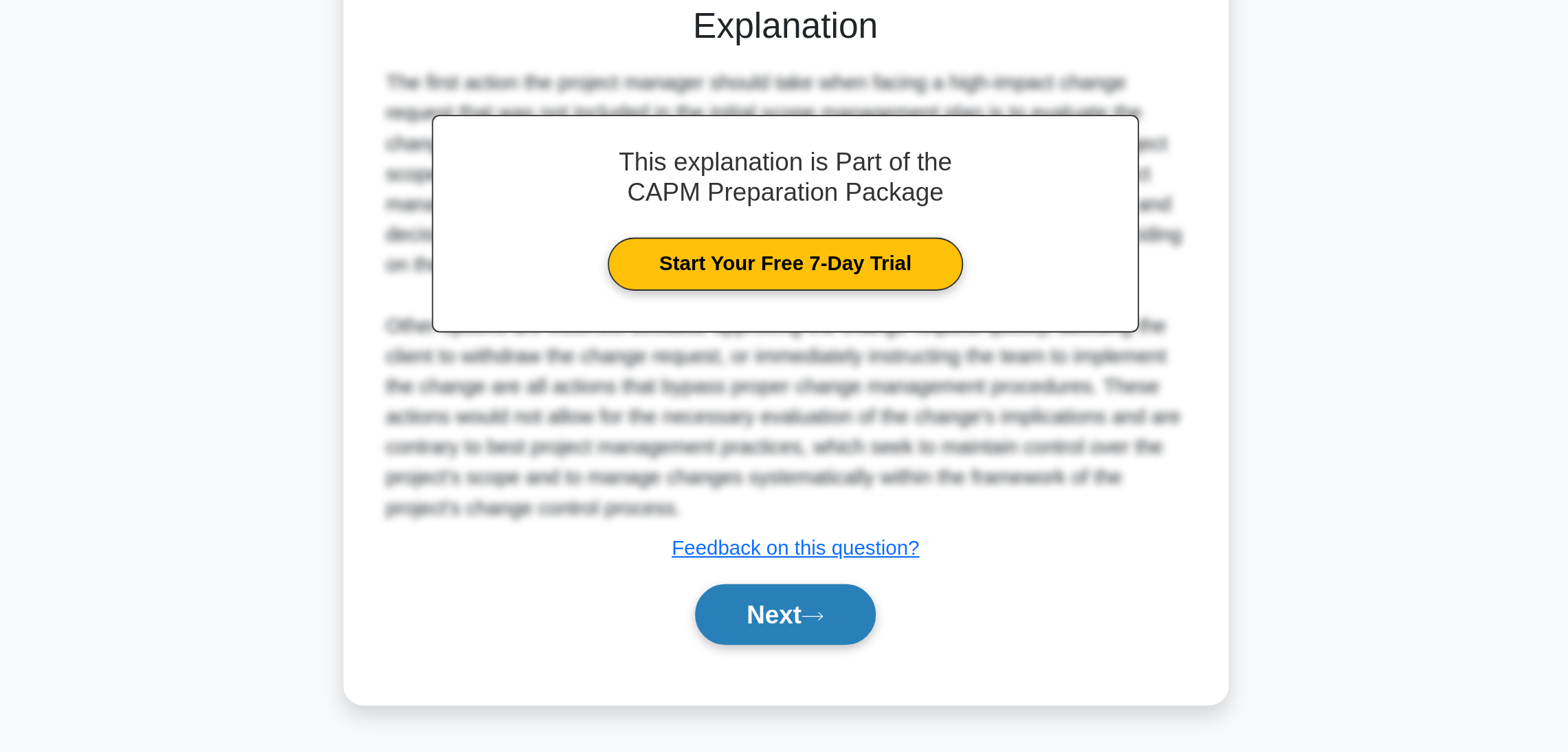
click at [794, 670] on button "Next" at bounding box center [784, 677] width 99 height 33
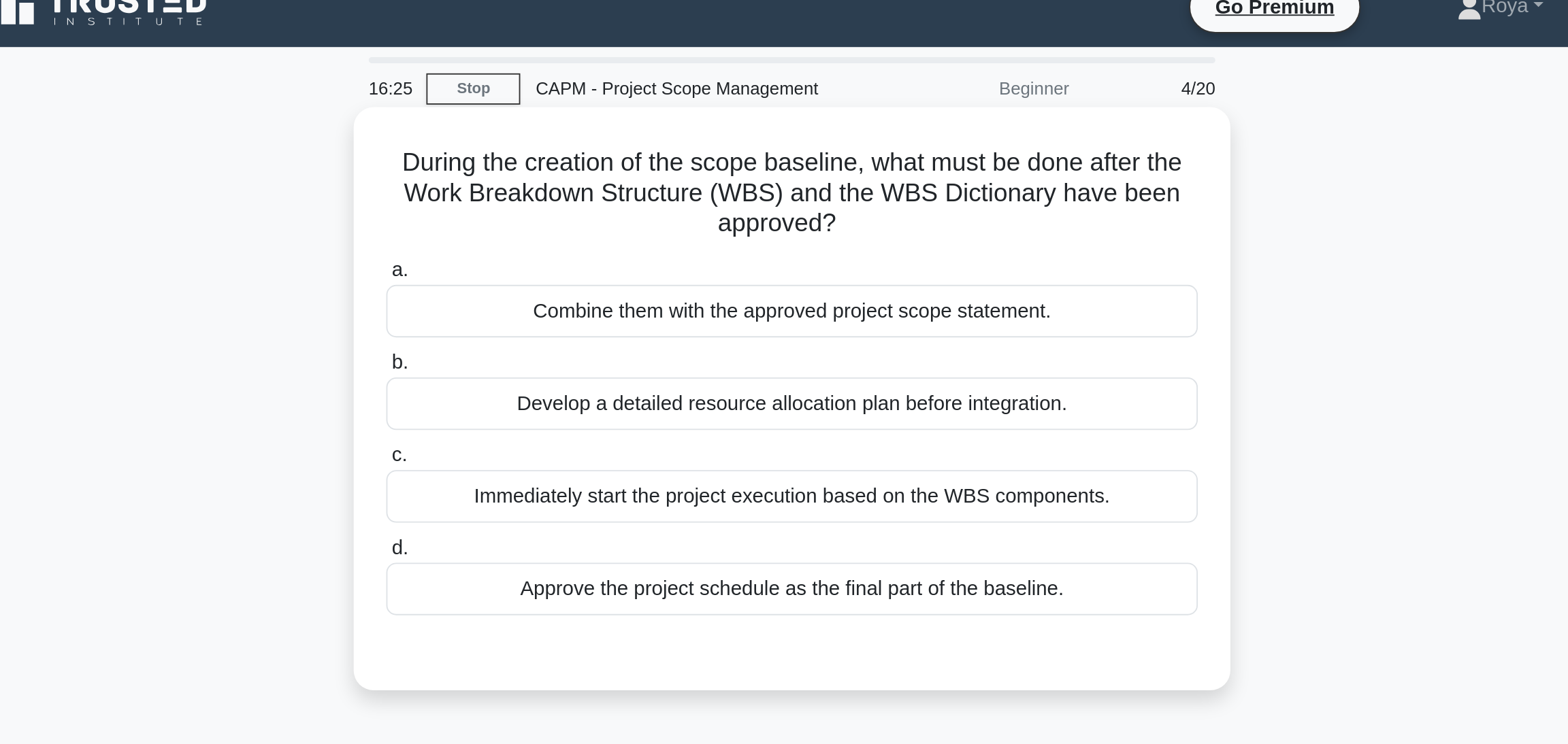
click at [813, 285] on div "Immediately start the project execution based on the WBS components." at bounding box center [784, 287] width 441 height 29
click at [564, 270] on input "c. Immediately start the project execution based on the WBS components." at bounding box center [564, 266] width 0 height 9
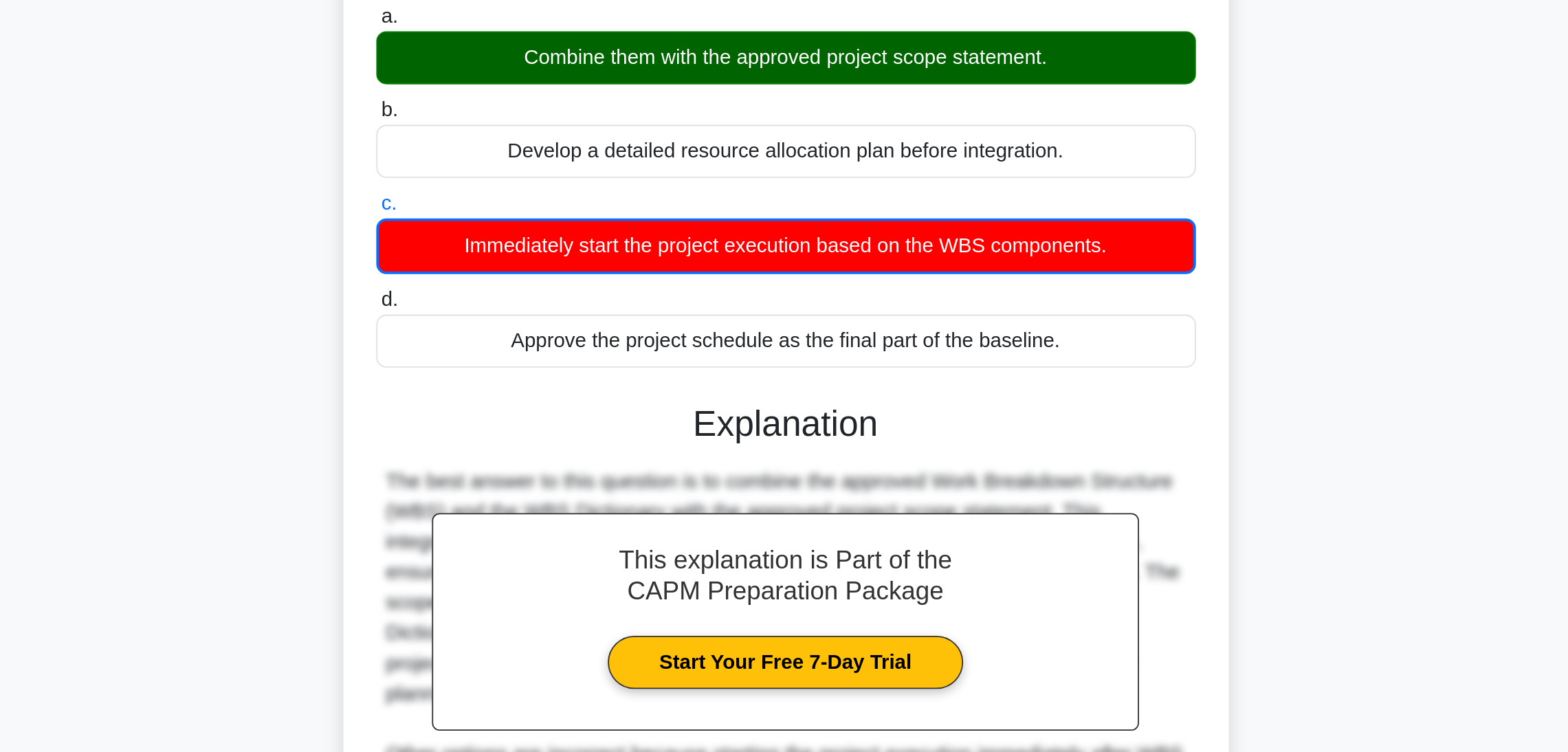
scroll to position [47, 0]
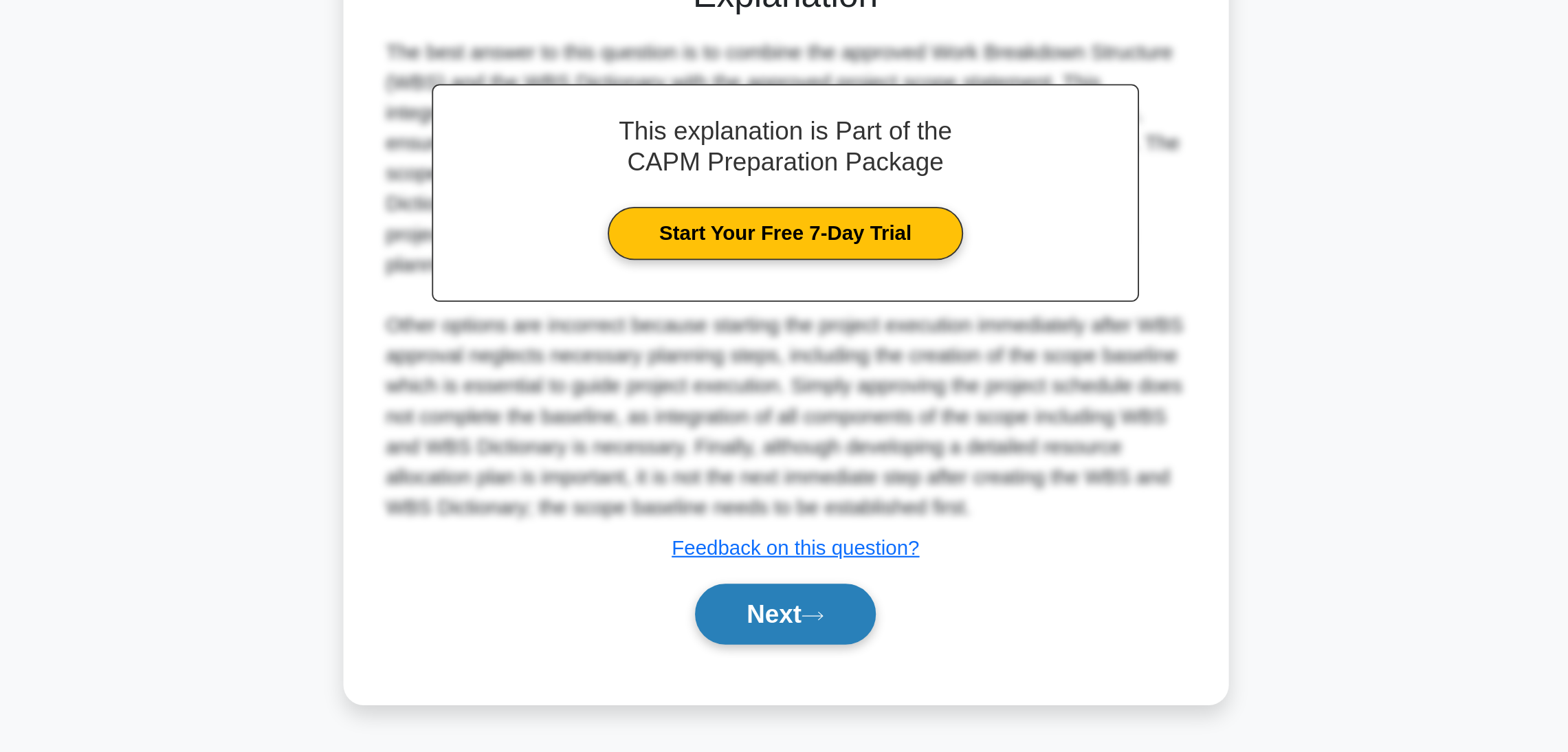
click at [797, 683] on button "Next" at bounding box center [784, 677] width 99 height 33
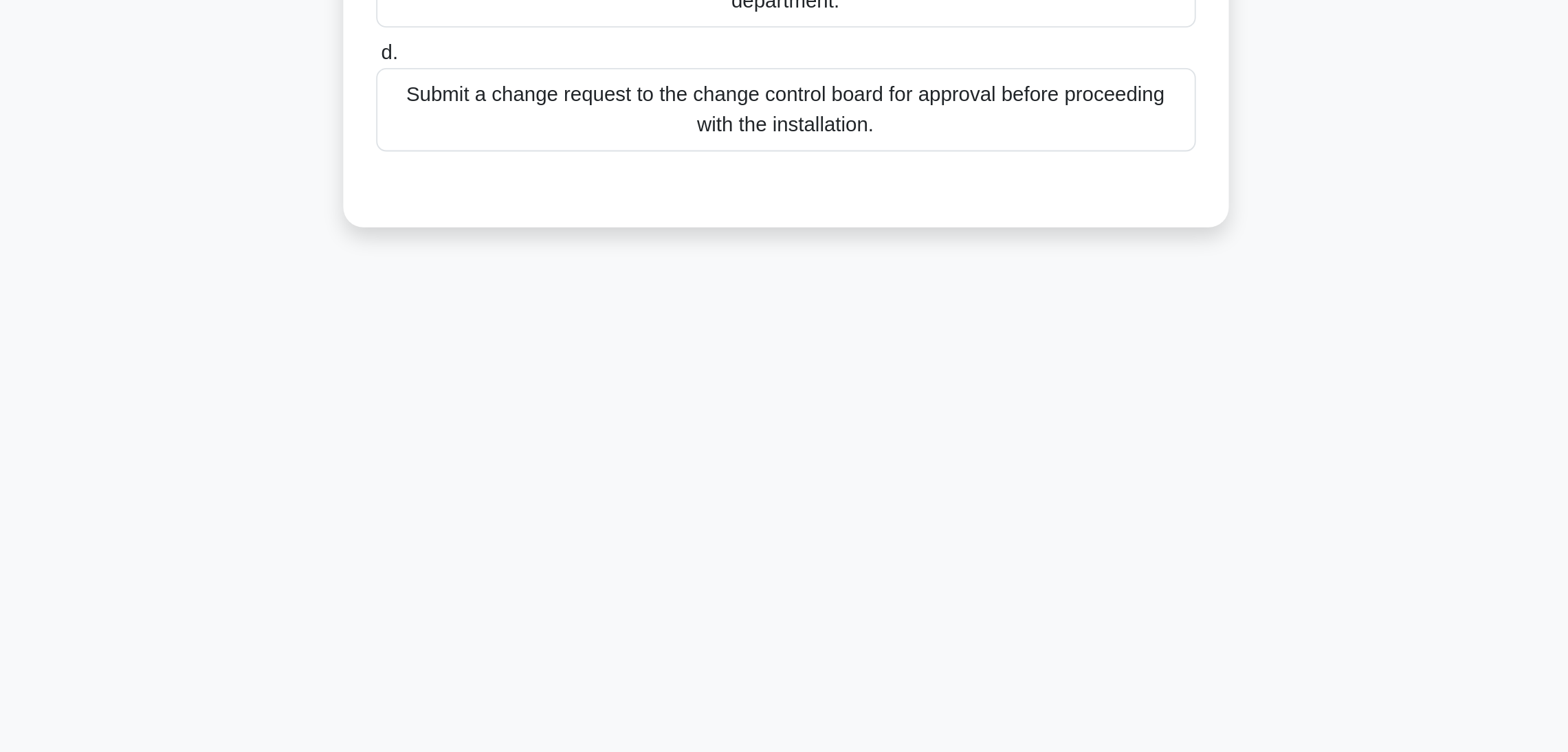
scroll to position [0, 0]
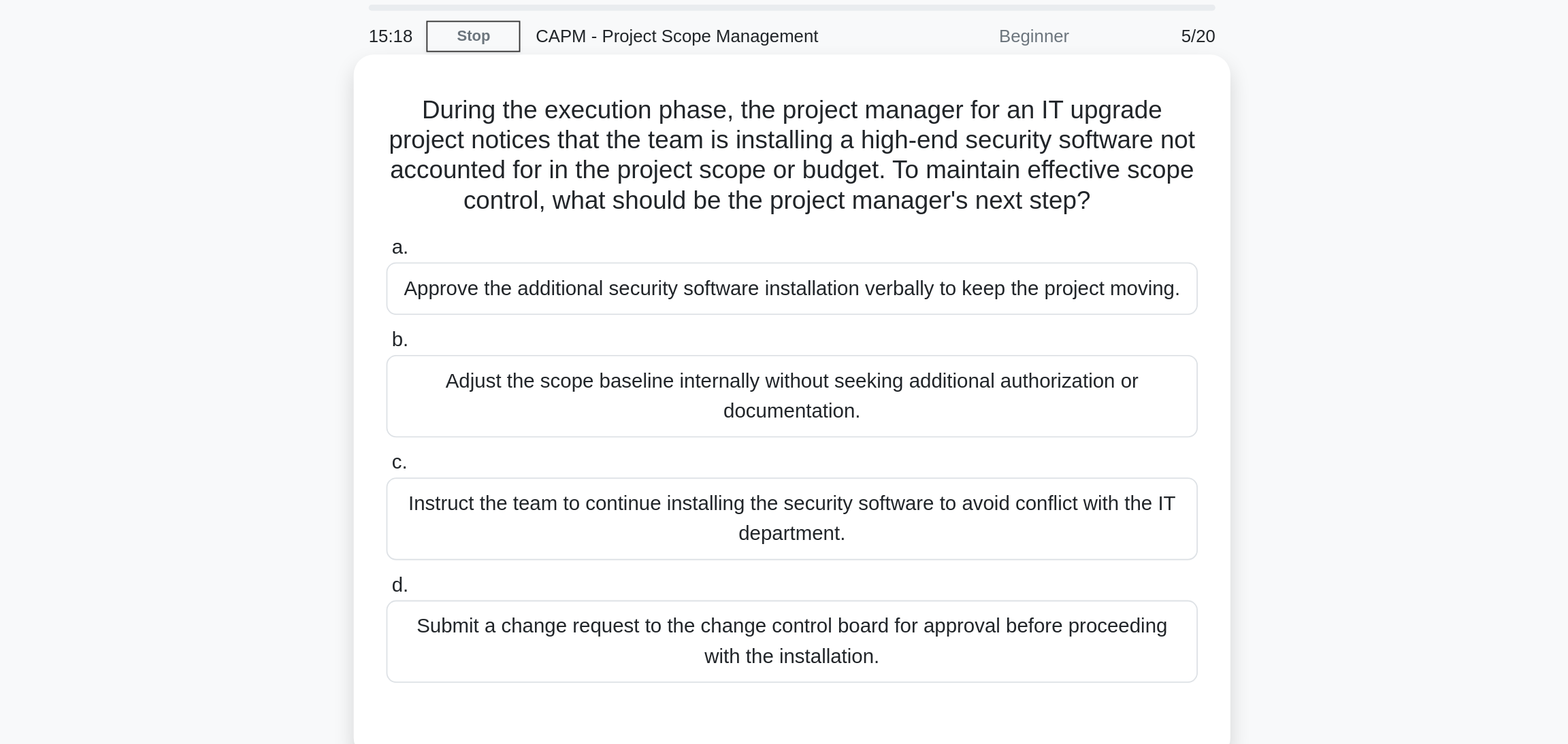
click at [820, 395] on div "Submit a change request to the change control board for approval before proceed…" at bounding box center [784, 395] width 441 height 45
click at [564, 369] on input "d. Submit a change request to the change control board for approval before proc…" at bounding box center [564, 366] width 0 height 9
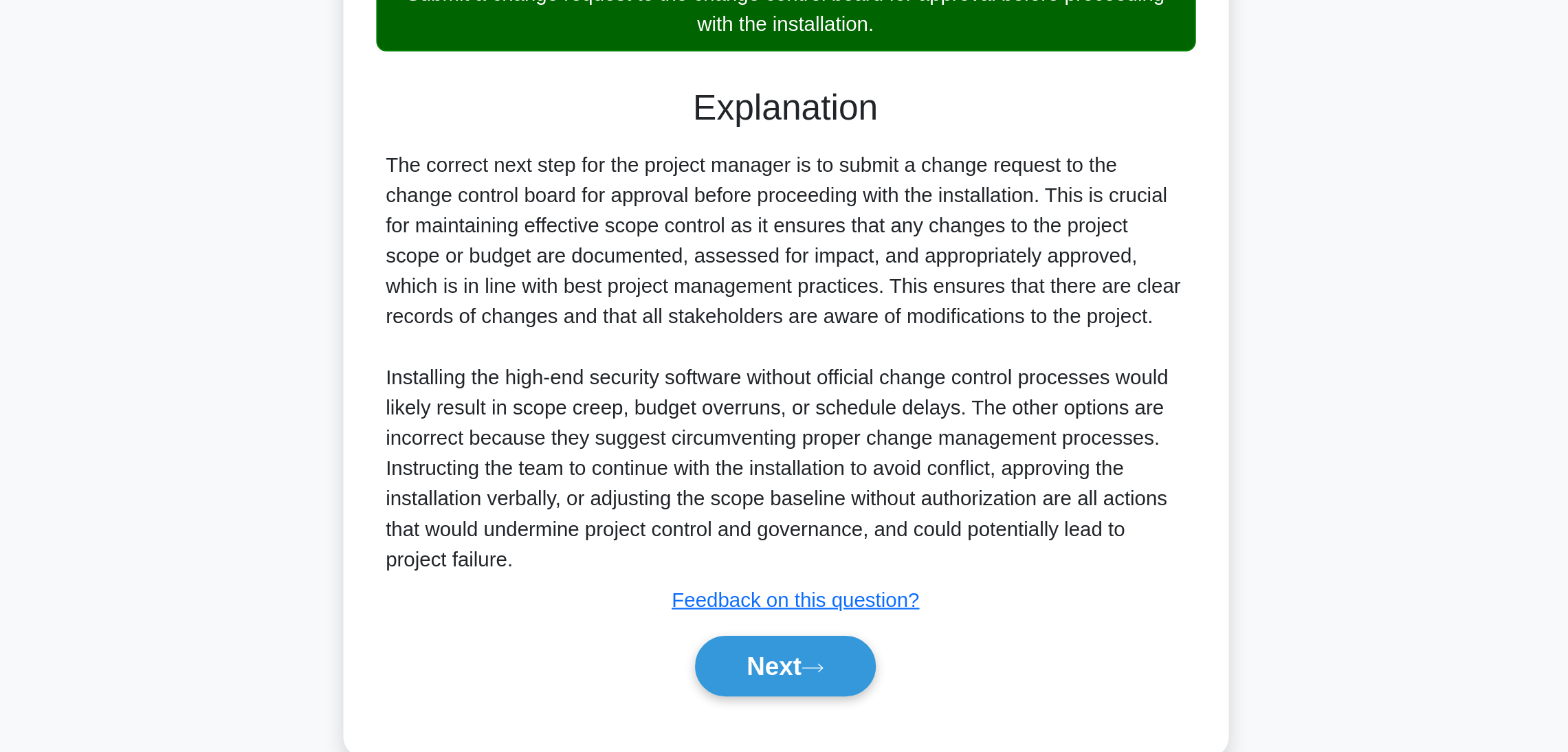
scroll to position [80, 0]
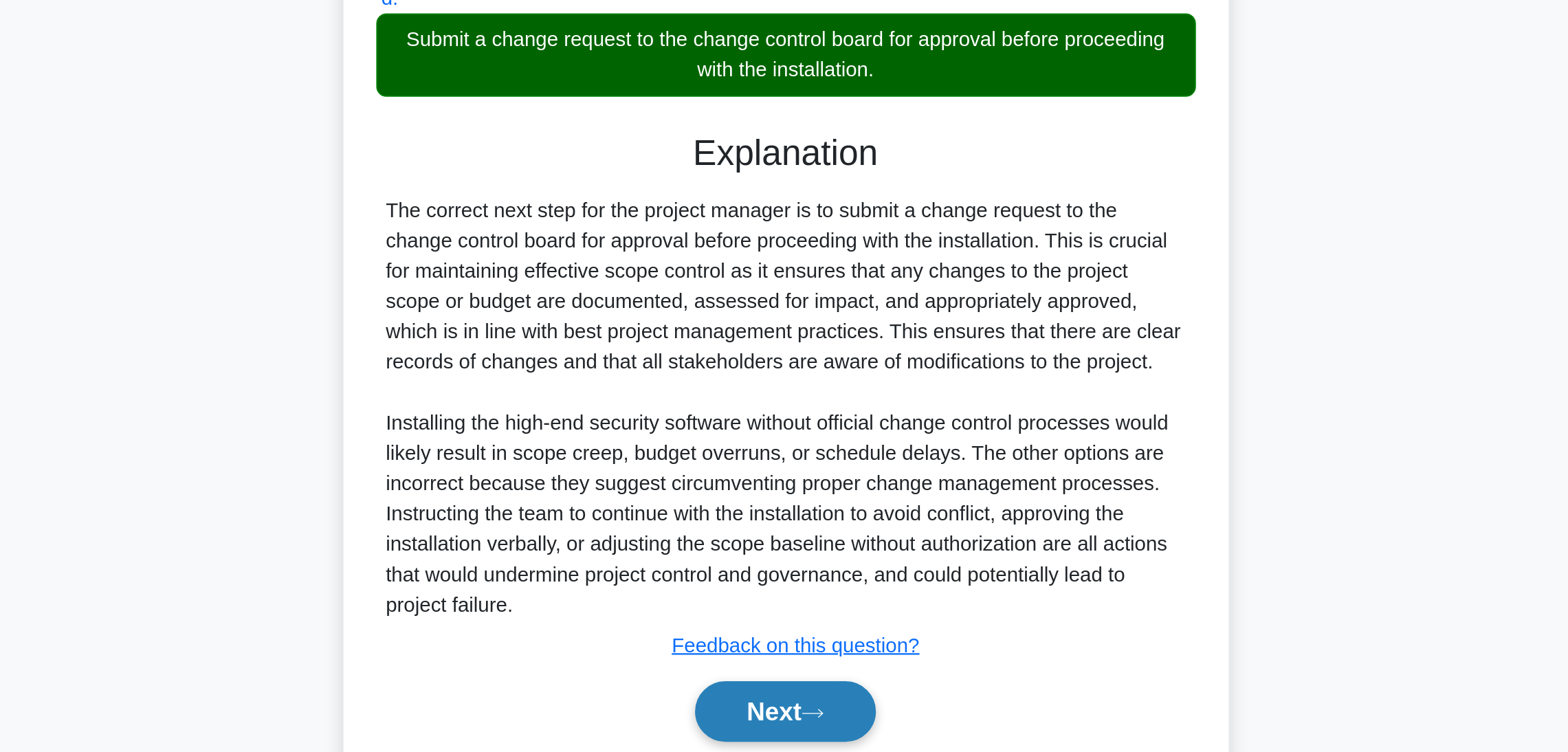
click at [778, 674] on button "Next" at bounding box center [784, 677] width 99 height 33
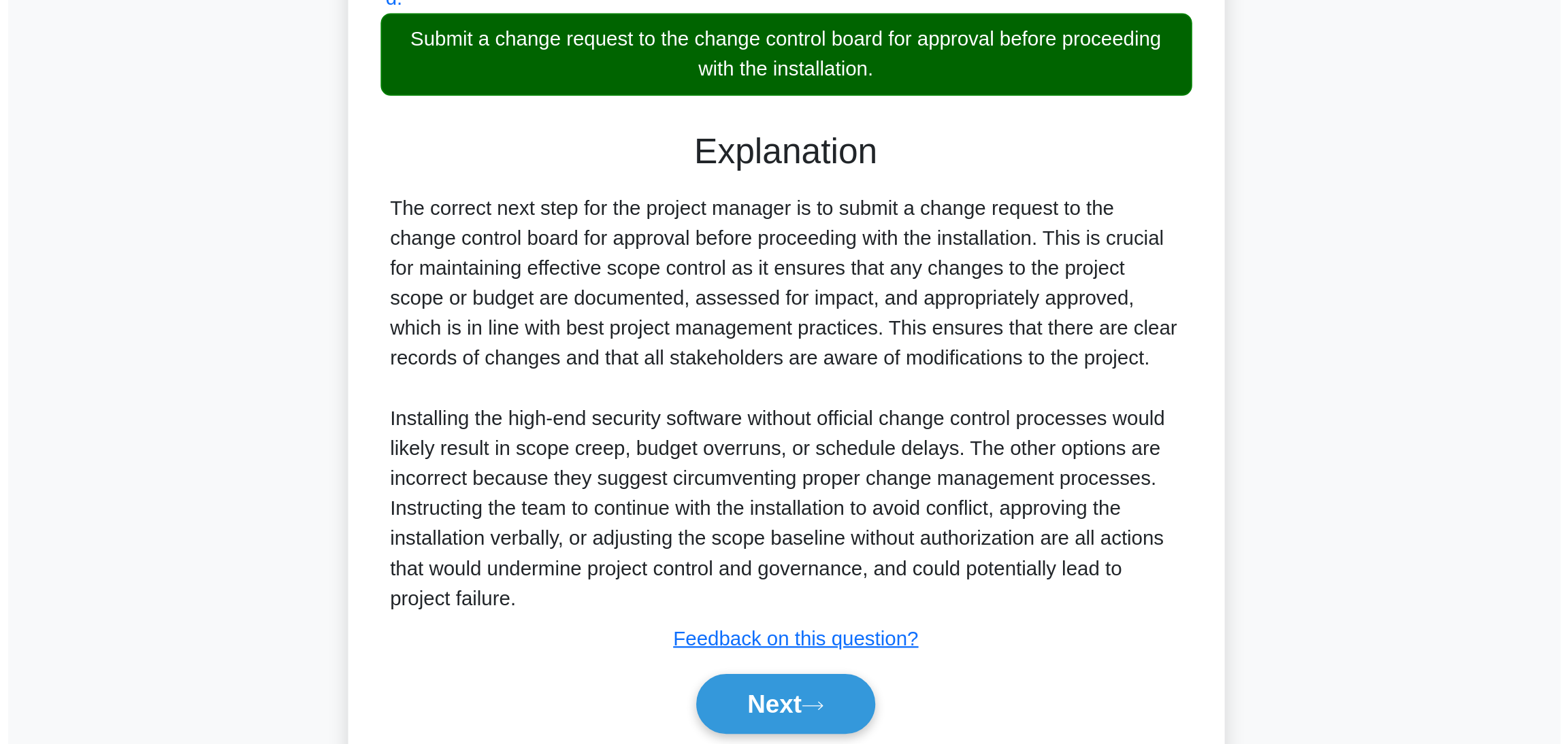
scroll to position [0, 0]
